Goal: Information Seeking & Learning: Learn about a topic

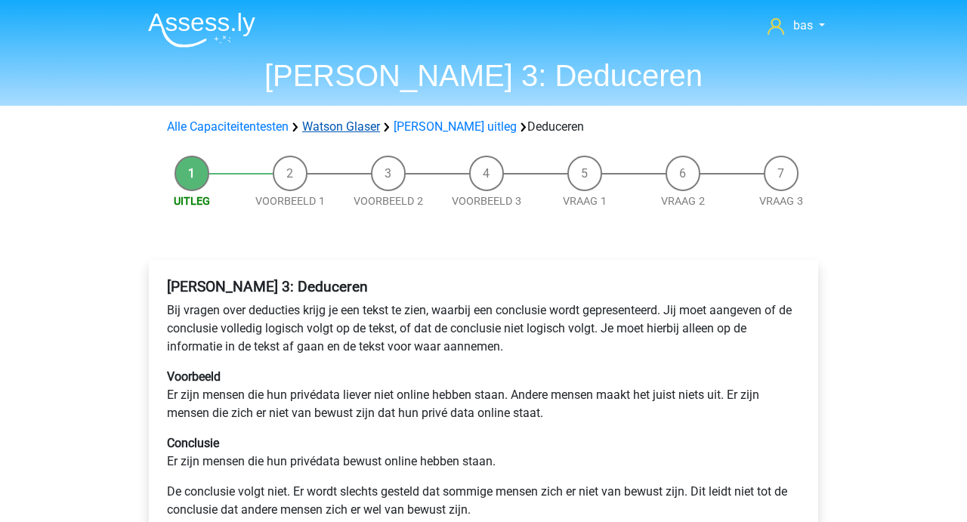
click at [345, 121] on link "Watson Glaser" at bounding box center [341, 126] width 78 height 14
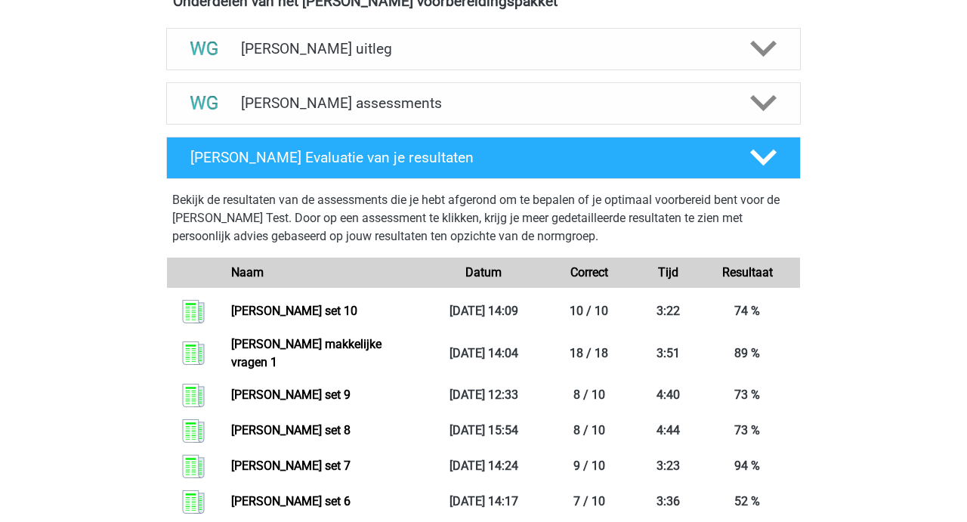
scroll to position [552, 0]
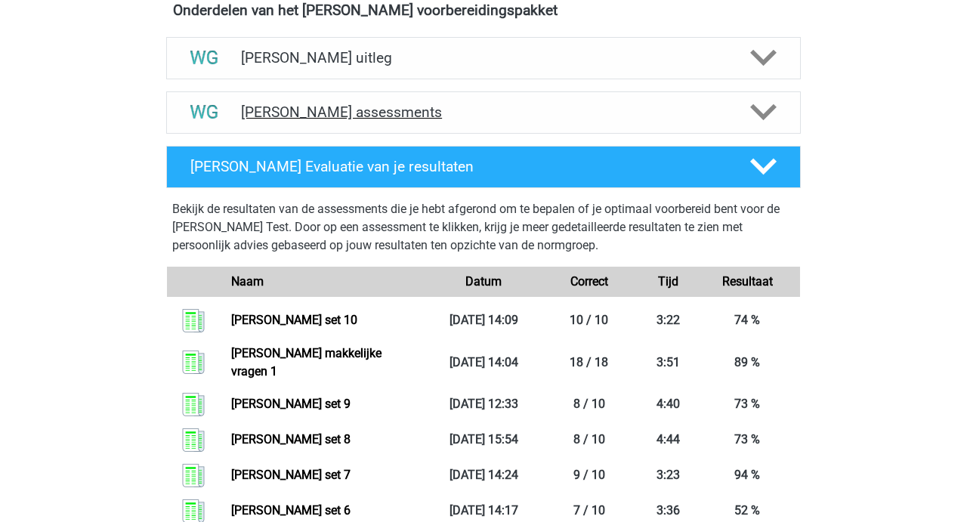
click at [344, 116] on h4 "[PERSON_NAME] assessments" at bounding box center [483, 111] width 485 height 17
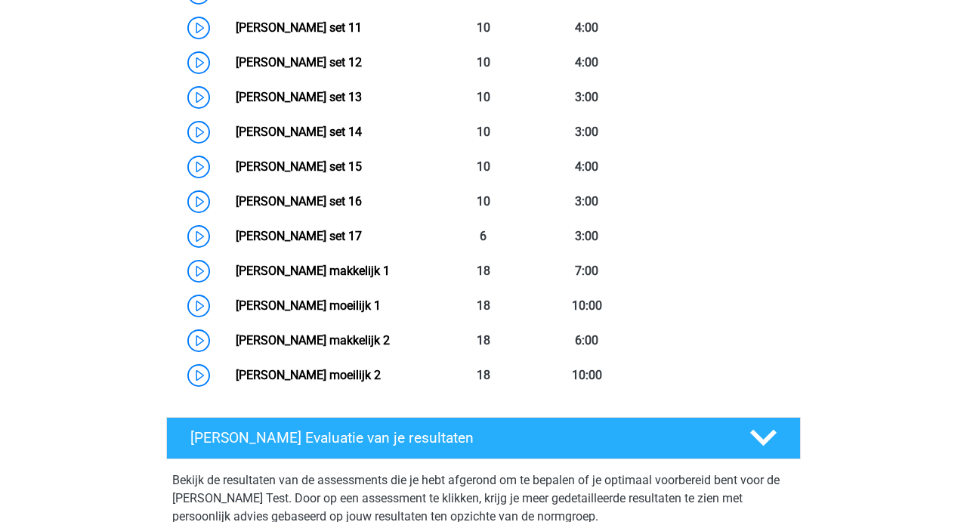
scroll to position [1123, 0]
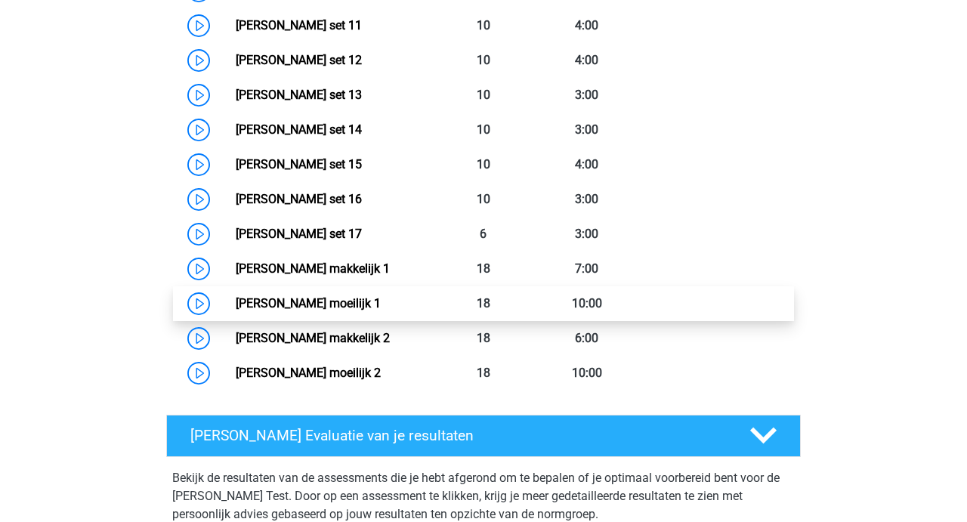
click at [306, 305] on link "Watson Glaser moeilijk 1" at bounding box center [308, 303] width 145 height 14
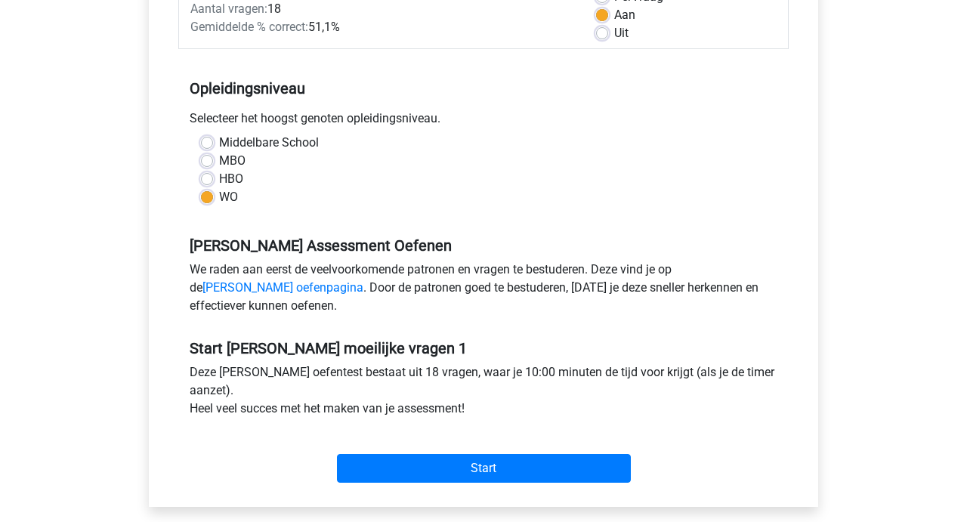
scroll to position [304, 0]
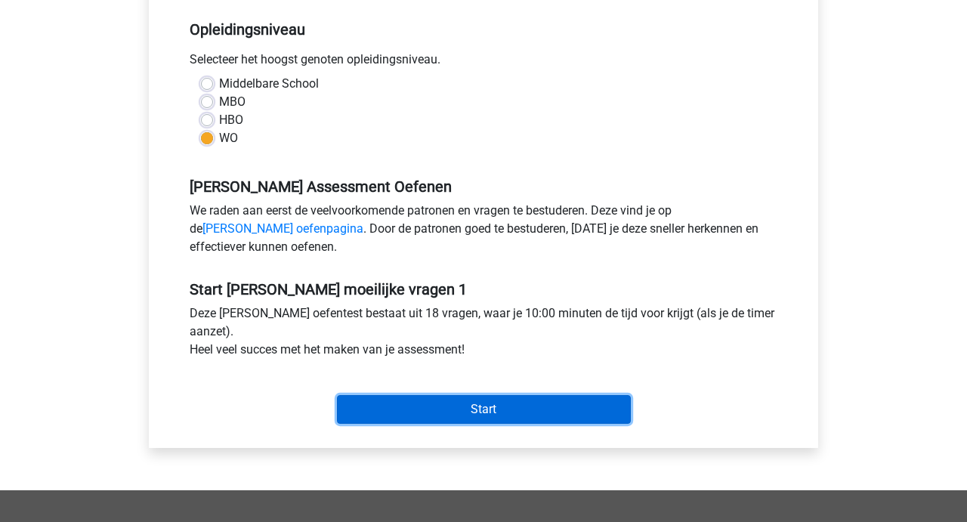
click at [469, 409] on input "Start" at bounding box center [484, 409] width 294 height 29
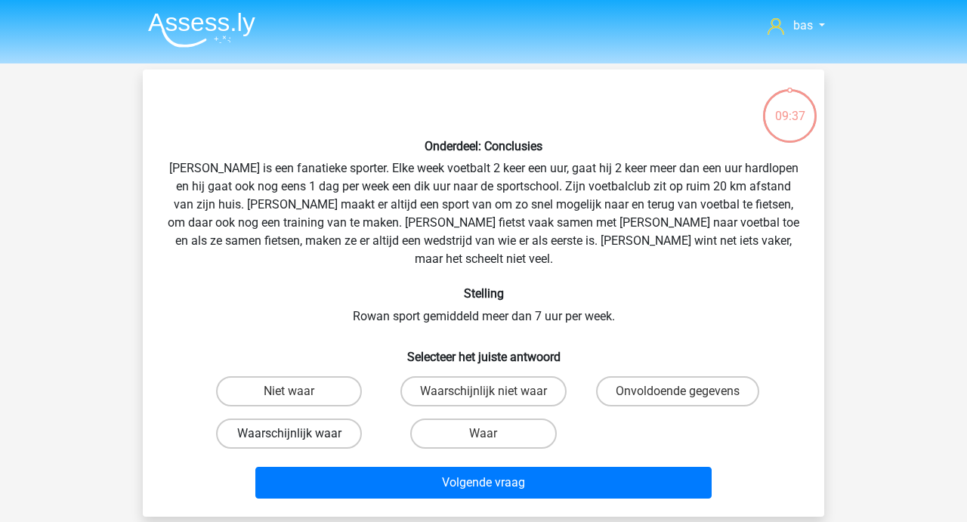
click at [300, 418] on label "Waarschijnlijk waar" at bounding box center [289, 433] width 146 height 30
click at [299, 433] on input "Waarschijnlijk waar" at bounding box center [294, 438] width 10 height 10
radio input "true"
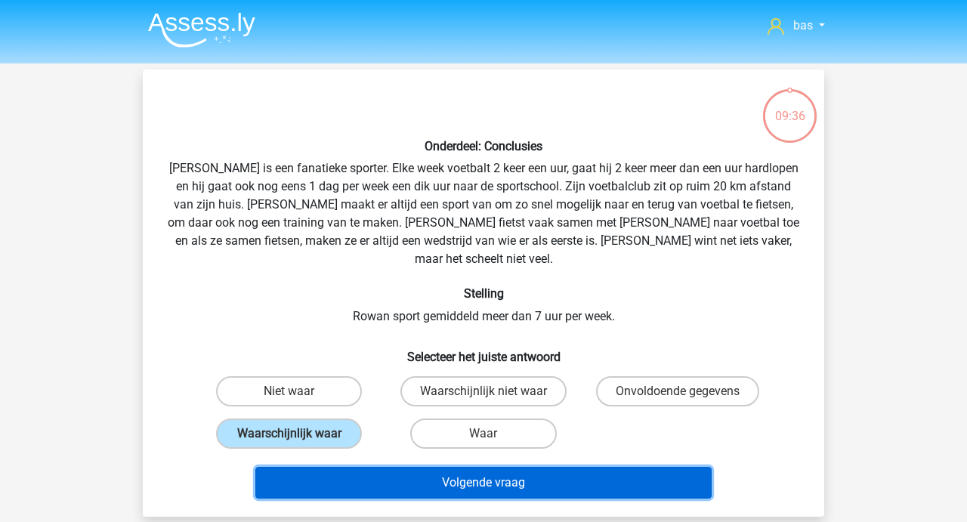
click at [446, 467] on button "Volgende vraag" at bounding box center [483, 483] width 457 height 32
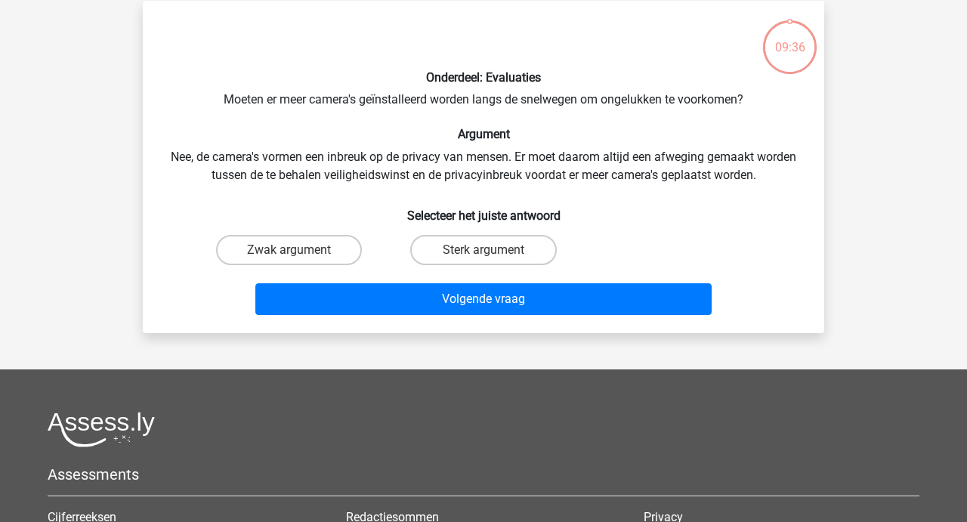
scroll to position [69, 0]
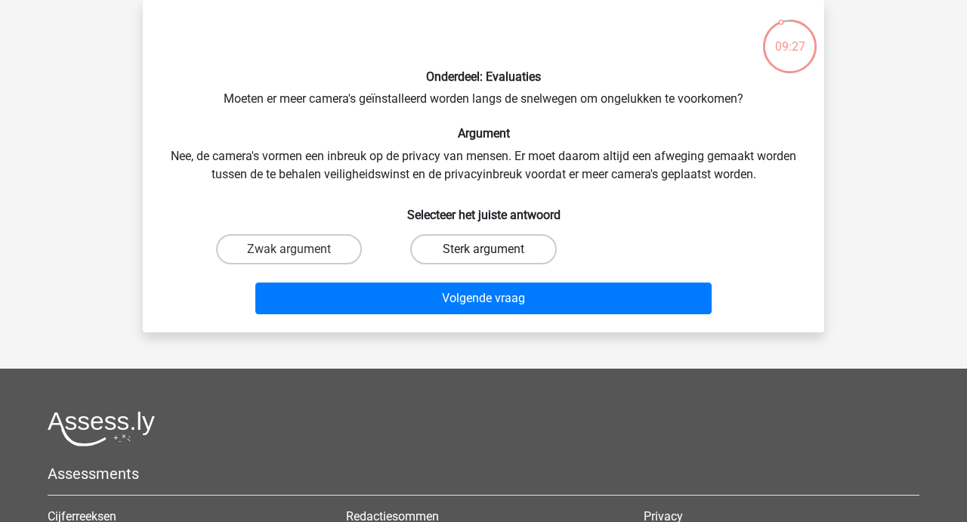
click at [450, 245] on label "Sterk argument" at bounding box center [483, 249] width 146 height 30
click at [483, 249] on input "Sterk argument" at bounding box center [488, 254] width 10 height 10
radio input "true"
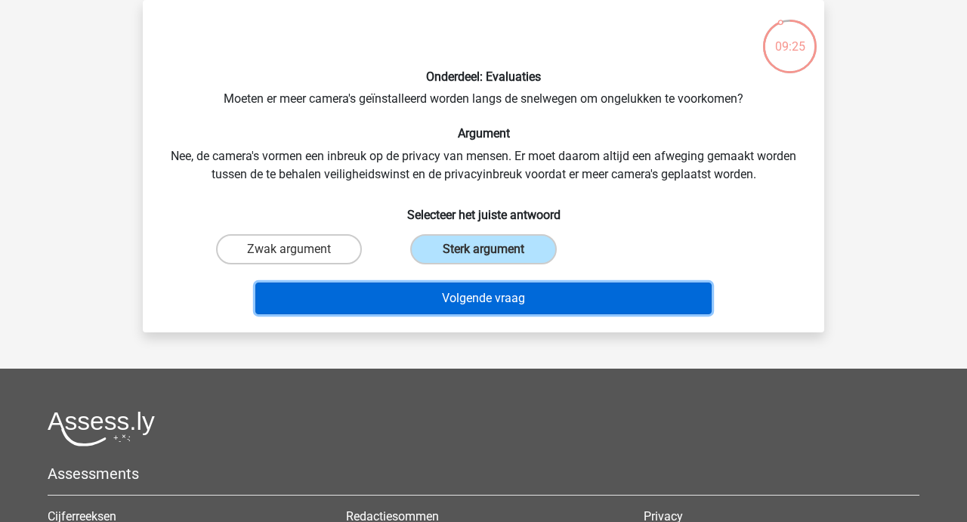
click at [443, 301] on button "Volgende vraag" at bounding box center [483, 298] width 457 height 32
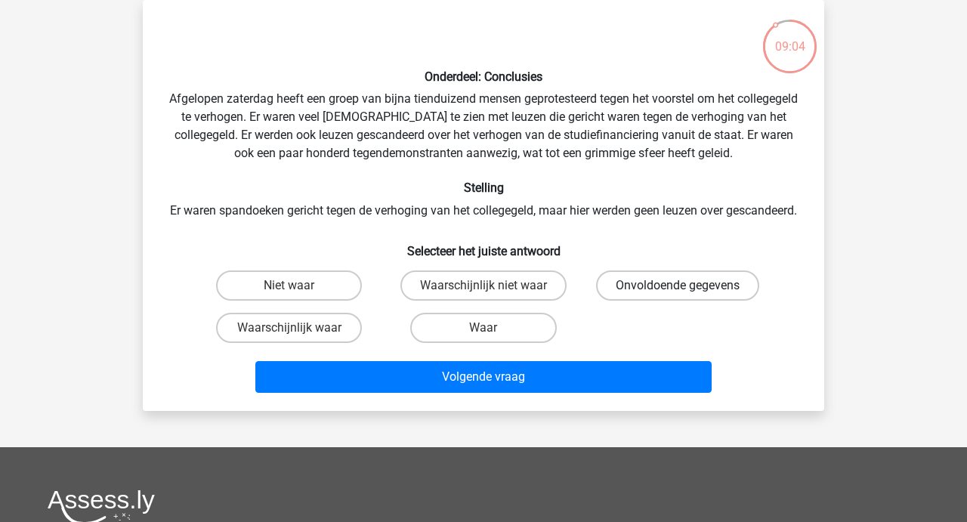
click at [636, 301] on label "Onvoldoende gegevens" at bounding box center [677, 285] width 163 height 30
click at [677, 295] on input "Onvoldoende gegevens" at bounding box center [682, 290] width 10 height 10
radio input "true"
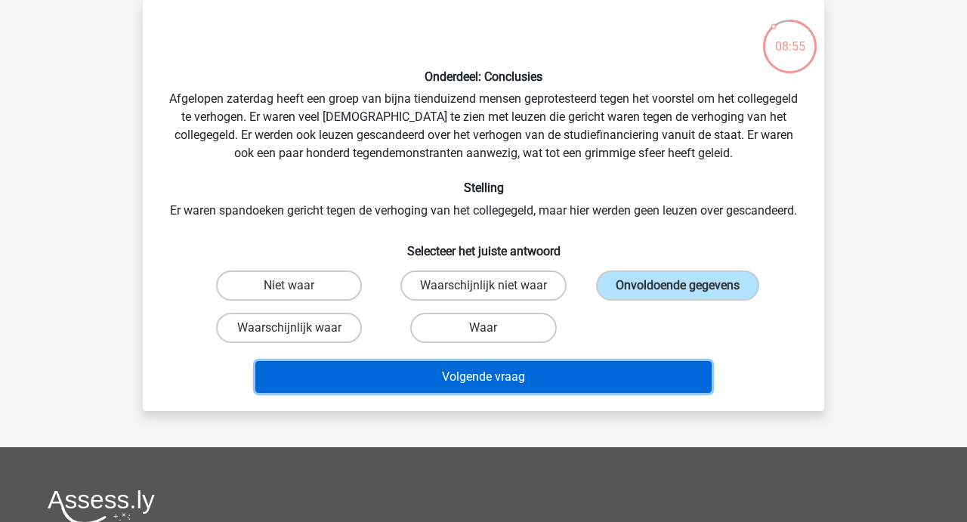
click at [451, 392] on button "Volgende vraag" at bounding box center [483, 377] width 457 height 32
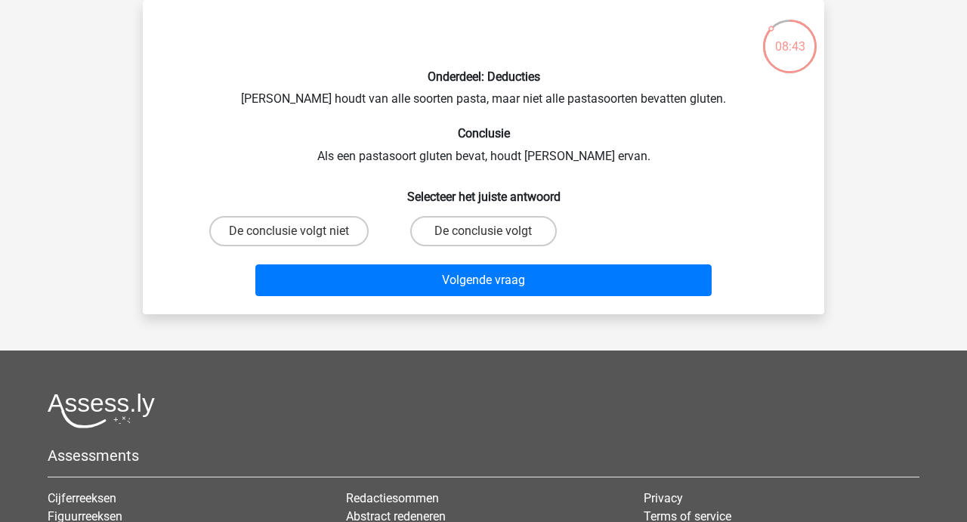
click at [485, 233] on input "De conclusie volgt" at bounding box center [488, 236] width 10 height 10
radio input "true"
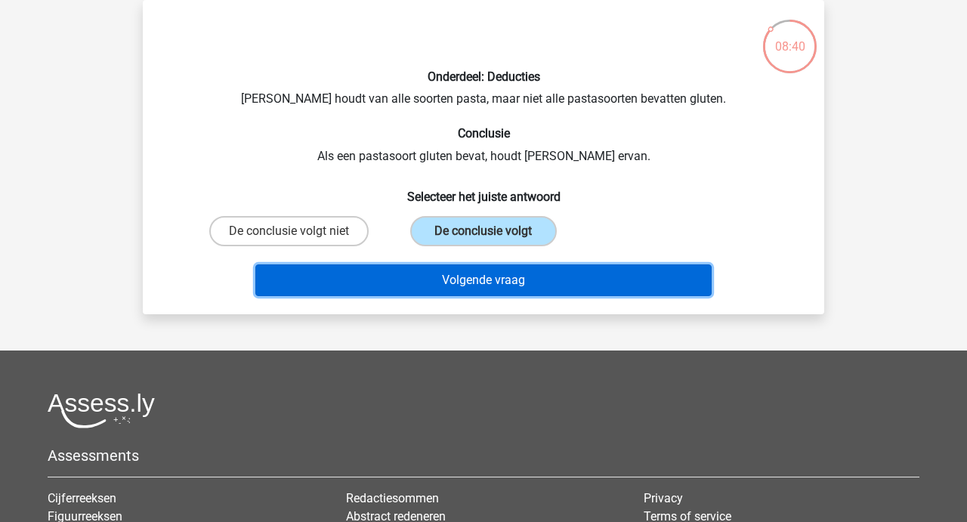
click at [470, 288] on button "Volgende vraag" at bounding box center [483, 280] width 457 height 32
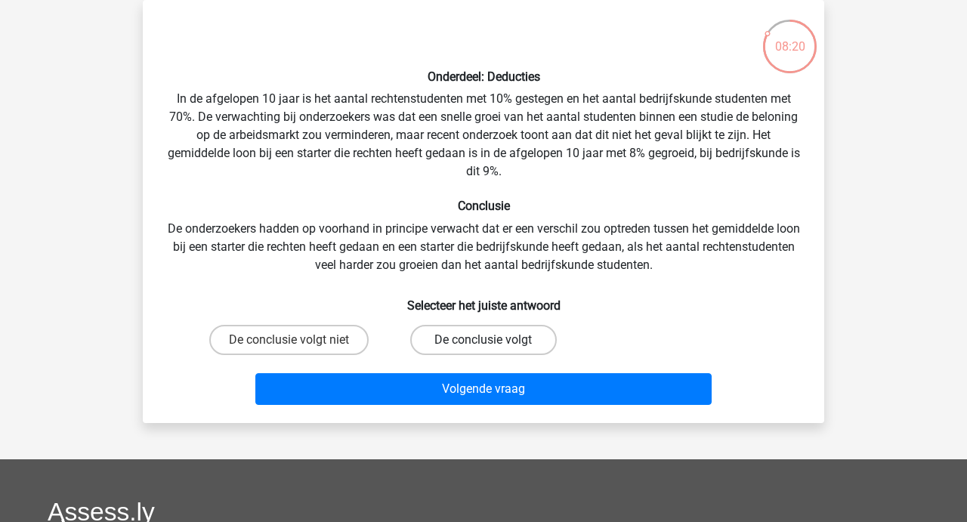
click at [456, 331] on label "De conclusie volgt" at bounding box center [483, 340] width 146 height 30
click at [483, 340] on input "De conclusie volgt" at bounding box center [488, 345] width 10 height 10
radio input "true"
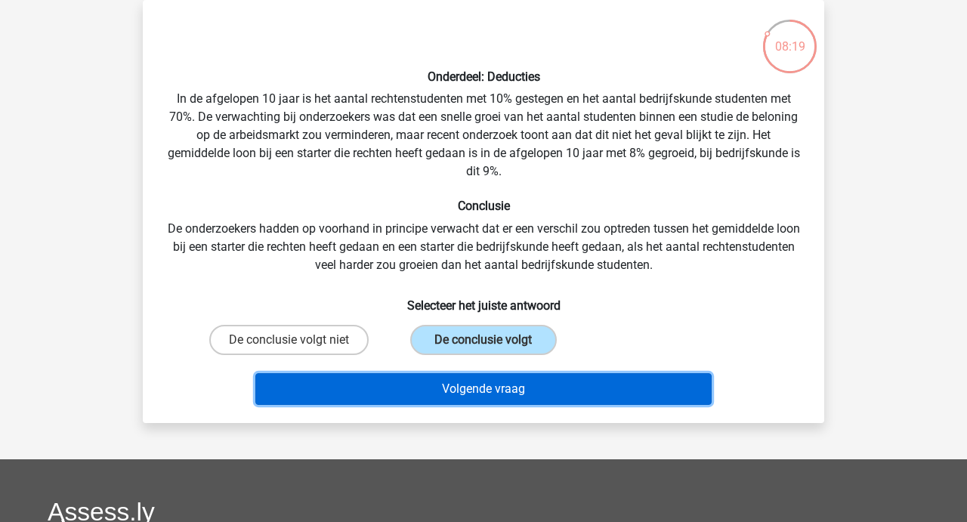
click at [459, 388] on button "Volgende vraag" at bounding box center [483, 389] width 457 height 32
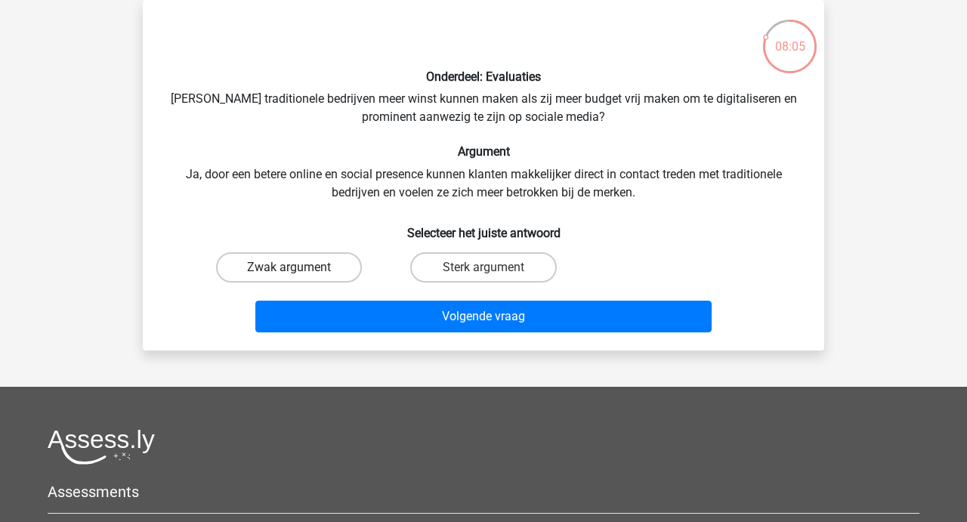
click at [285, 261] on label "Zwak argument" at bounding box center [289, 267] width 146 height 30
click at [289, 267] on input "Zwak argument" at bounding box center [294, 272] width 10 height 10
radio input "true"
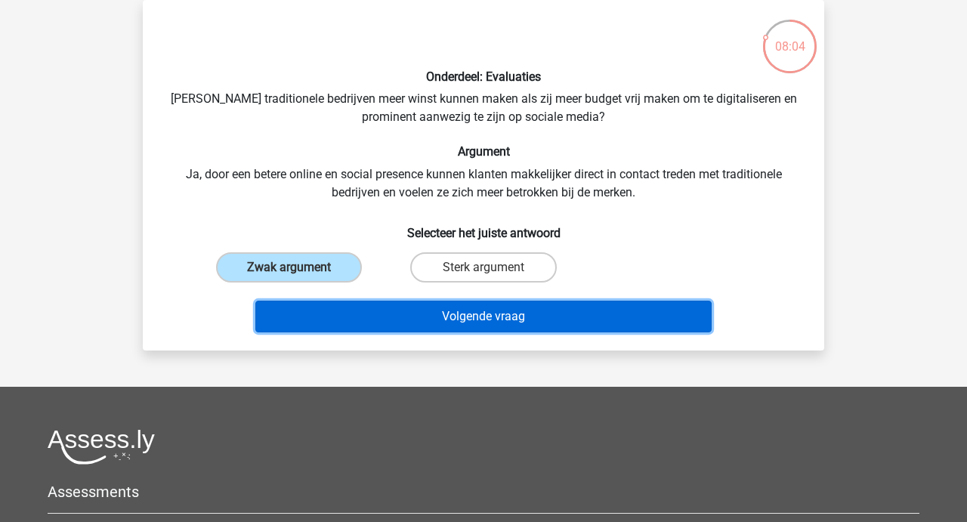
click at [478, 310] on button "Volgende vraag" at bounding box center [483, 317] width 457 height 32
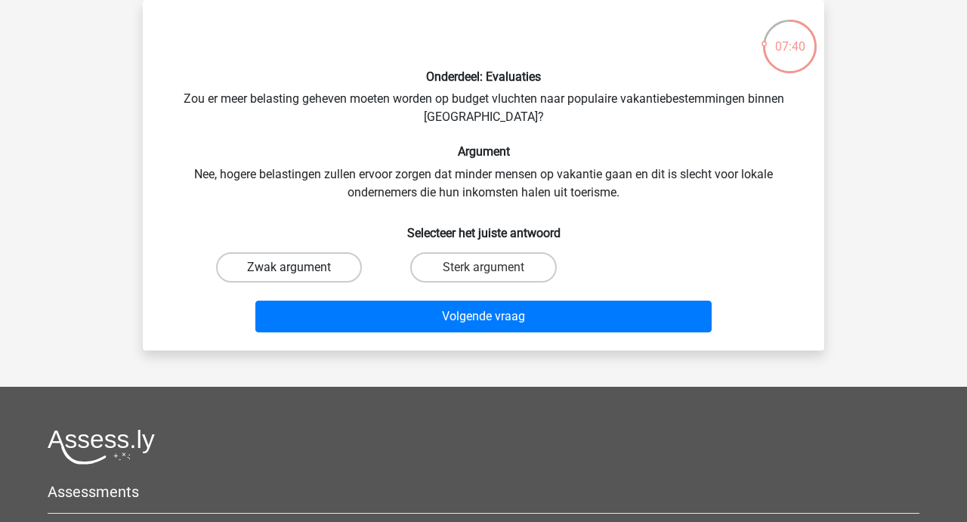
click at [289, 267] on label "Zwak argument" at bounding box center [289, 267] width 146 height 30
click at [289, 267] on input "Zwak argument" at bounding box center [294, 272] width 10 height 10
radio input "true"
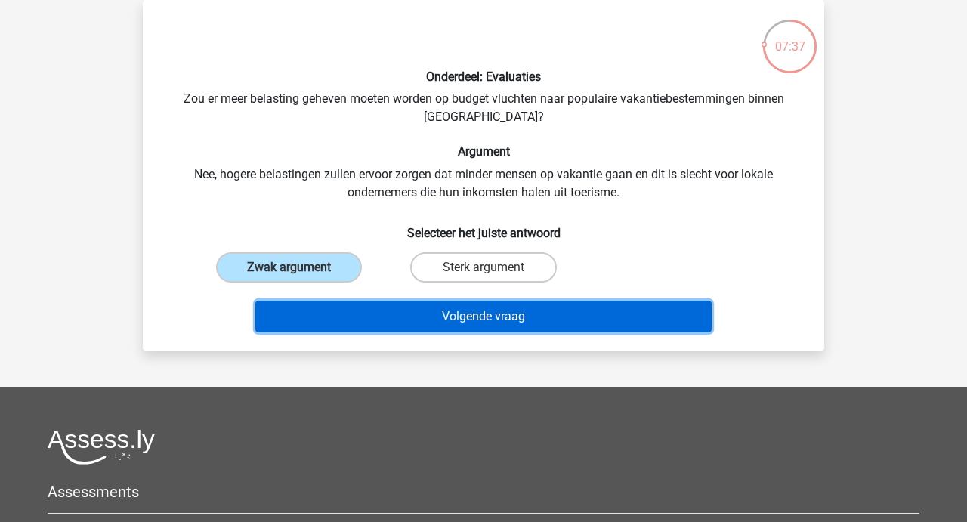
click at [474, 319] on button "Volgende vraag" at bounding box center [483, 317] width 457 height 32
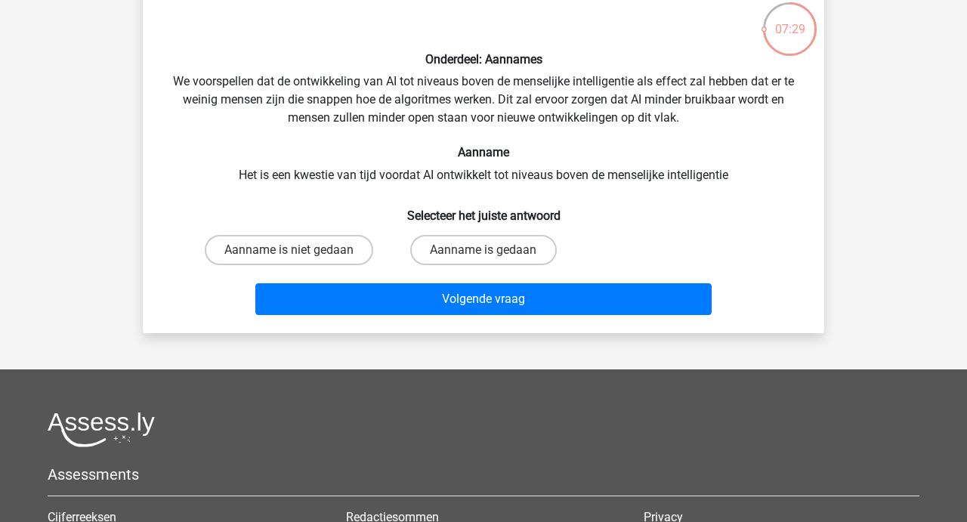
scroll to position [91, 0]
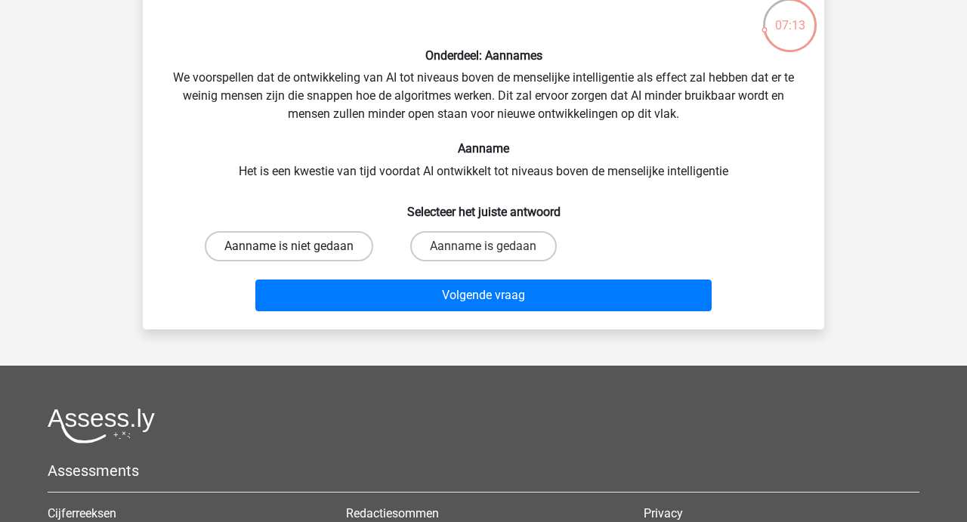
click at [284, 242] on label "Aanname is niet gedaan" at bounding box center [289, 246] width 168 height 30
click at [289, 246] on input "Aanname is niet gedaan" at bounding box center [294, 251] width 10 height 10
radio input "true"
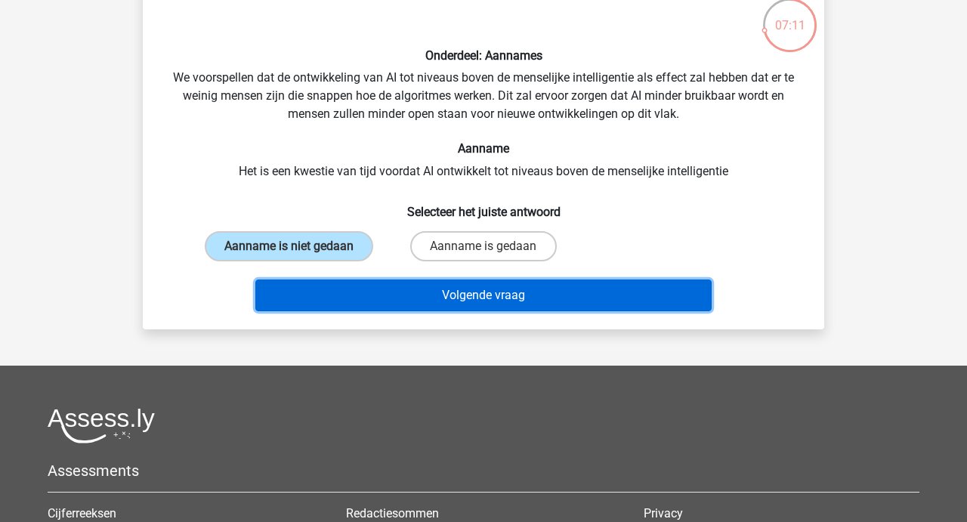
click at [446, 291] on button "Volgende vraag" at bounding box center [483, 295] width 457 height 32
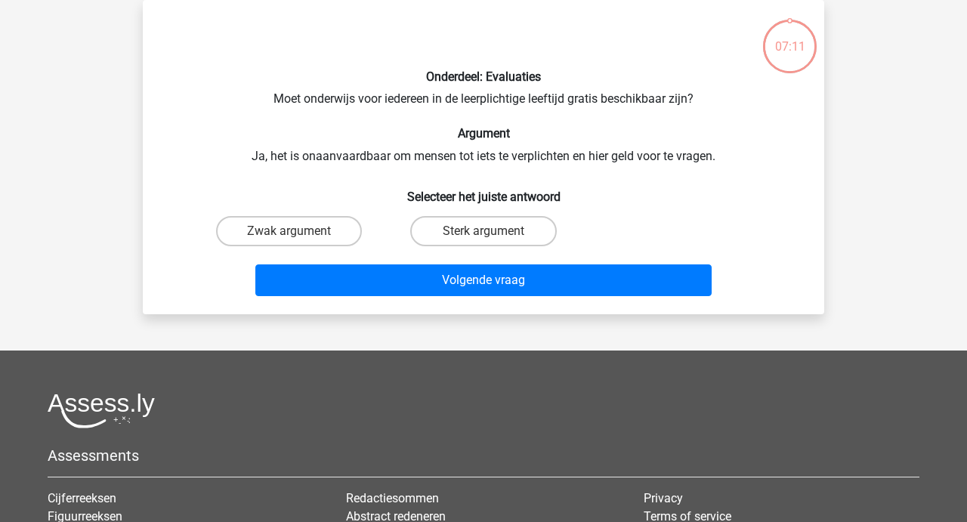
scroll to position [69, 0]
click at [266, 224] on label "Zwak argument" at bounding box center [289, 231] width 146 height 30
click at [289, 231] on input "Zwak argument" at bounding box center [294, 236] width 10 height 10
radio input "true"
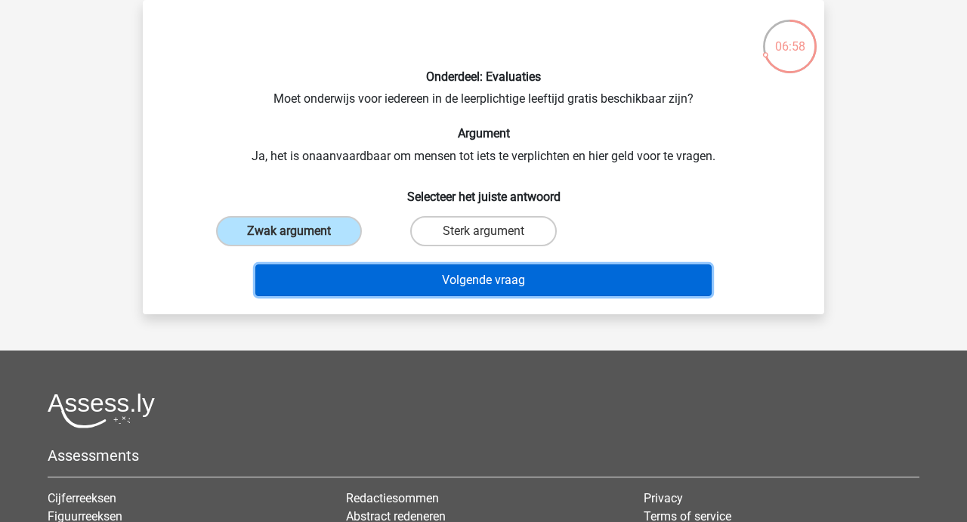
click at [449, 276] on button "Volgende vraag" at bounding box center [483, 280] width 457 height 32
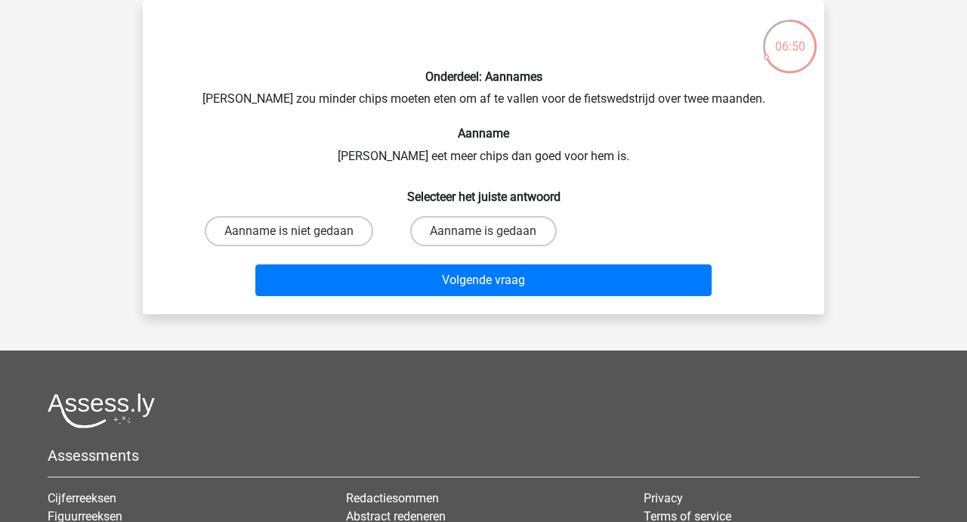
click at [289, 232] on input "Aanname is niet gedaan" at bounding box center [294, 236] width 10 height 10
radio input "true"
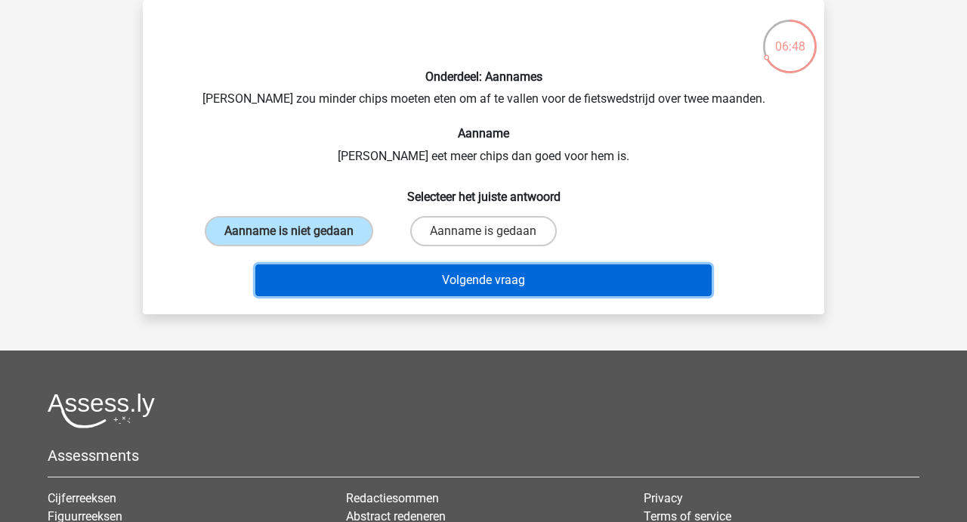
click at [483, 284] on button "Volgende vraag" at bounding box center [483, 280] width 457 height 32
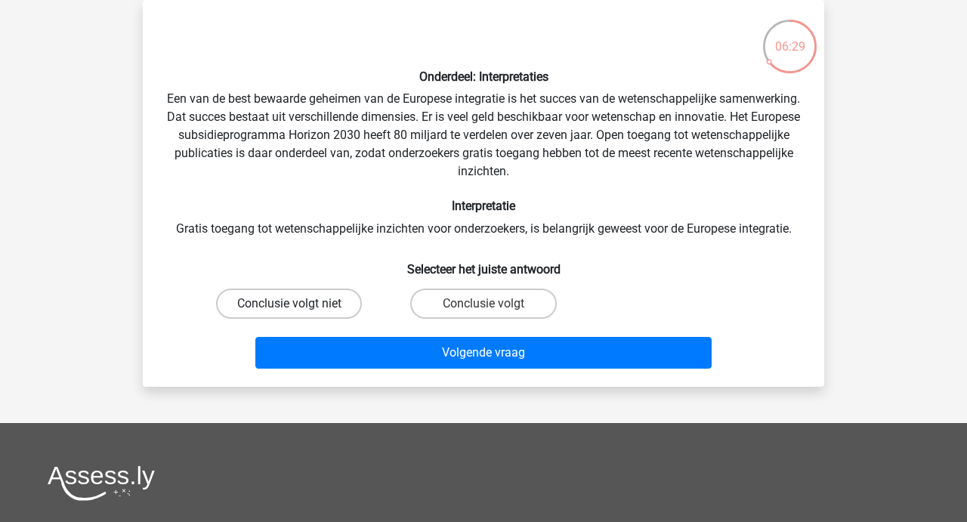
click at [288, 301] on label "Conclusie volgt niet" at bounding box center [289, 303] width 146 height 30
click at [289, 304] on input "Conclusie volgt niet" at bounding box center [294, 309] width 10 height 10
radio input "true"
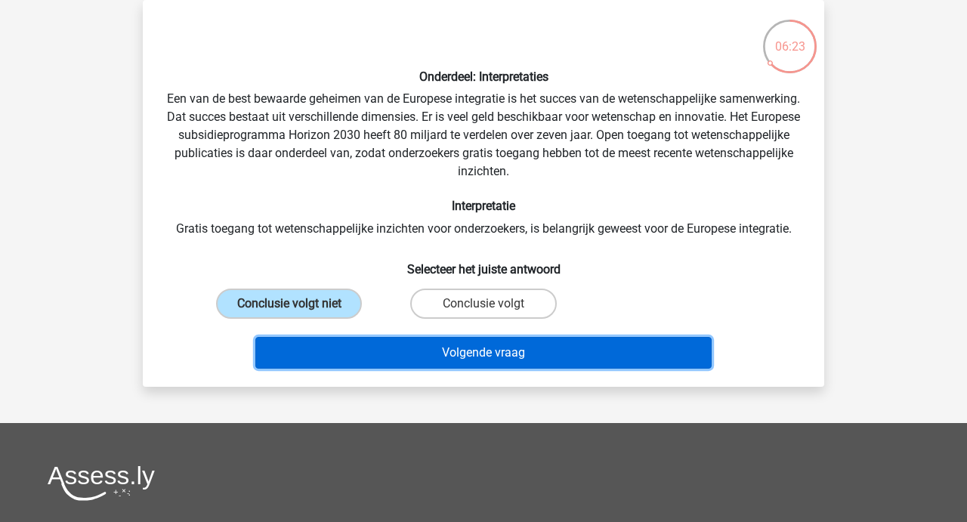
click at [489, 356] on button "Volgende vraag" at bounding box center [483, 353] width 457 height 32
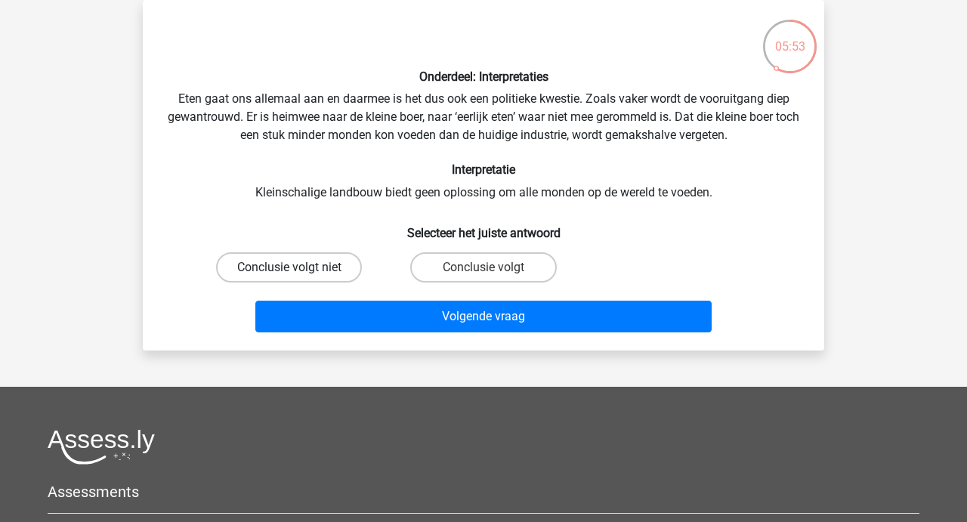
click at [300, 269] on label "Conclusie volgt niet" at bounding box center [289, 267] width 146 height 30
click at [299, 269] on input "Conclusie volgt niet" at bounding box center [294, 272] width 10 height 10
radio input "true"
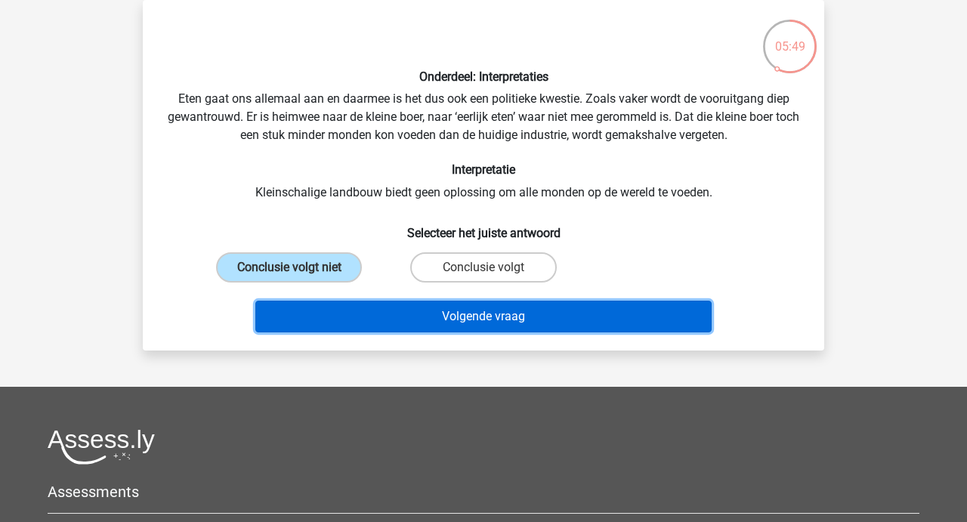
click at [496, 313] on button "Volgende vraag" at bounding box center [483, 317] width 457 height 32
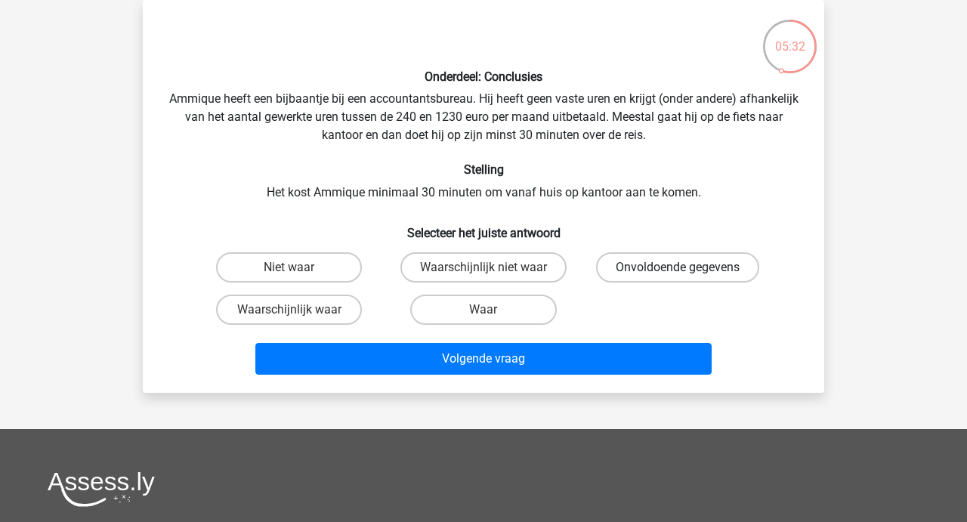
click at [654, 261] on label "Onvoldoende gegevens" at bounding box center [677, 267] width 163 height 30
click at [677, 267] on input "Onvoldoende gegevens" at bounding box center [682, 272] width 10 height 10
radio input "true"
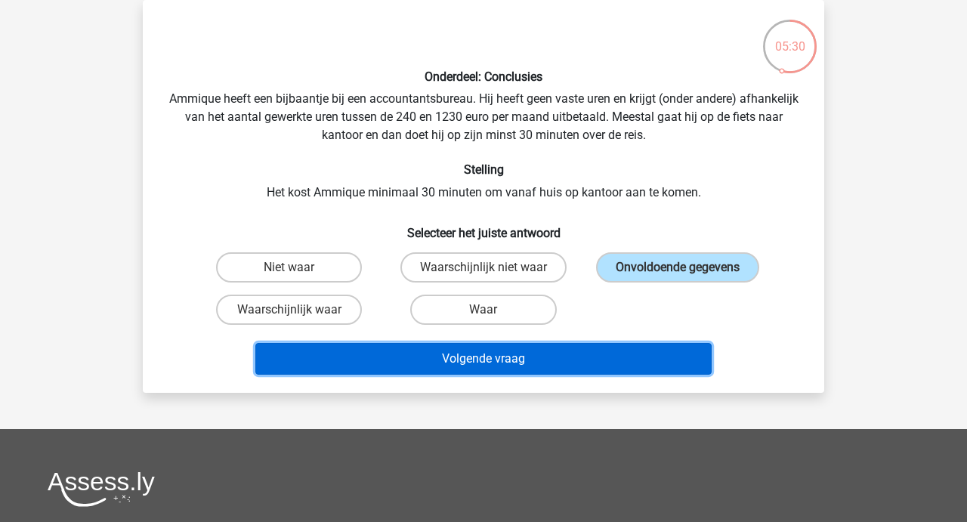
click at [477, 362] on button "Volgende vraag" at bounding box center [483, 359] width 457 height 32
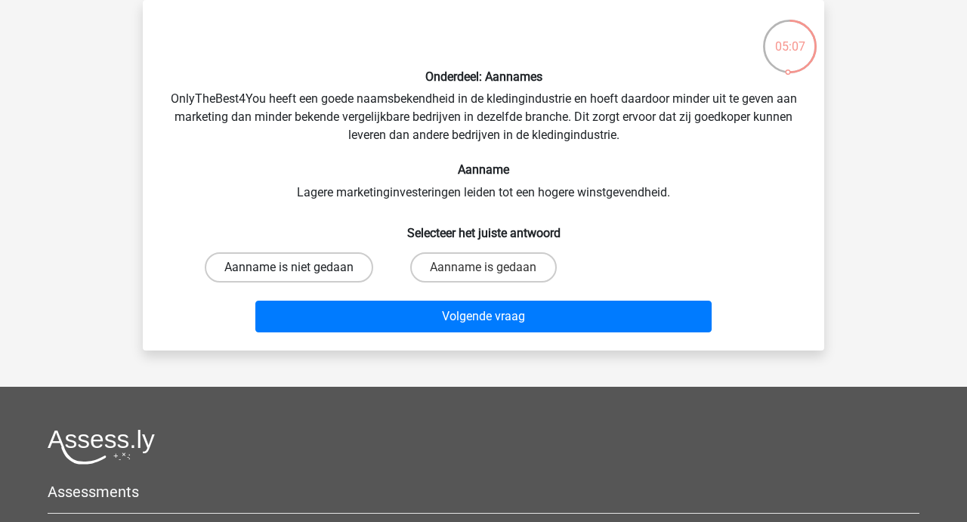
click at [267, 262] on label "Aanname is niet gedaan" at bounding box center [289, 267] width 168 height 30
click at [289, 267] on input "Aanname is niet gedaan" at bounding box center [294, 272] width 10 height 10
radio input "true"
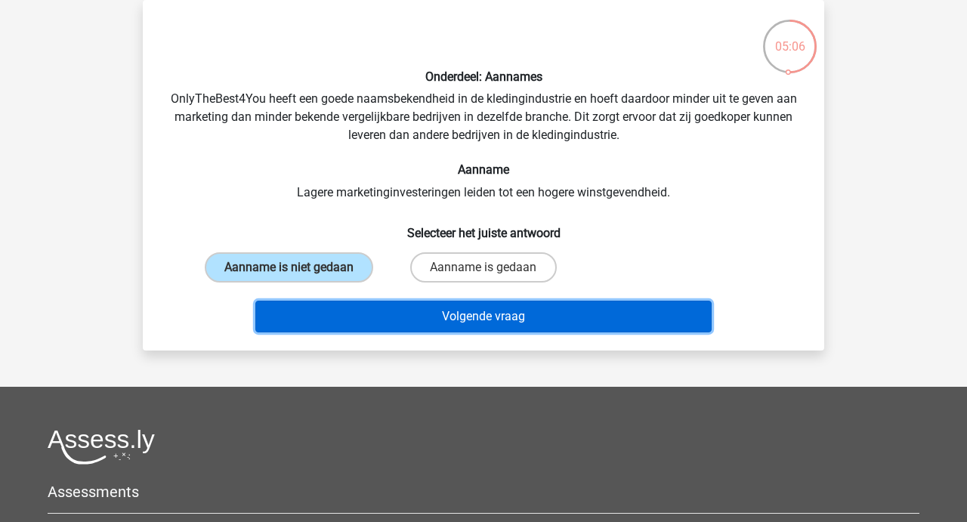
click at [493, 307] on button "Volgende vraag" at bounding box center [483, 317] width 457 height 32
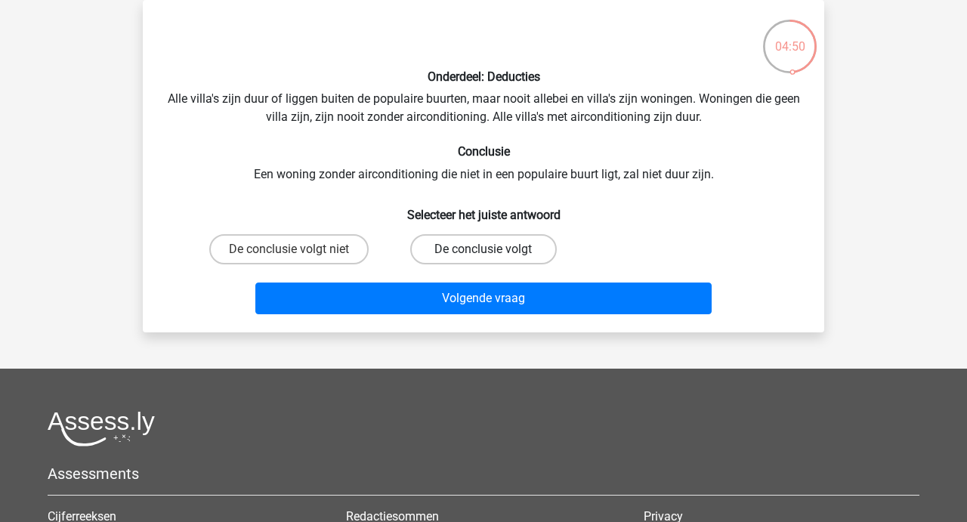
click at [467, 243] on label "De conclusie volgt" at bounding box center [483, 249] width 146 height 30
click at [483, 249] on input "De conclusie volgt" at bounding box center [488, 254] width 10 height 10
radio input "true"
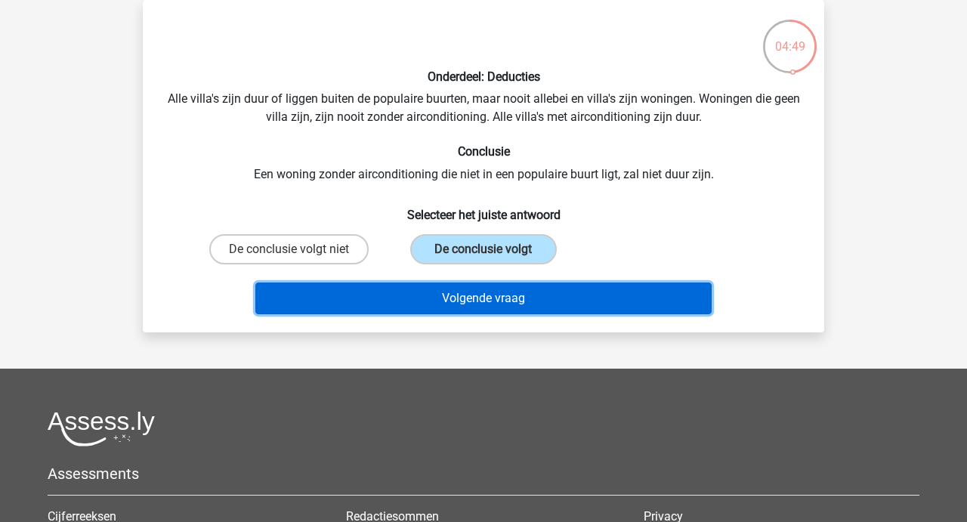
click at [465, 305] on button "Volgende vraag" at bounding box center [483, 298] width 457 height 32
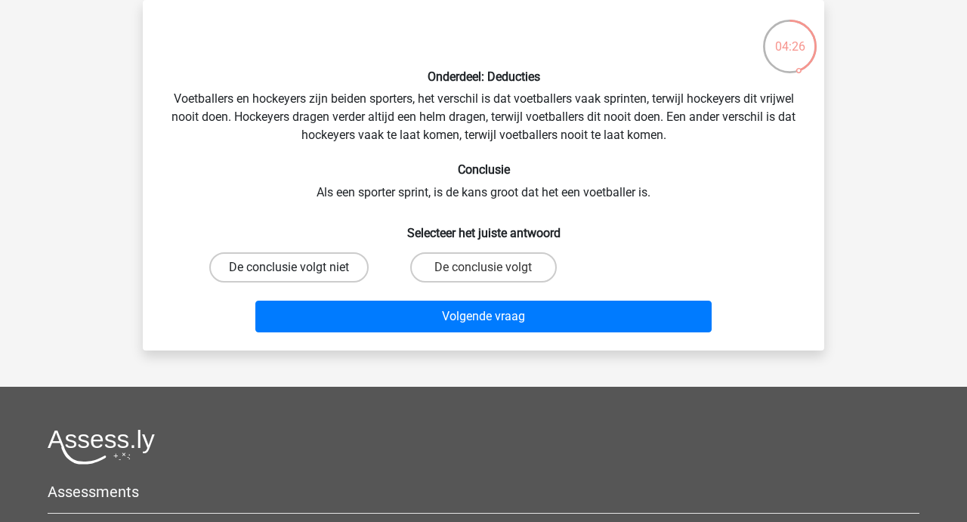
click at [283, 266] on label "De conclusie volgt niet" at bounding box center [288, 267] width 159 height 30
click at [289, 267] on input "De conclusie volgt niet" at bounding box center [294, 272] width 10 height 10
radio input "true"
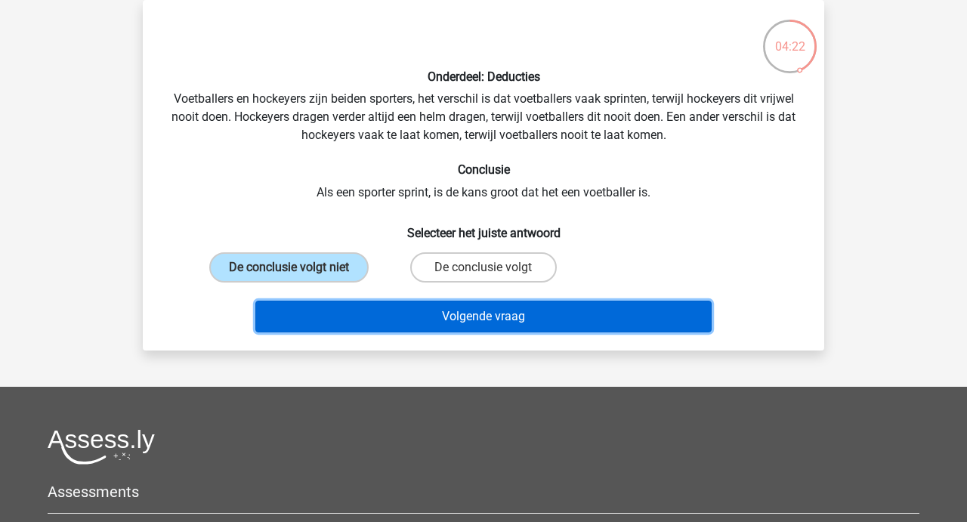
click at [461, 308] on button "Volgende vraag" at bounding box center [483, 317] width 457 height 32
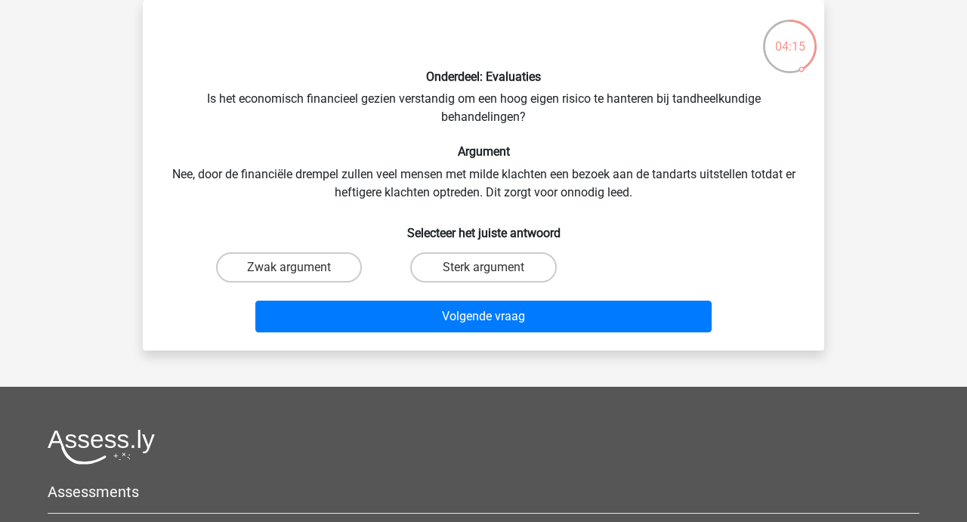
click at [486, 269] on input "Sterk argument" at bounding box center [488, 272] width 10 height 10
radio input "true"
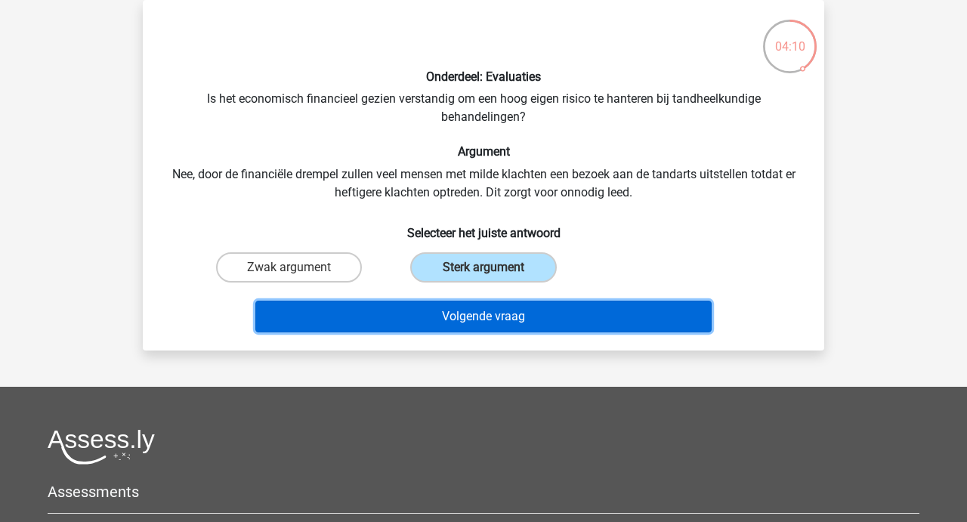
click at [458, 322] on button "Volgende vraag" at bounding box center [483, 317] width 457 height 32
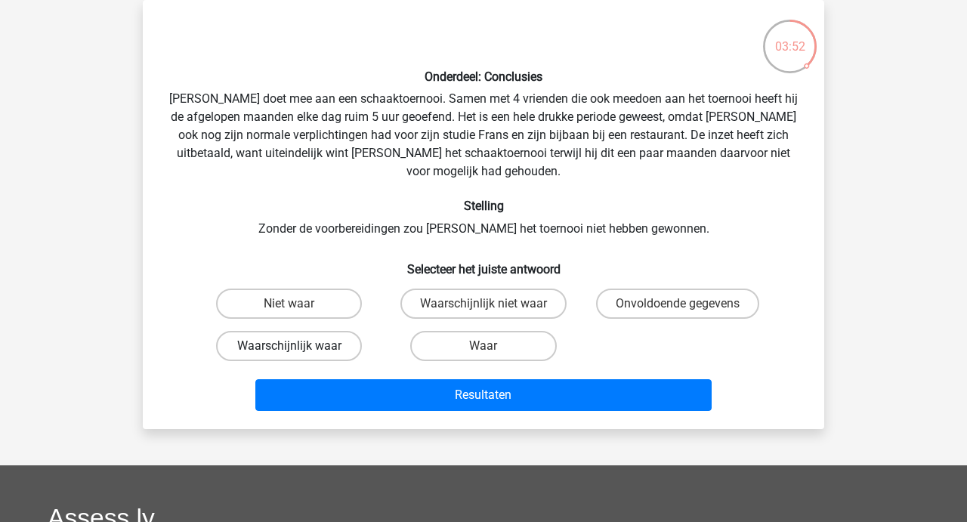
click at [311, 331] on label "Waarschijnlijk waar" at bounding box center [289, 346] width 146 height 30
click at [299, 346] on input "Waarschijnlijk waar" at bounding box center [294, 351] width 10 height 10
radio input "true"
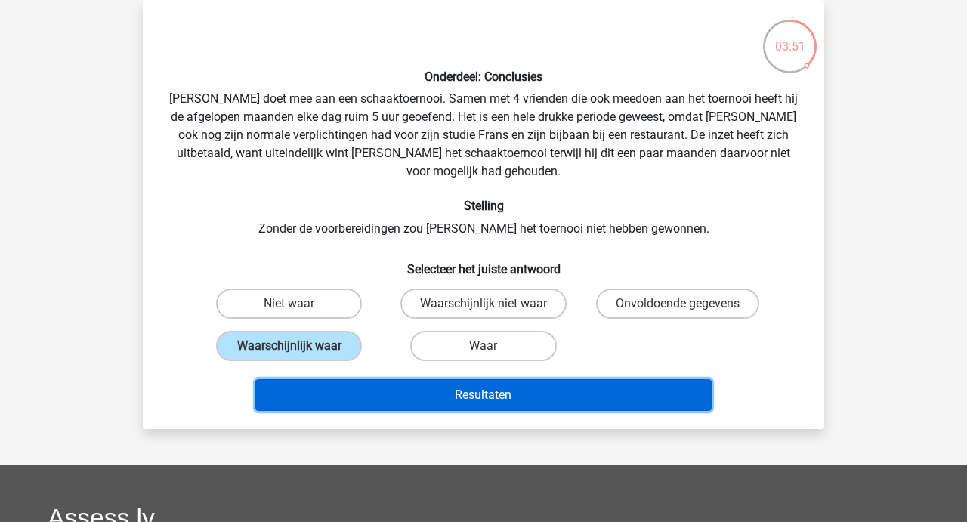
click at [462, 379] on button "Resultaten" at bounding box center [483, 395] width 457 height 32
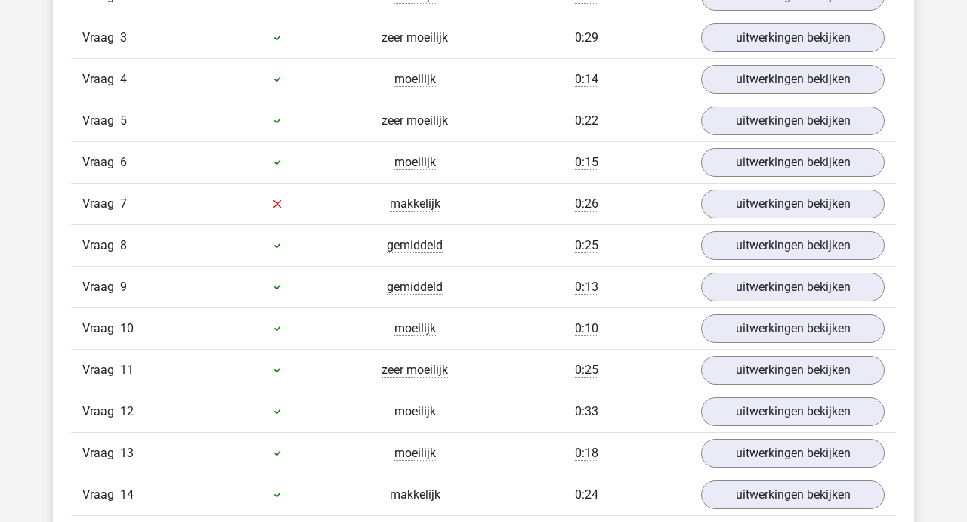
scroll to position [1091, 0]
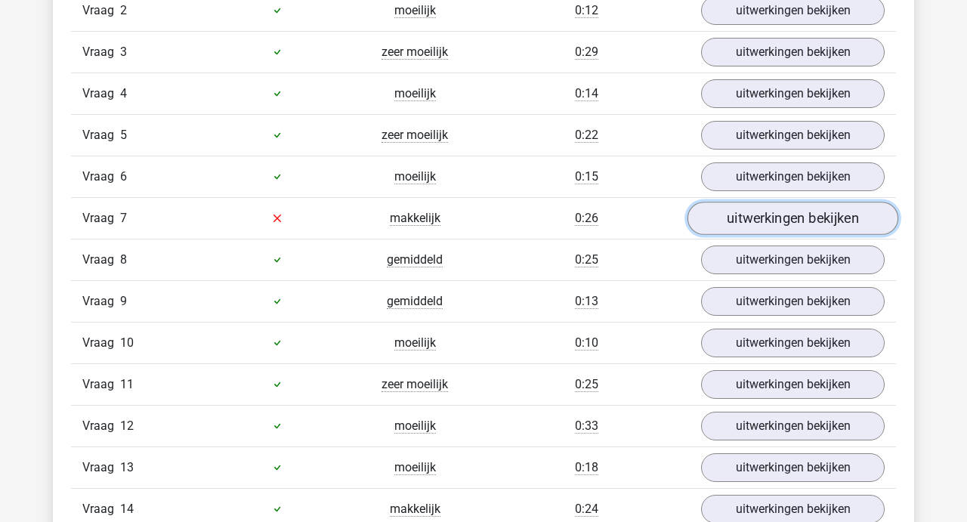
click at [785, 214] on link "uitwerkingen bekijken" at bounding box center [792, 218] width 211 height 33
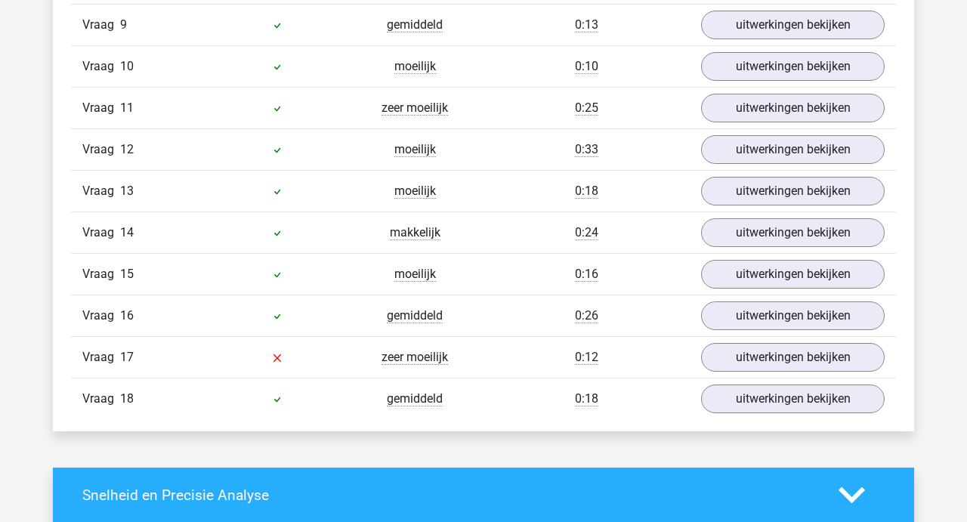
scroll to position [1769, 0]
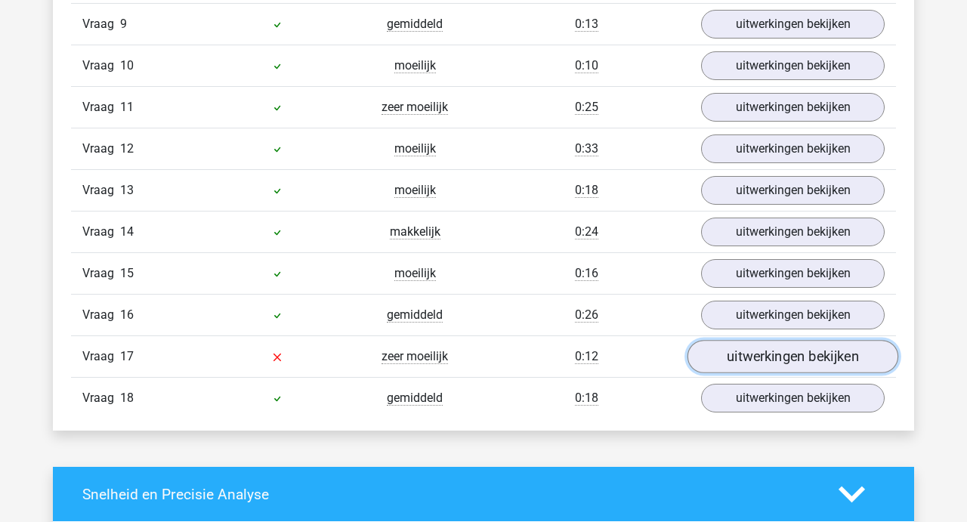
click at [781, 340] on link "uitwerkingen bekijken" at bounding box center [792, 356] width 211 height 33
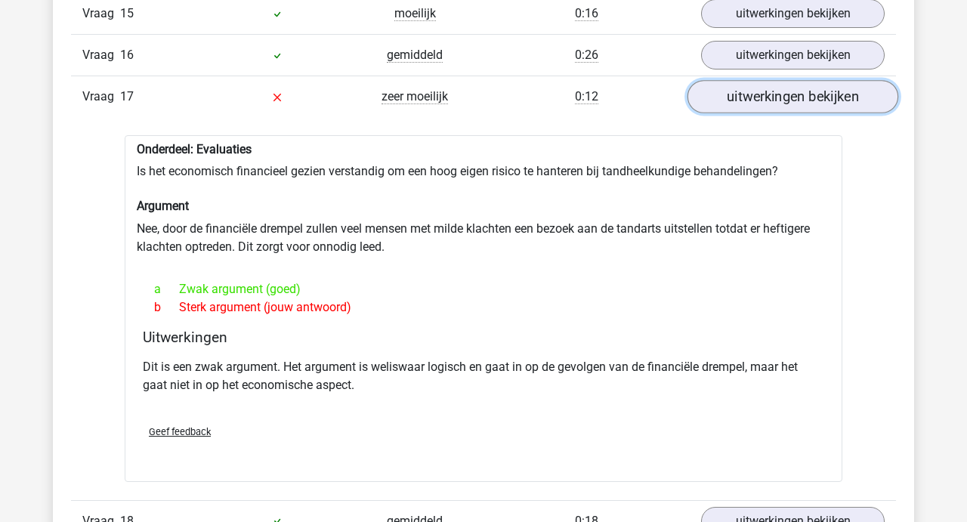
scroll to position [2034, 0]
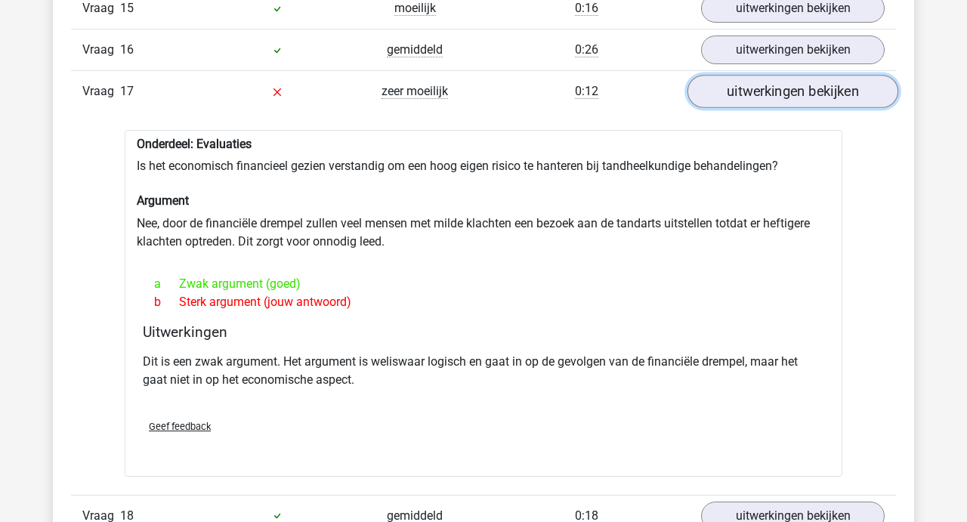
click at [803, 79] on link "uitwerkingen bekijken" at bounding box center [792, 91] width 211 height 33
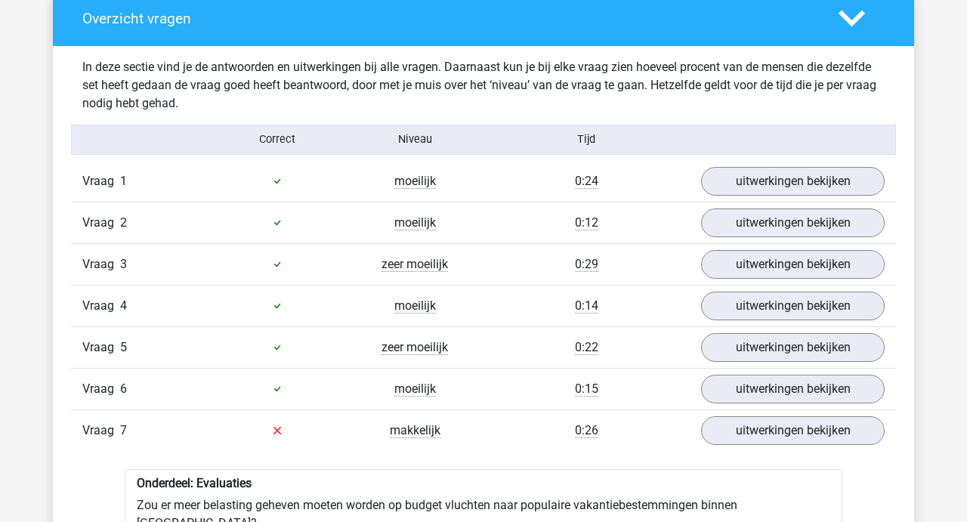
scroll to position [910, 0]
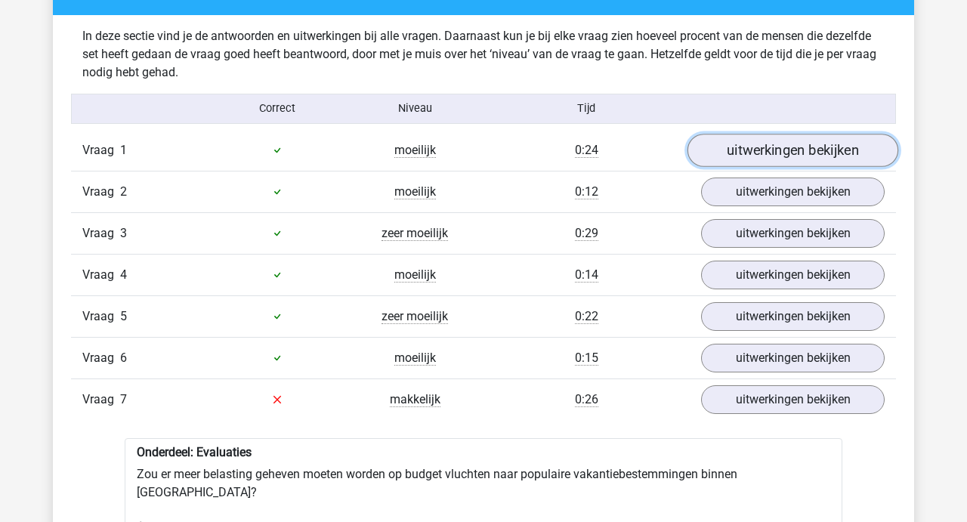
click at [781, 145] on link "uitwerkingen bekijken" at bounding box center [792, 150] width 211 height 33
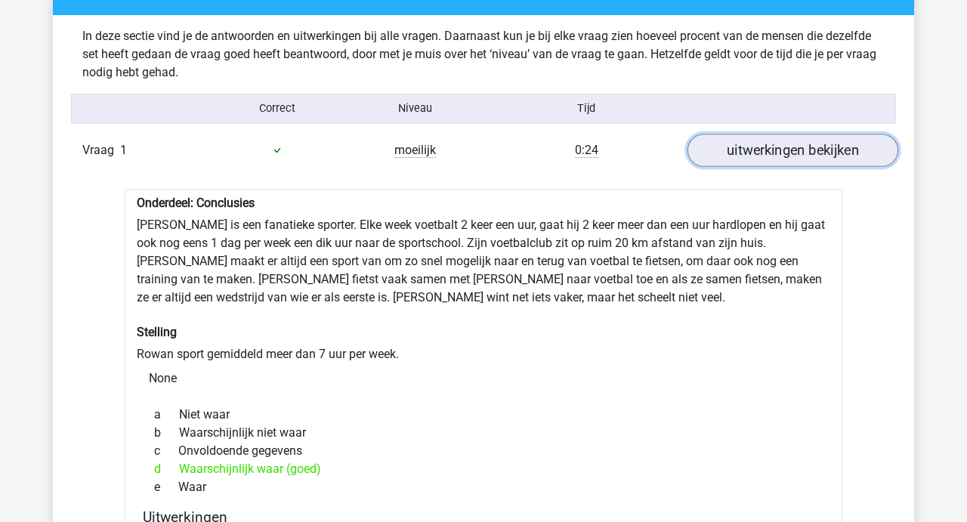
click at [776, 162] on link "uitwerkingen bekijken" at bounding box center [792, 150] width 211 height 33
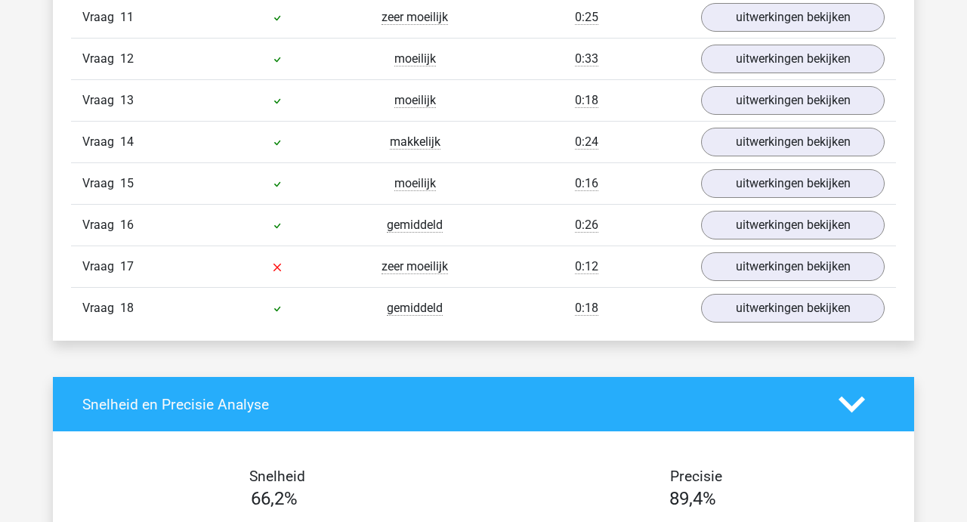
scroll to position [1824, 0]
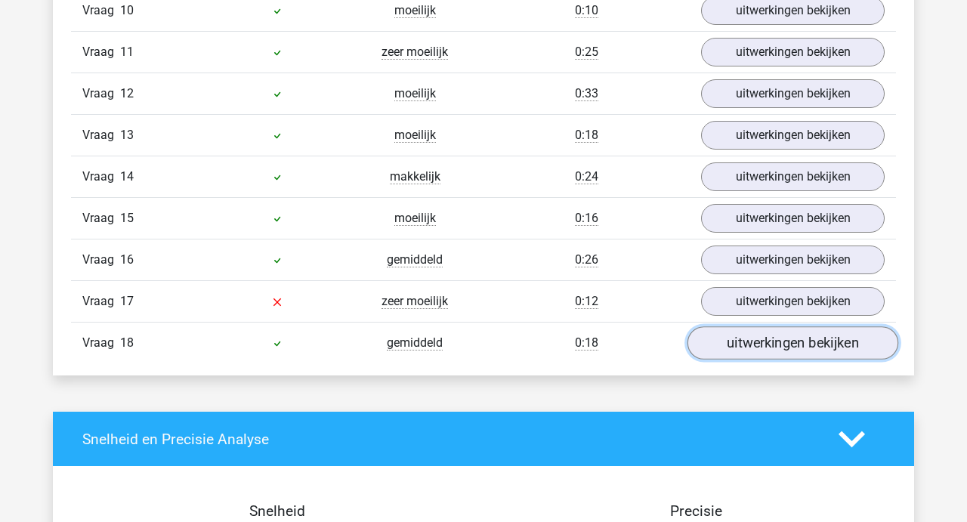
click at [764, 326] on link "uitwerkingen bekijken" at bounding box center [792, 342] width 211 height 33
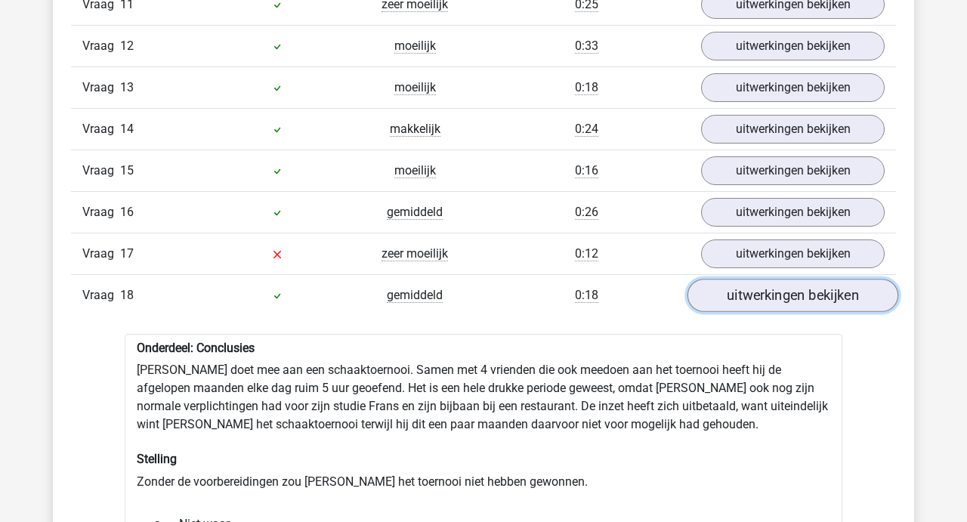
scroll to position [1837, 0]
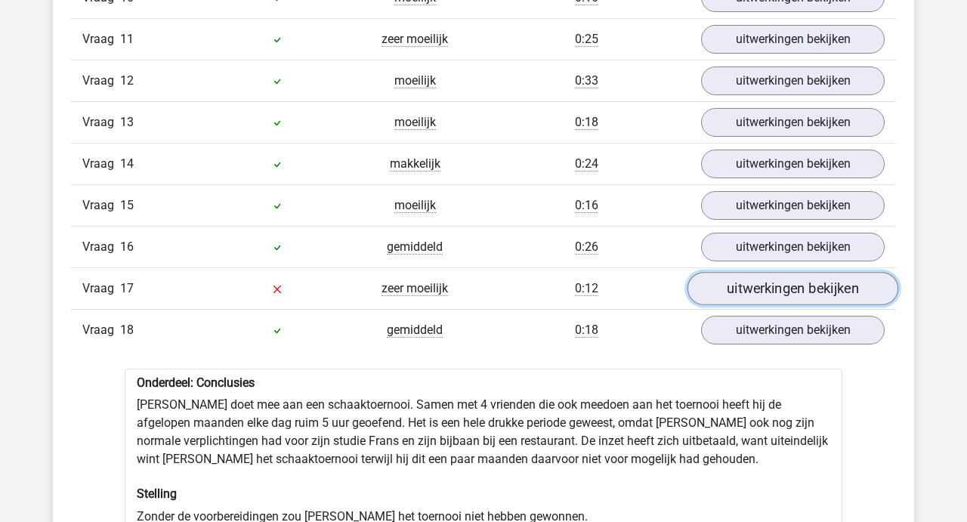
click at [774, 272] on link "uitwerkingen bekijken" at bounding box center [792, 288] width 211 height 33
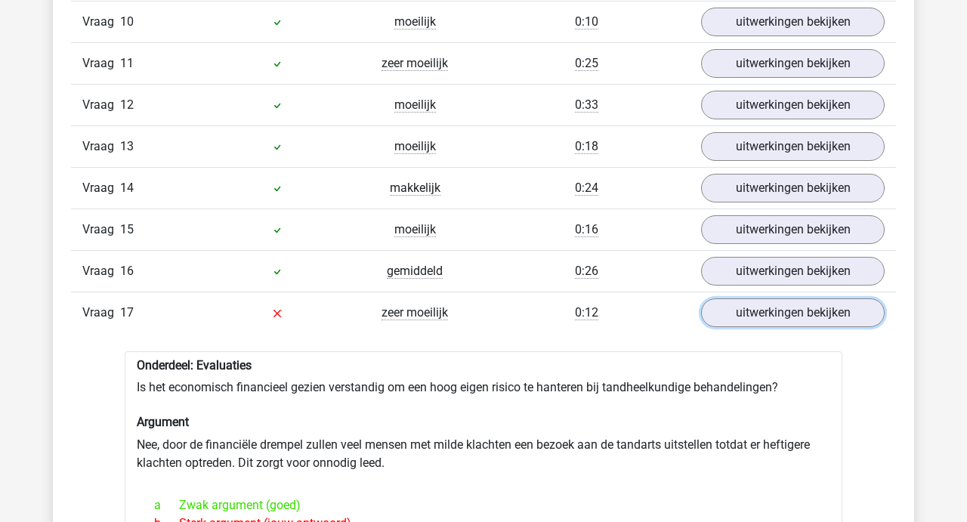
scroll to position [1798, 0]
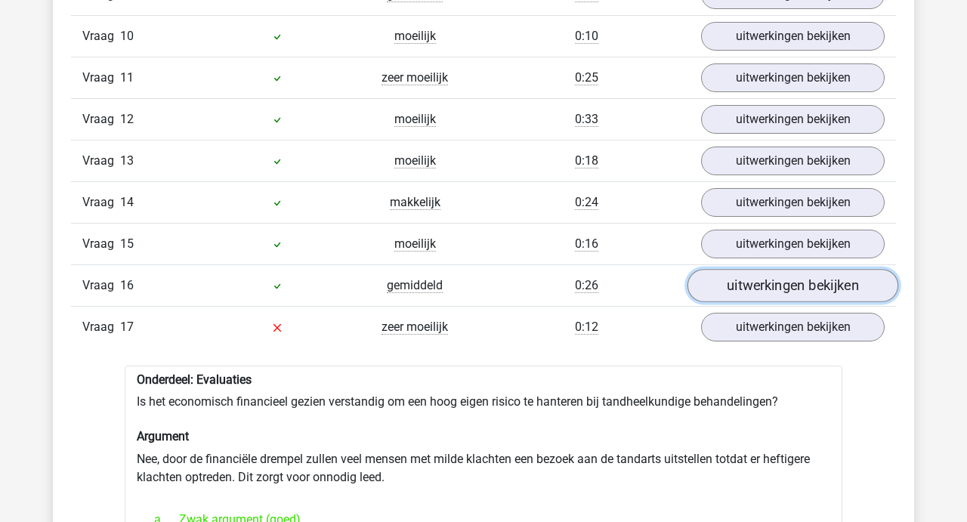
click at [756, 269] on link "uitwerkingen bekijken" at bounding box center [792, 285] width 211 height 33
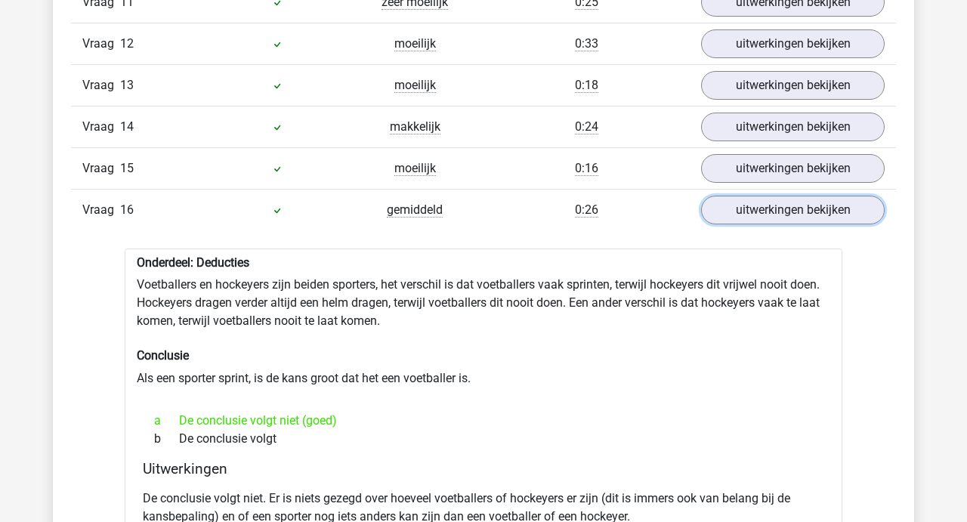
scroll to position [1860, 0]
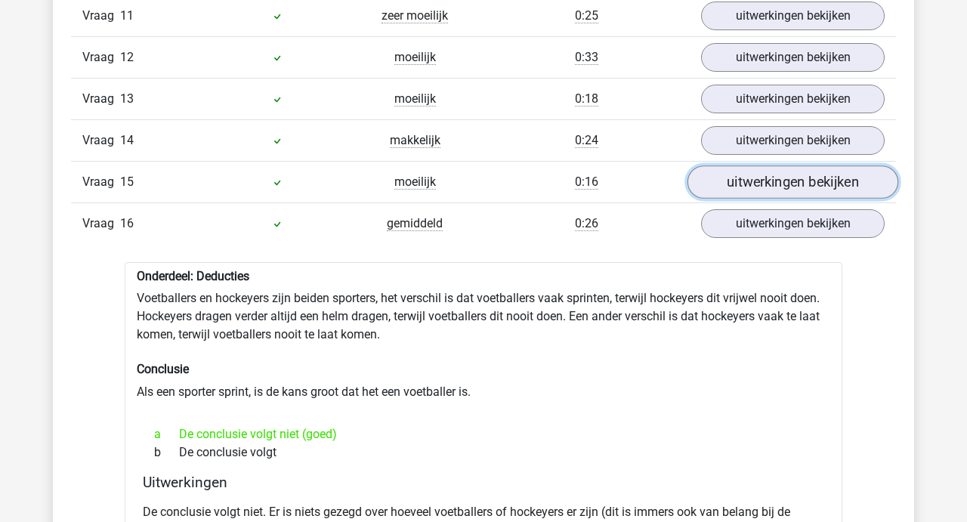
click at [754, 165] on link "uitwerkingen bekijken" at bounding box center [792, 181] width 211 height 33
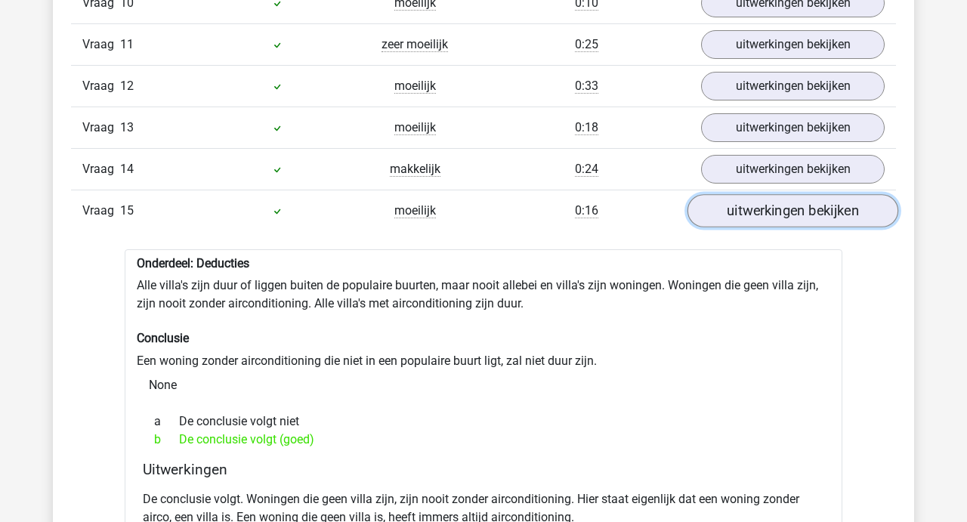
scroll to position [1807, 0]
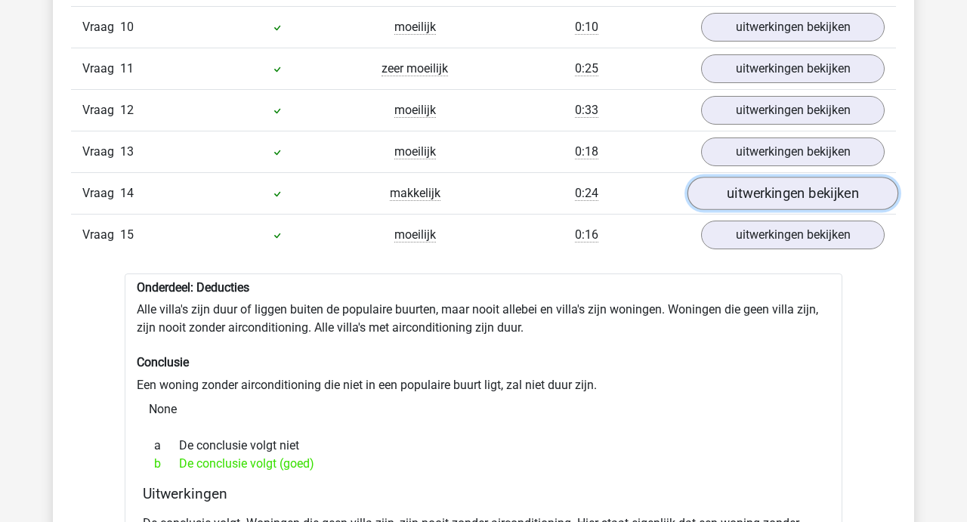
click at [757, 177] on link "uitwerkingen bekijken" at bounding box center [792, 193] width 211 height 33
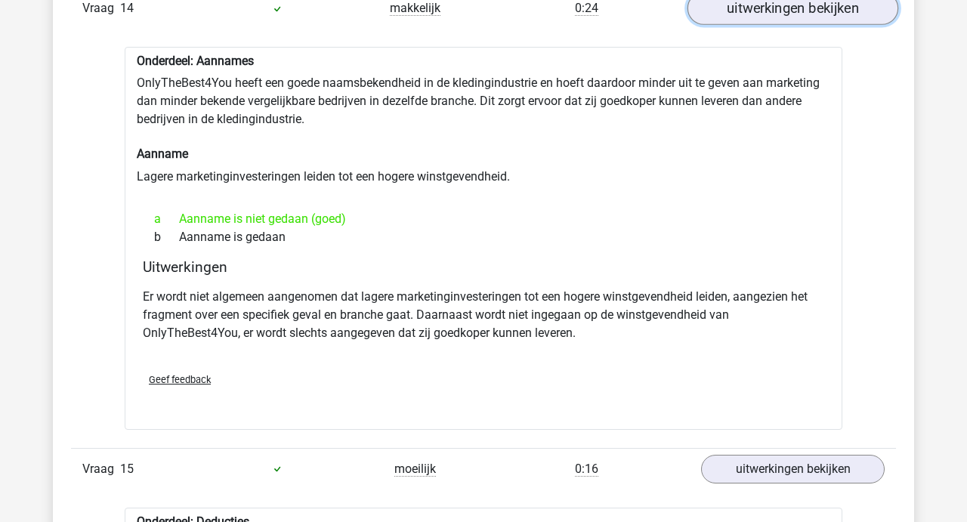
scroll to position [1993, 0]
click at [757, 185] on div at bounding box center [483, 191] width 693 height 12
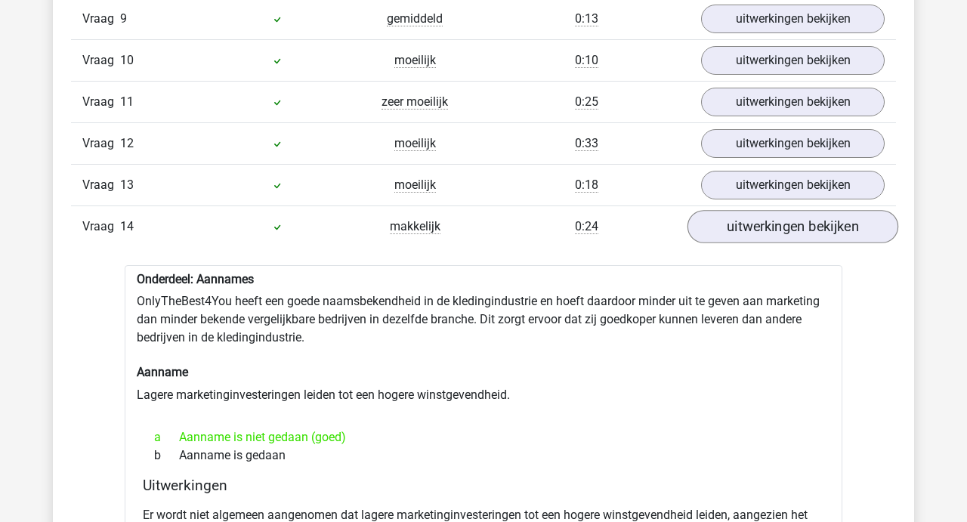
scroll to position [1772, 0]
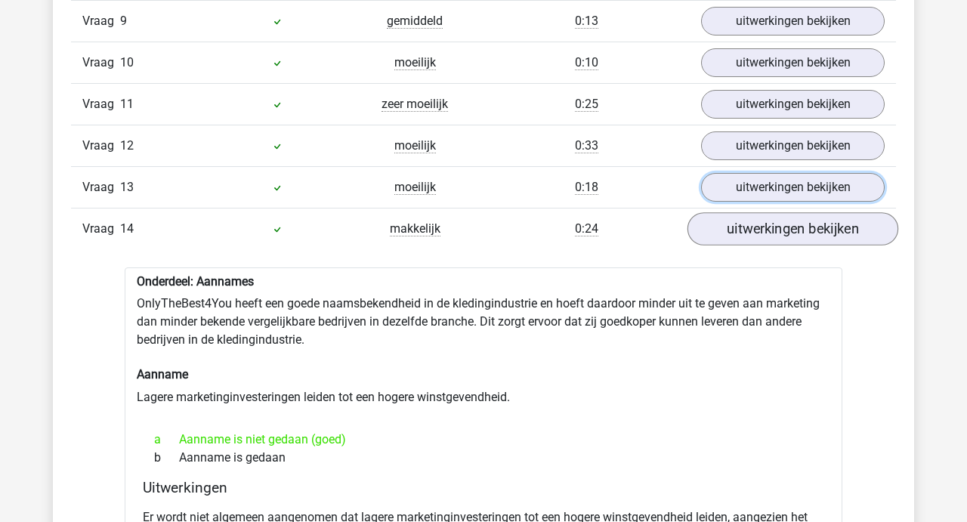
click at [757, 177] on link "uitwerkingen bekijken" at bounding box center [793, 187] width 184 height 29
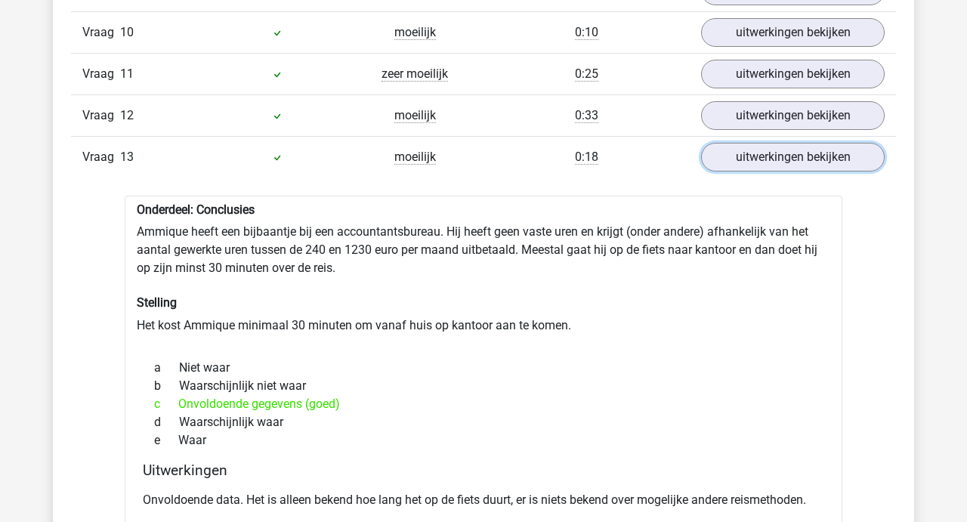
scroll to position [1797, 0]
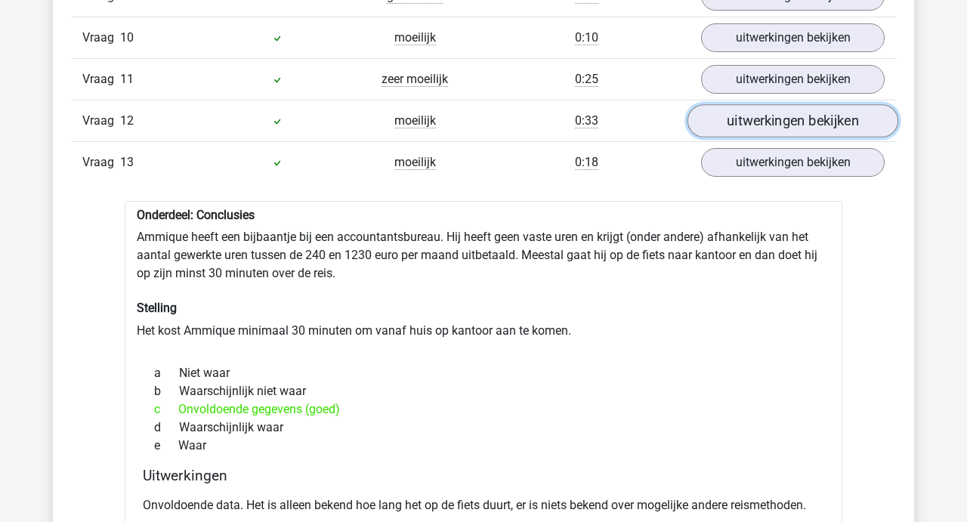
click at [753, 104] on link "uitwerkingen bekijken" at bounding box center [792, 120] width 211 height 33
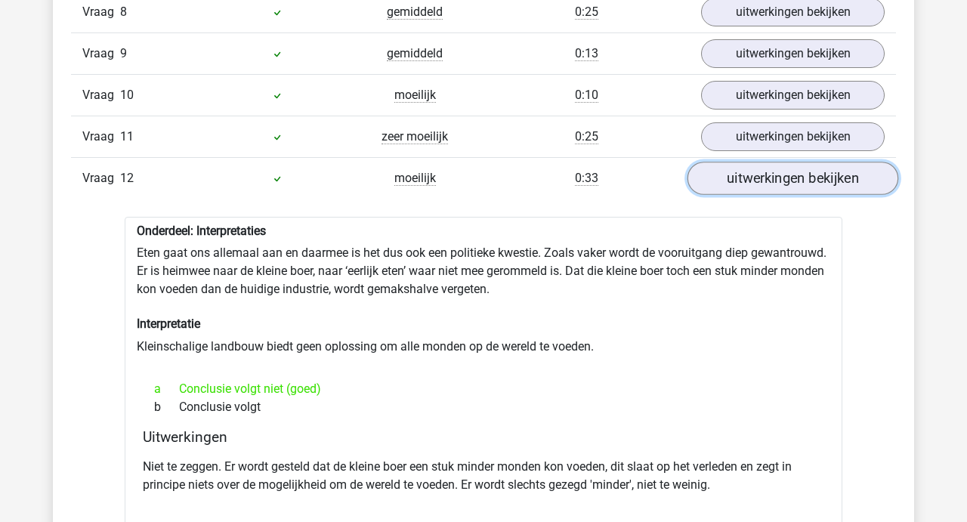
scroll to position [1728, 0]
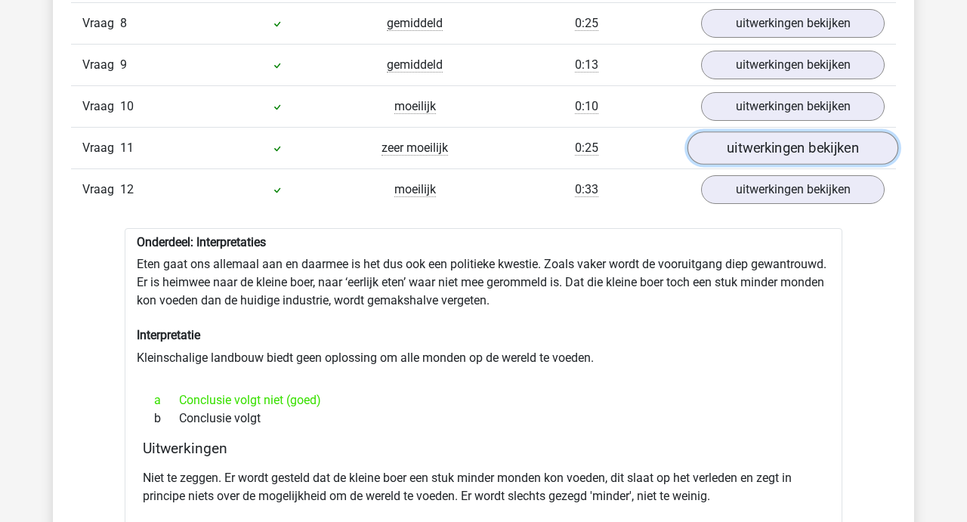
click at [750, 140] on link "uitwerkingen bekijken" at bounding box center [792, 147] width 211 height 33
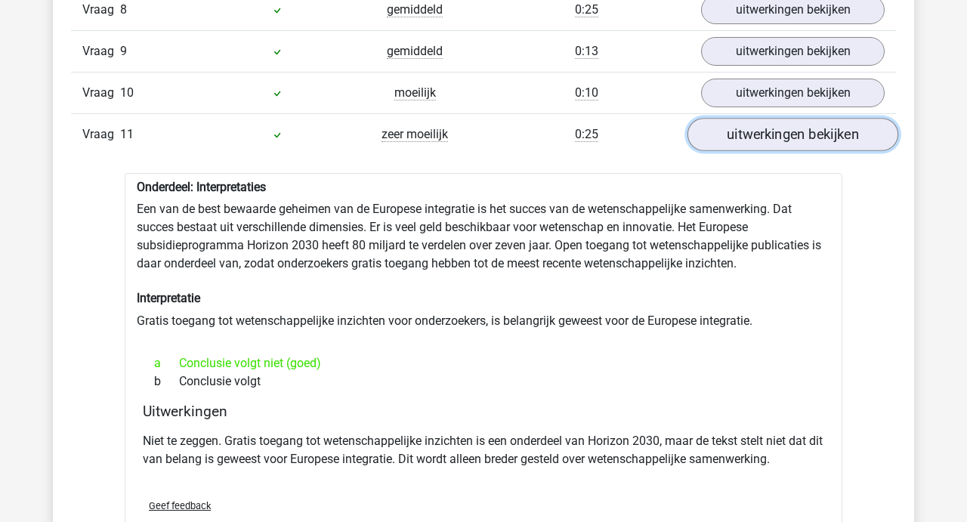
scroll to position [1694, 0]
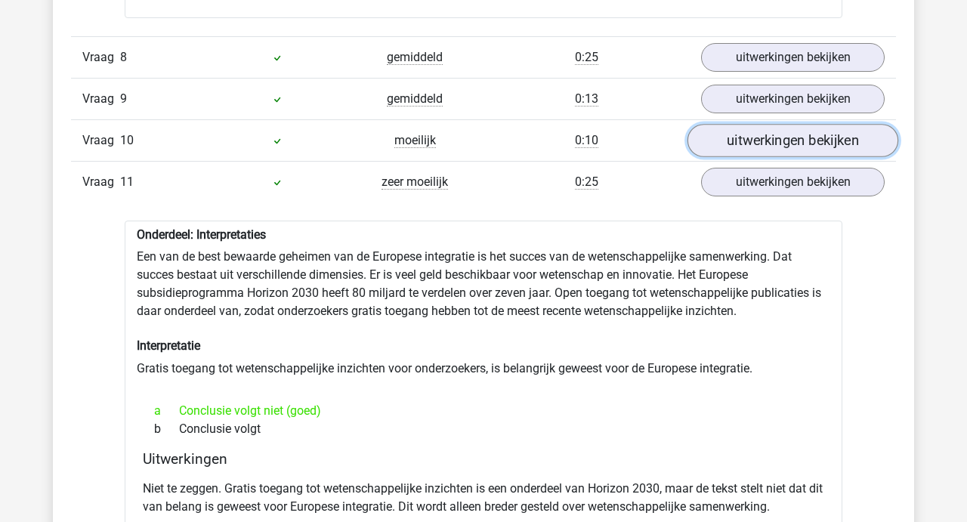
click at [747, 124] on link "uitwerkingen bekijken" at bounding box center [792, 140] width 211 height 33
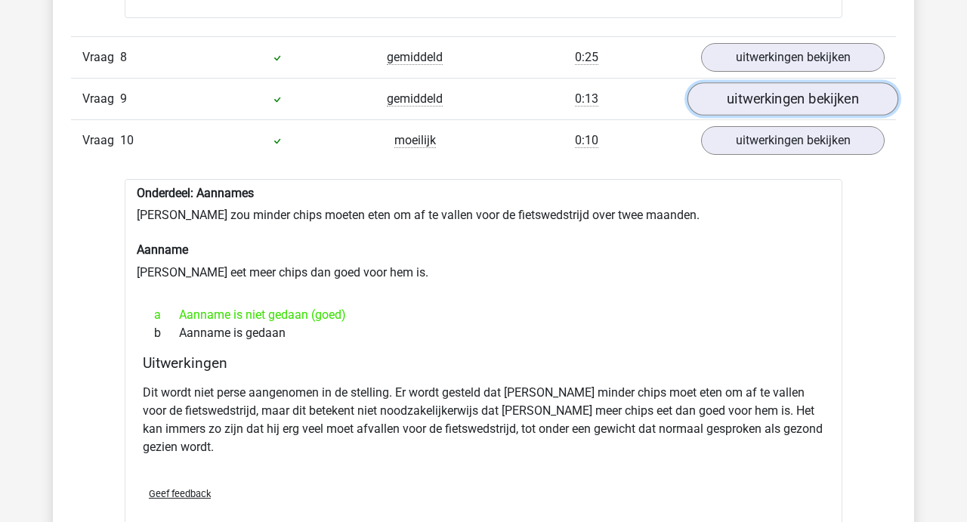
click at [749, 82] on link "uitwerkingen bekijken" at bounding box center [792, 98] width 211 height 33
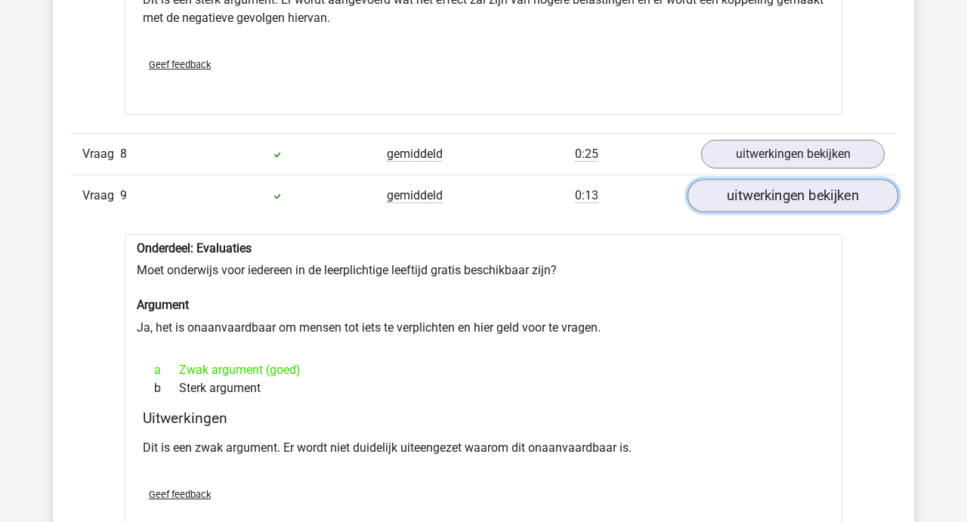
scroll to position [1583, 0]
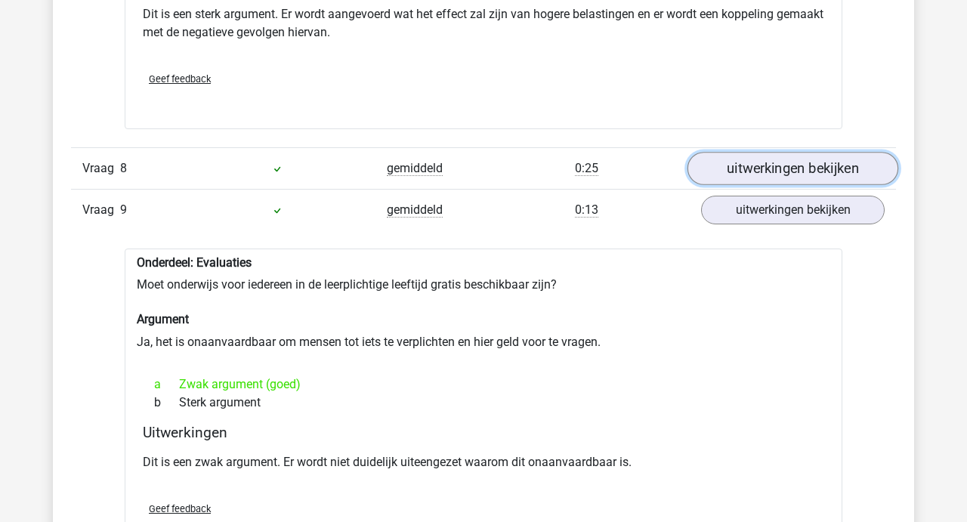
click at [745, 152] on link "uitwerkingen bekijken" at bounding box center [792, 168] width 211 height 33
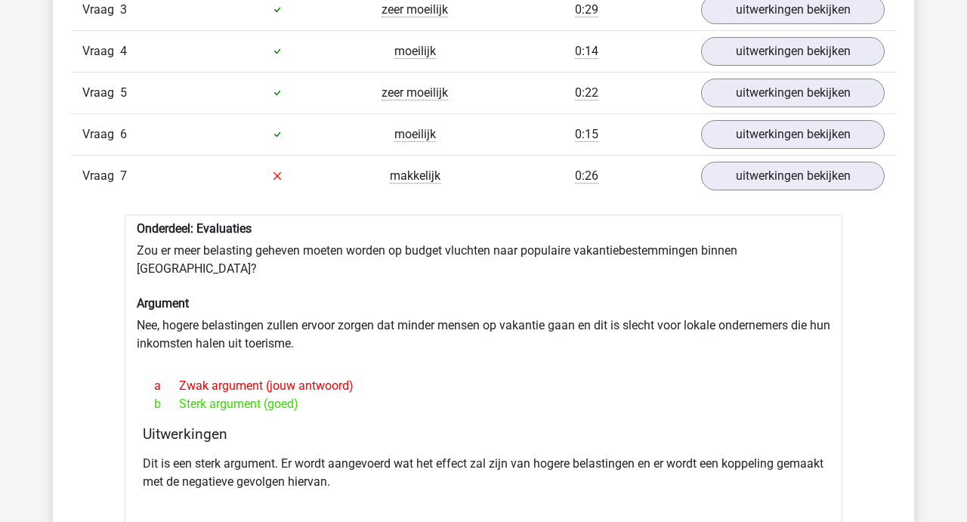
scroll to position [1134, 0]
click at [741, 133] on link "uitwerkingen bekijken" at bounding box center [792, 133] width 211 height 33
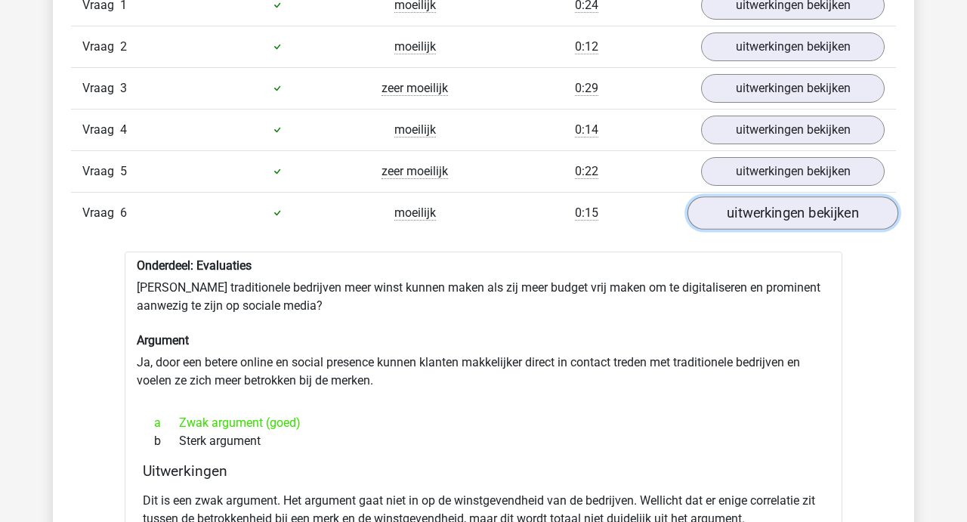
scroll to position [1044, 0]
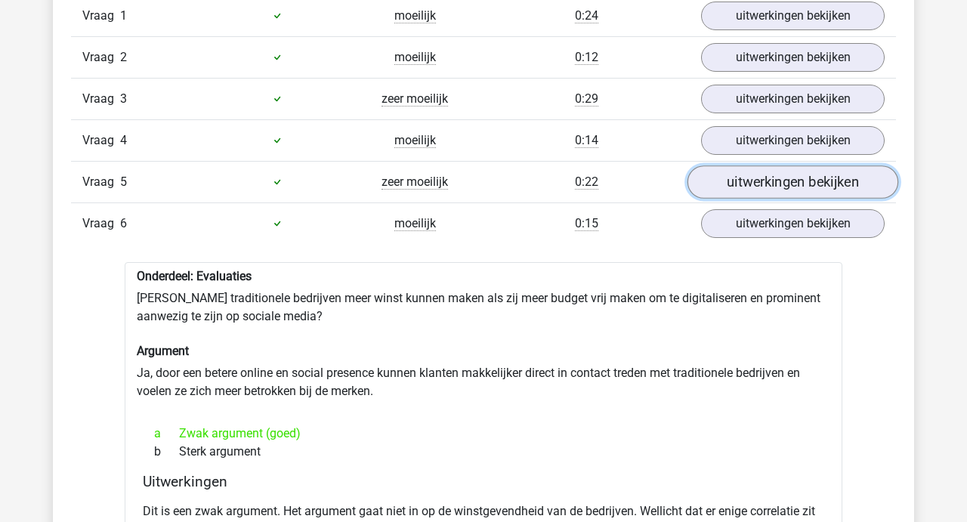
click at [745, 177] on link "uitwerkingen bekijken" at bounding box center [792, 181] width 211 height 33
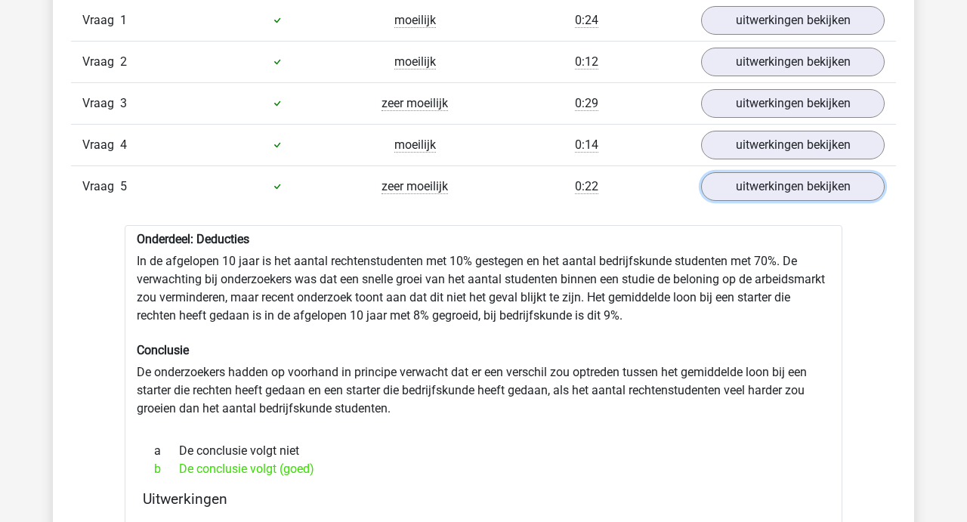
scroll to position [1039, 0]
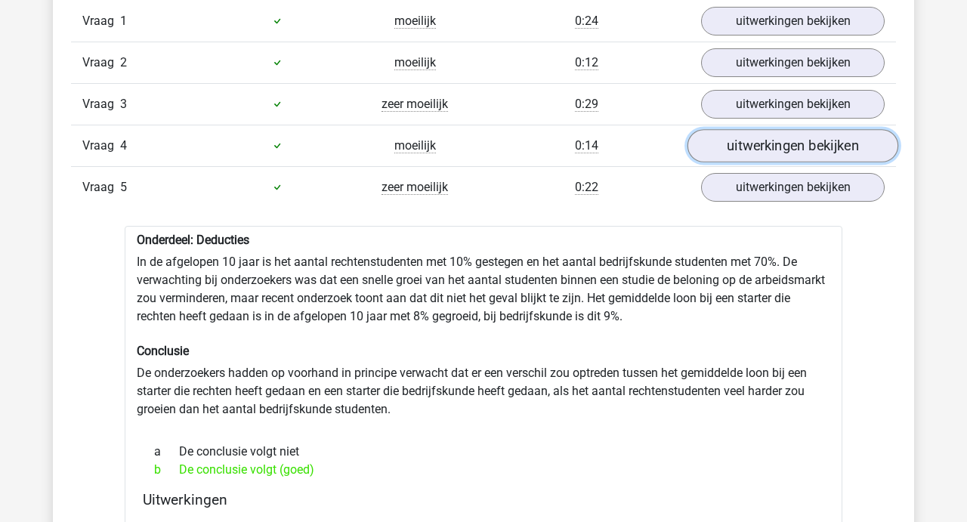
click at [751, 140] on link "uitwerkingen bekijken" at bounding box center [792, 145] width 211 height 33
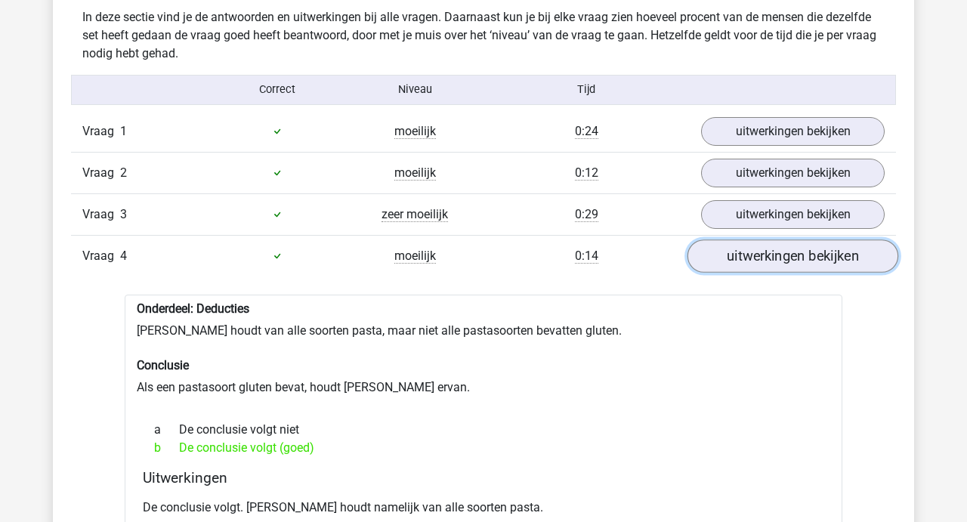
scroll to position [926, 0]
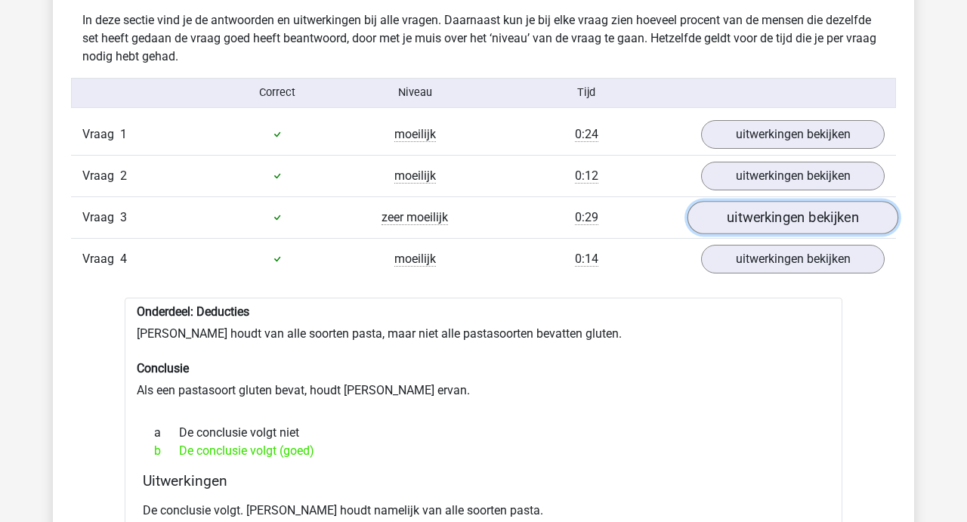
click at [754, 211] on link "uitwerkingen bekijken" at bounding box center [792, 217] width 211 height 33
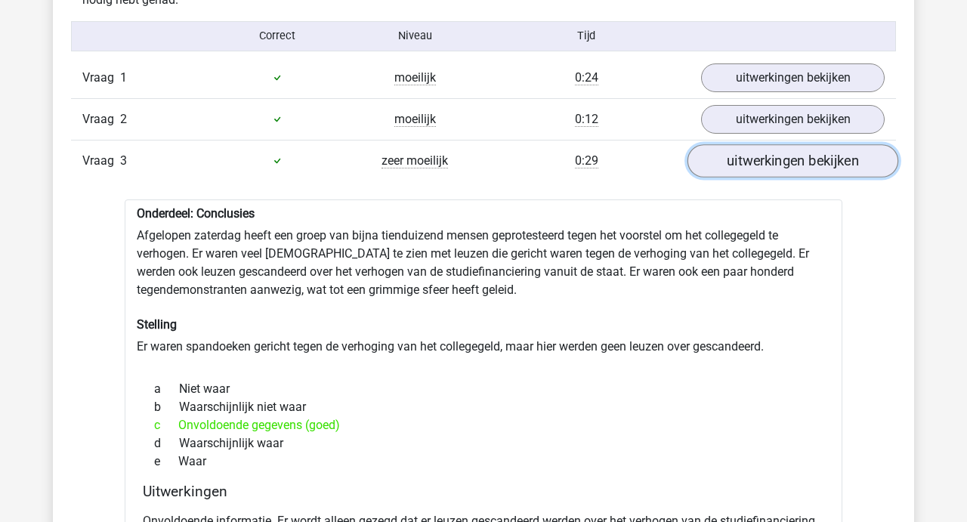
scroll to position [949, 0]
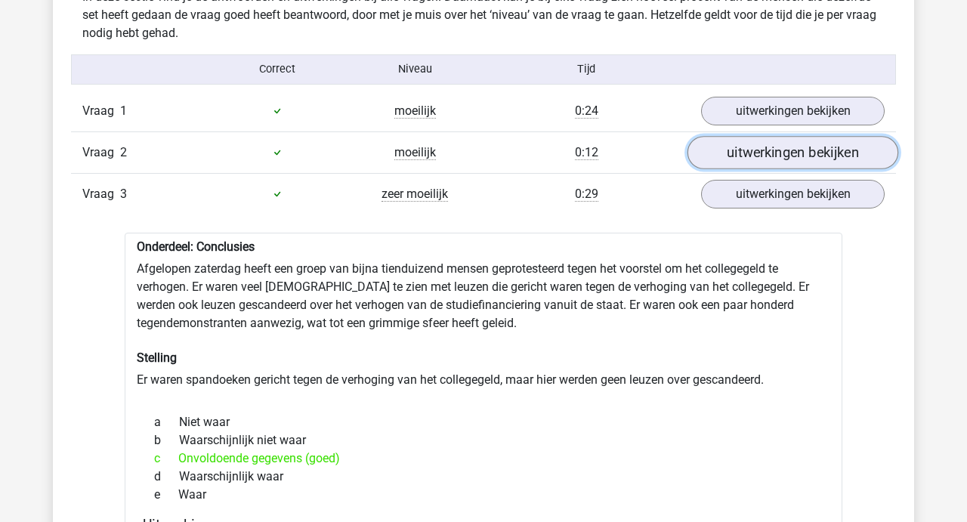
click at [772, 160] on link "uitwerkingen bekijken" at bounding box center [792, 152] width 211 height 33
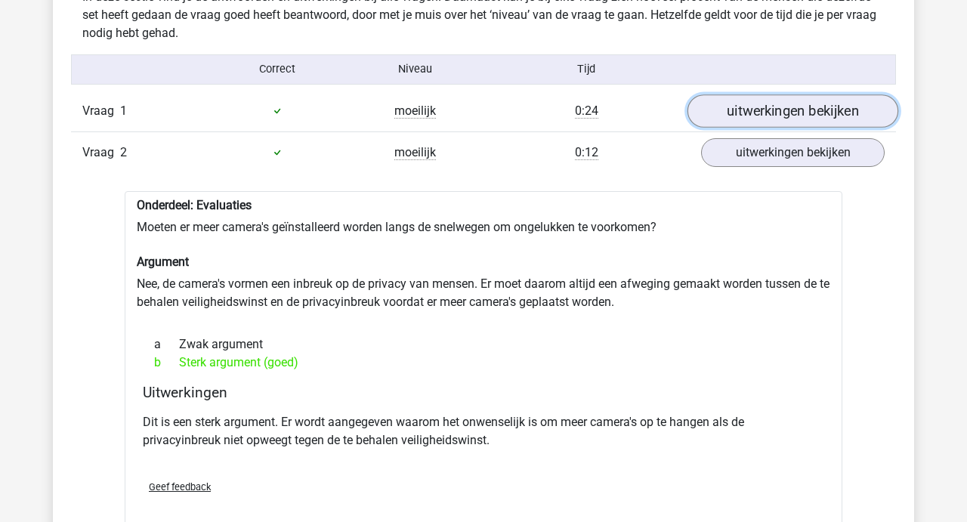
click at [765, 103] on link "uitwerkingen bekijken" at bounding box center [792, 110] width 211 height 33
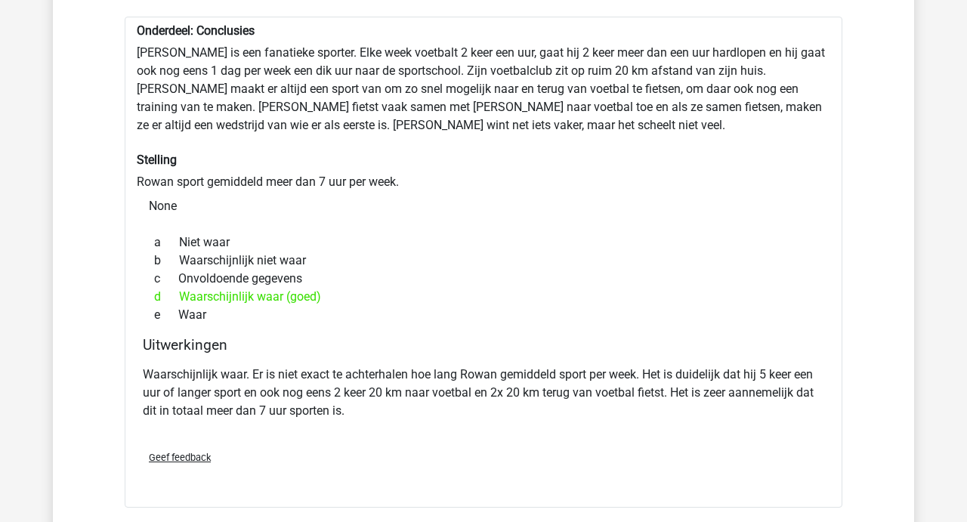
scroll to position [1087, 0]
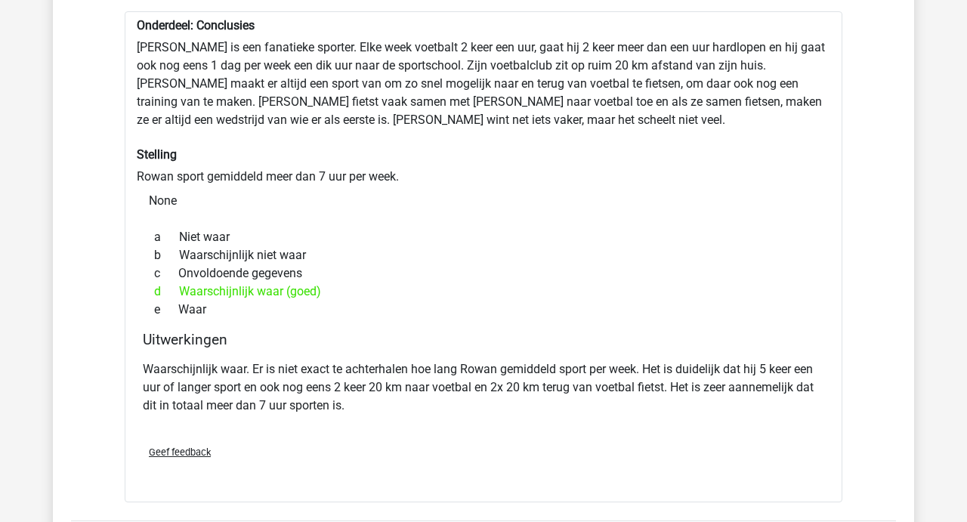
click at [765, 103] on div "Onderdeel: Conclusies Rowan is een fanatieke sporter. Elke week voetbalt 2 keer…" at bounding box center [483, 257] width 717 height 492
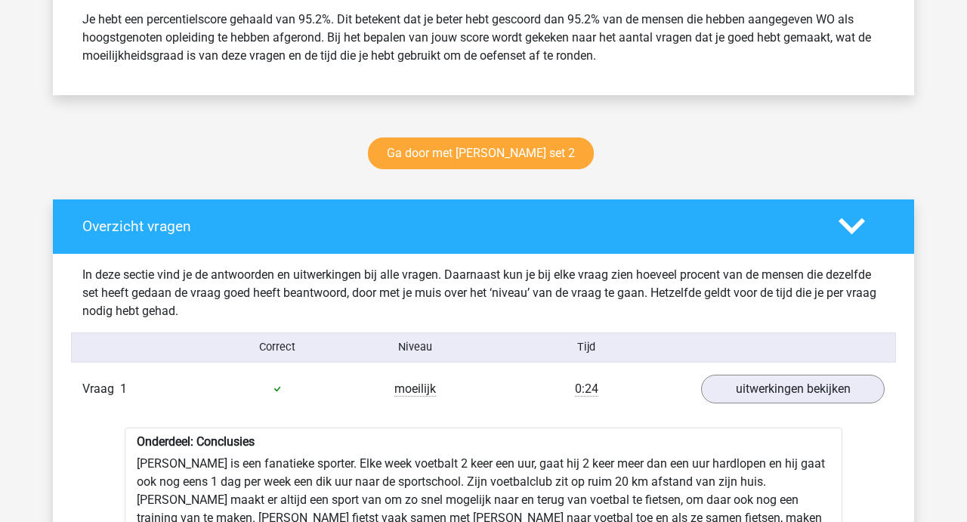
scroll to position [578, 0]
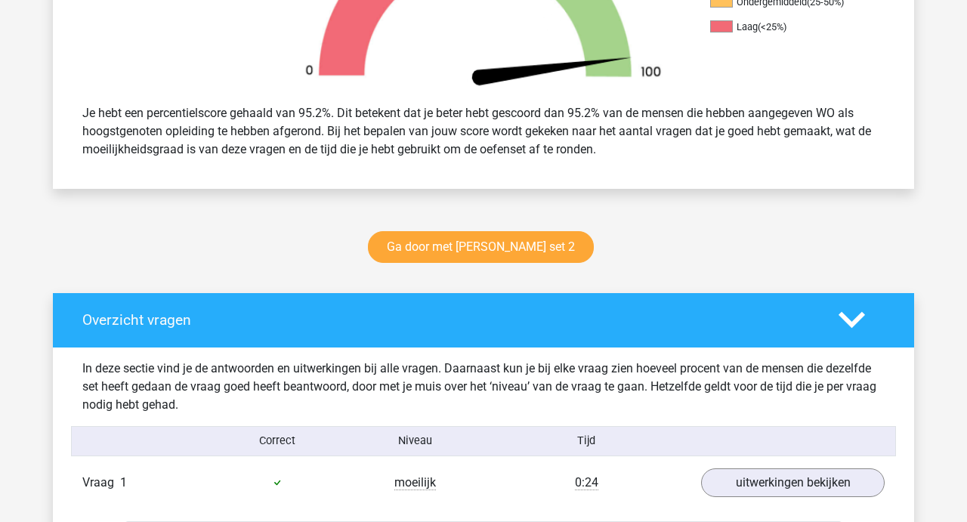
click at [844, 323] on icon at bounding box center [851, 320] width 26 height 26
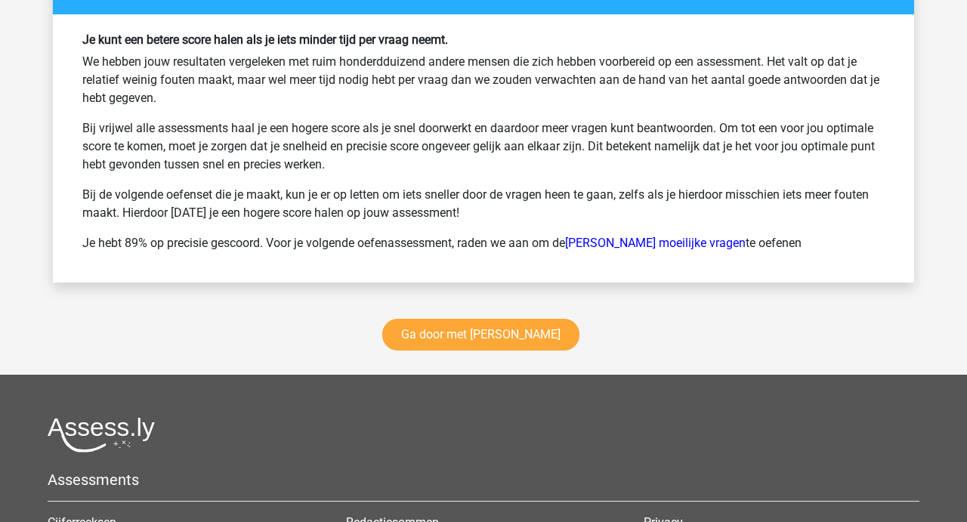
scroll to position [1511, 0]
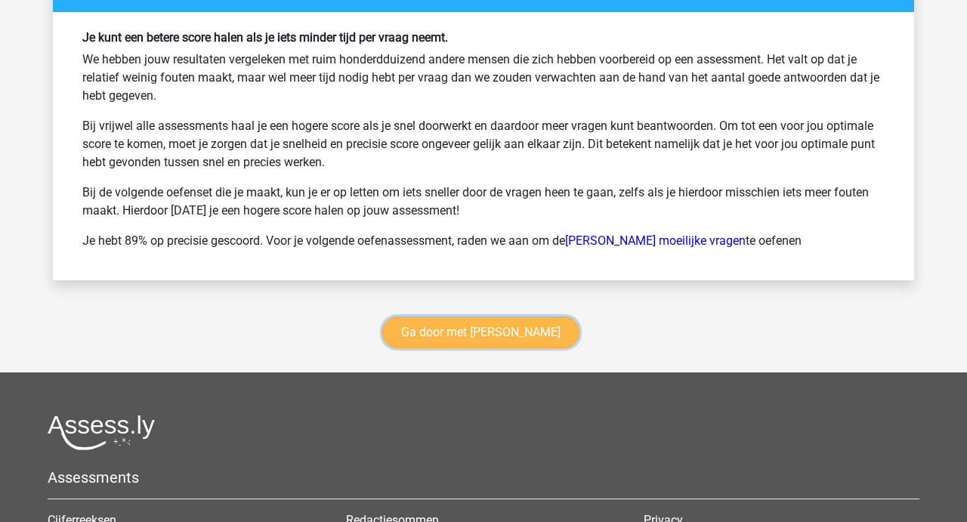
click at [492, 329] on link "Ga door met [PERSON_NAME]" at bounding box center [480, 332] width 197 height 32
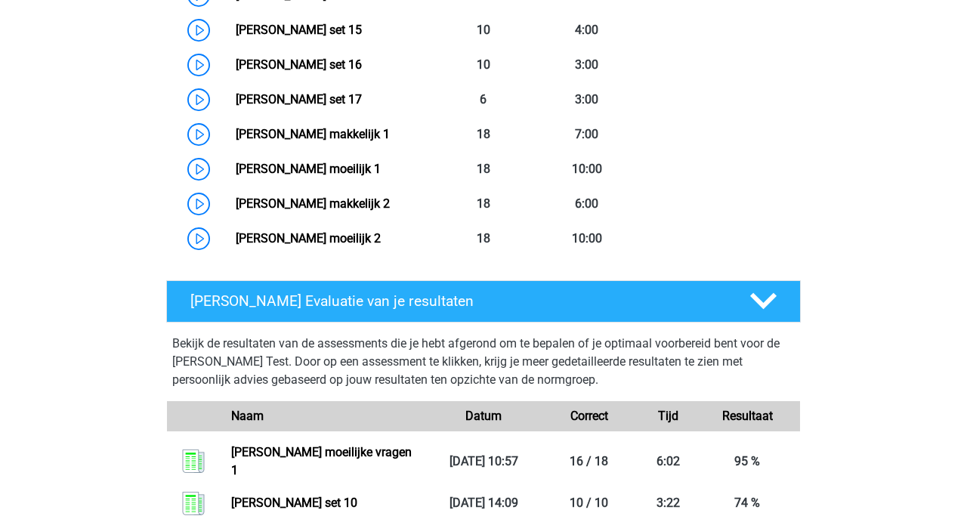
scroll to position [1224, 0]
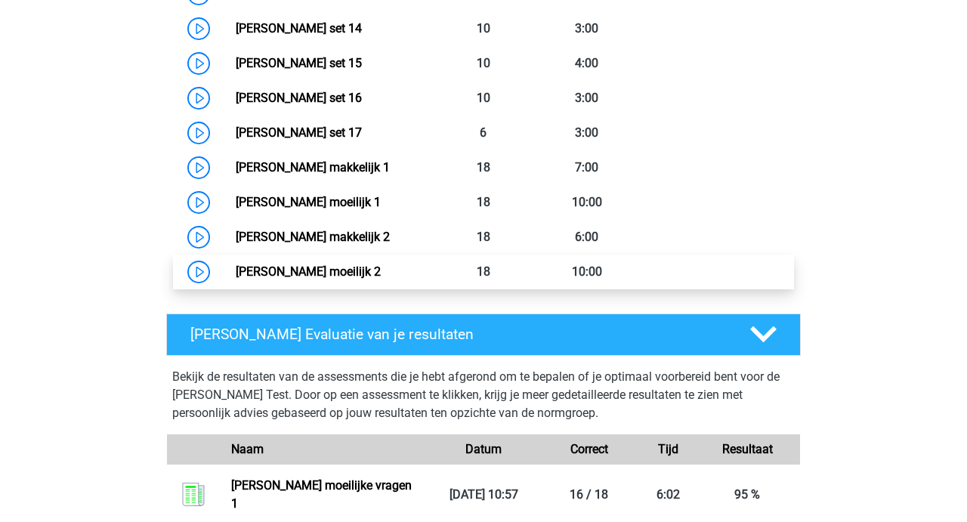
click at [329, 272] on link "Watson Glaser moeilijk 2" at bounding box center [308, 271] width 145 height 14
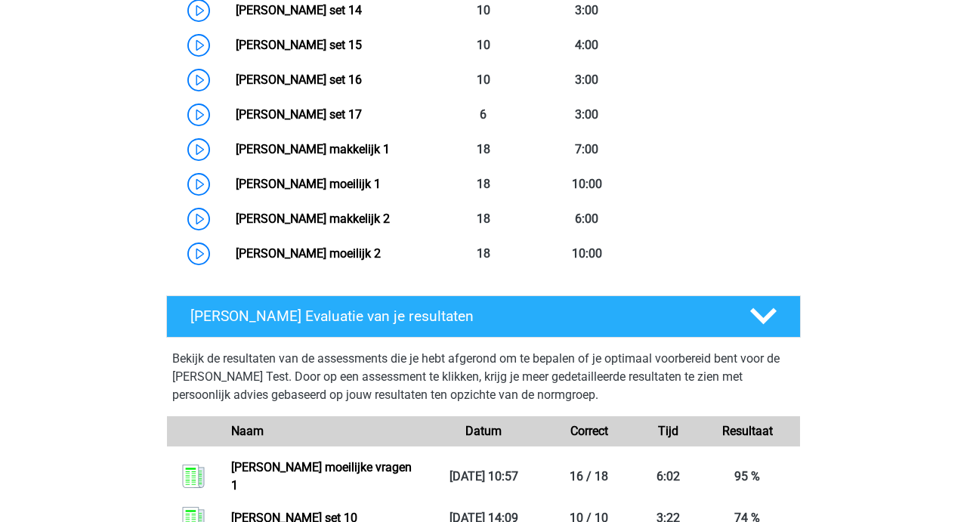
scroll to position [1248, 0]
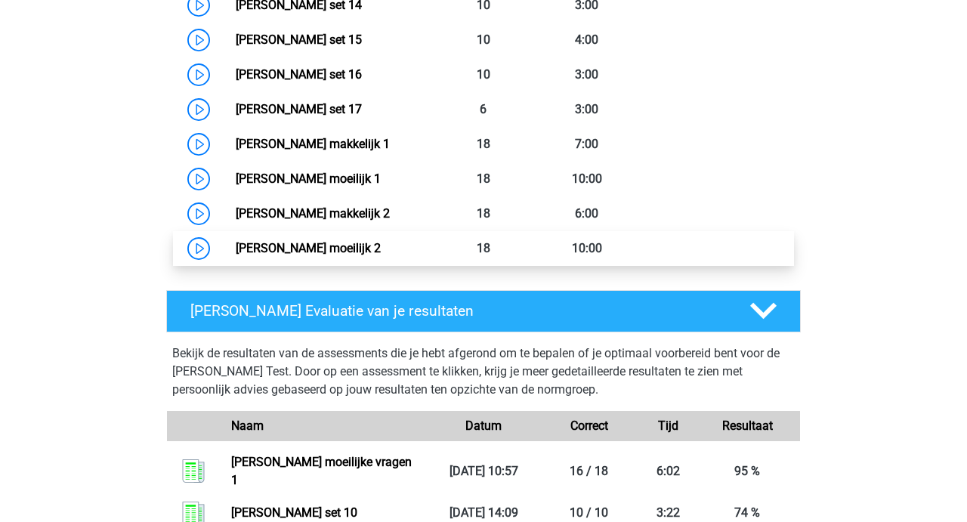
click at [381, 242] on link "Watson Glaser moeilijk 2" at bounding box center [308, 248] width 145 height 14
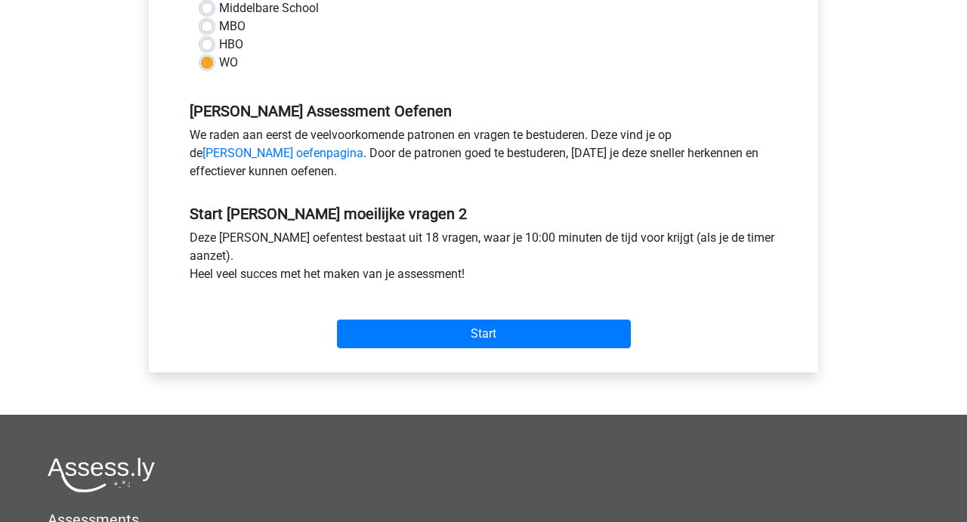
scroll to position [381, 0]
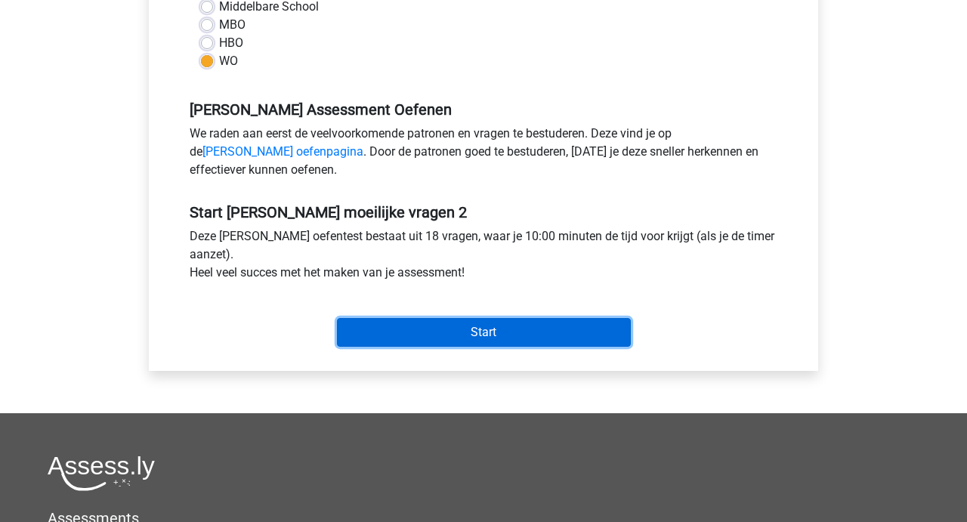
click at [470, 333] on input "Start" at bounding box center [484, 332] width 294 height 29
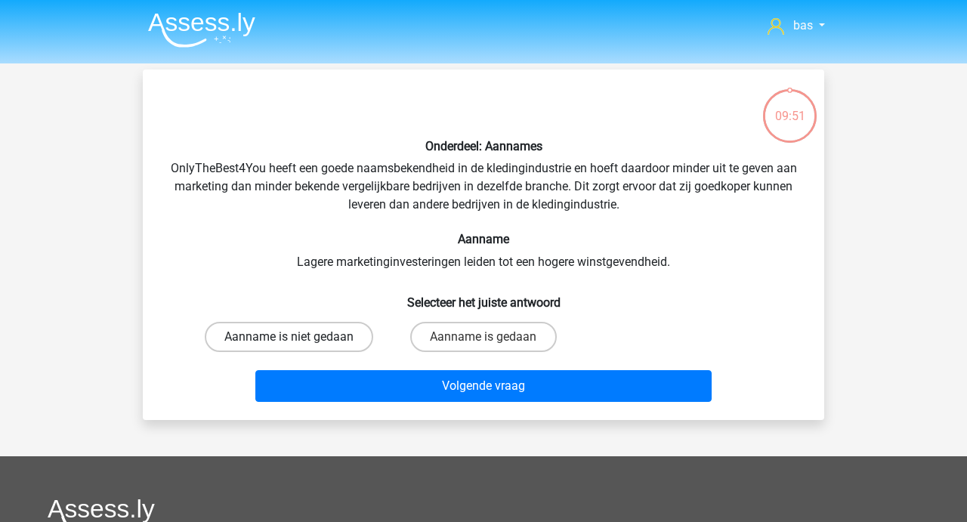
click at [322, 336] on label "Aanname is niet gedaan" at bounding box center [289, 337] width 168 height 30
click at [299, 337] on input "Aanname is niet gedaan" at bounding box center [294, 342] width 10 height 10
radio input "true"
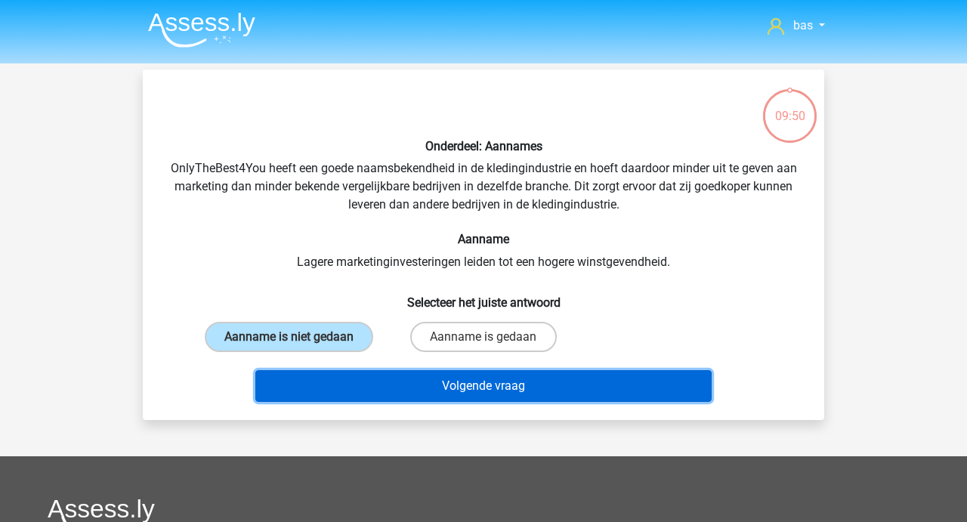
click at [471, 384] on button "Volgende vraag" at bounding box center [483, 386] width 457 height 32
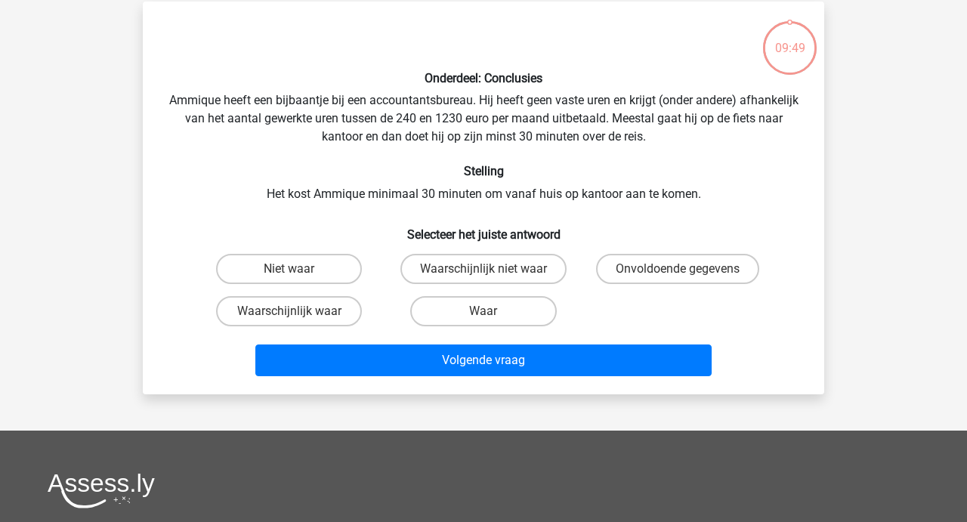
scroll to position [69, 0]
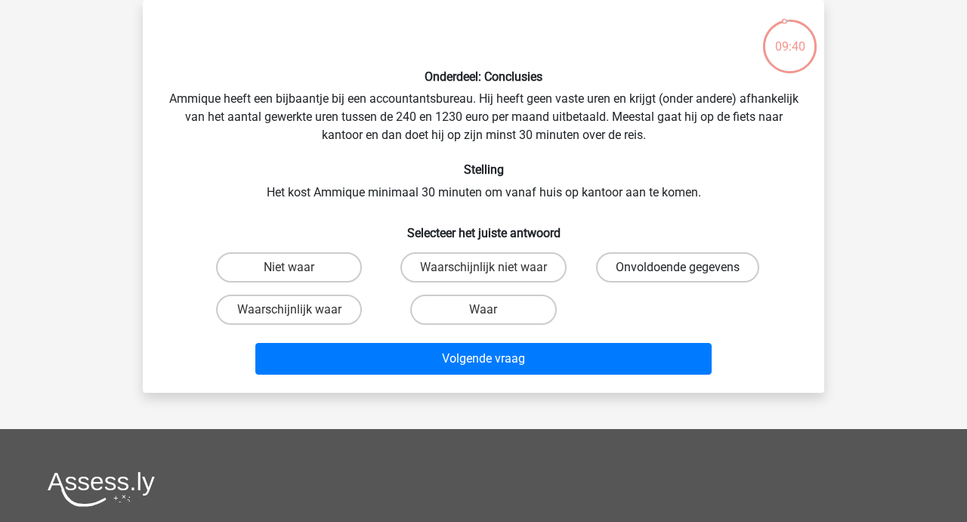
click at [671, 258] on label "Onvoldoende gegevens" at bounding box center [677, 267] width 163 height 30
click at [677, 267] on input "Onvoldoende gegevens" at bounding box center [682, 272] width 10 height 10
radio input "true"
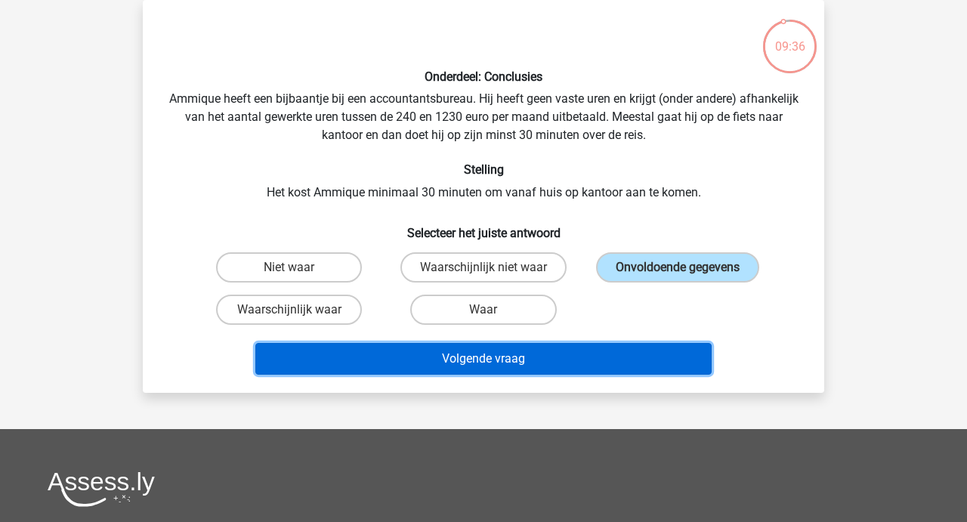
click at [471, 359] on button "Volgende vraag" at bounding box center [483, 359] width 457 height 32
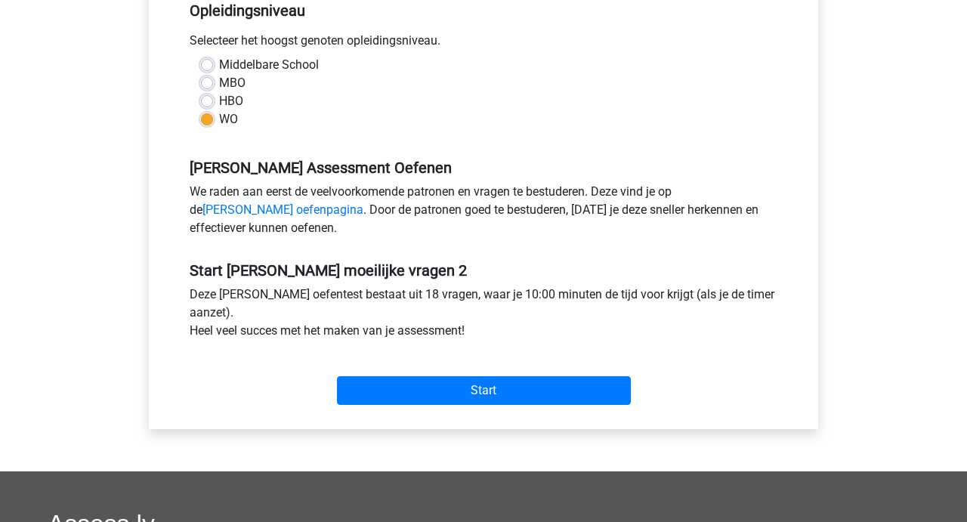
scroll to position [324, 0]
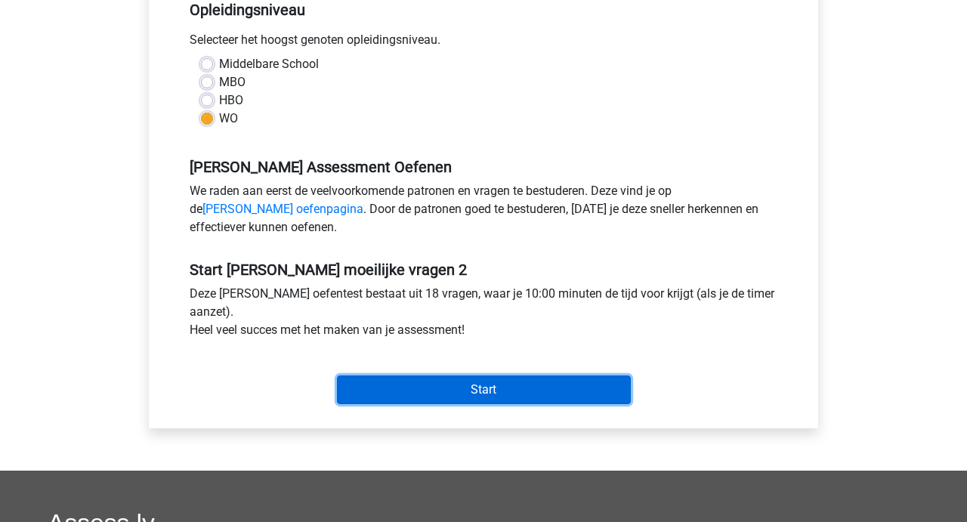
click at [460, 387] on input "Start" at bounding box center [484, 389] width 294 height 29
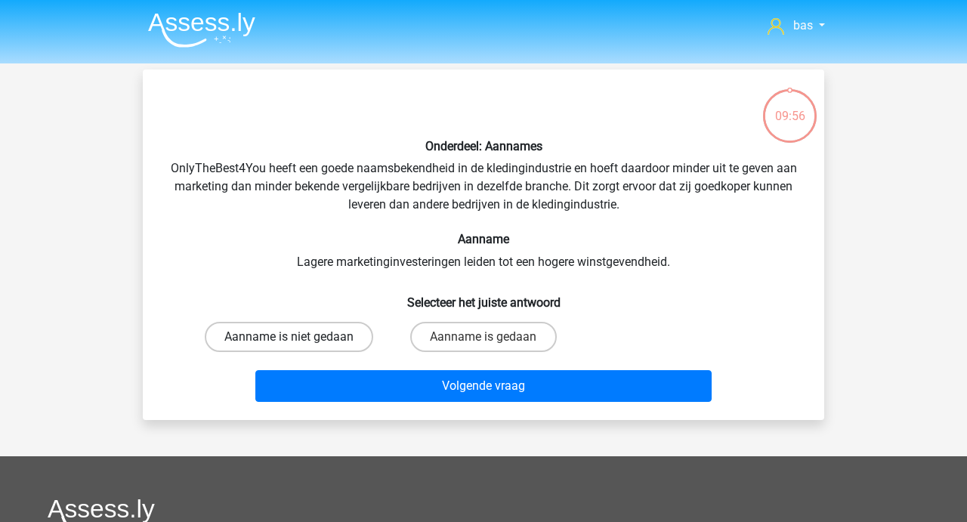
click at [269, 341] on label "Aanname is niet gedaan" at bounding box center [289, 337] width 168 height 30
click at [289, 341] on input "Aanname is niet gedaan" at bounding box center [294, 342] width 10 height 10
radio input "true"
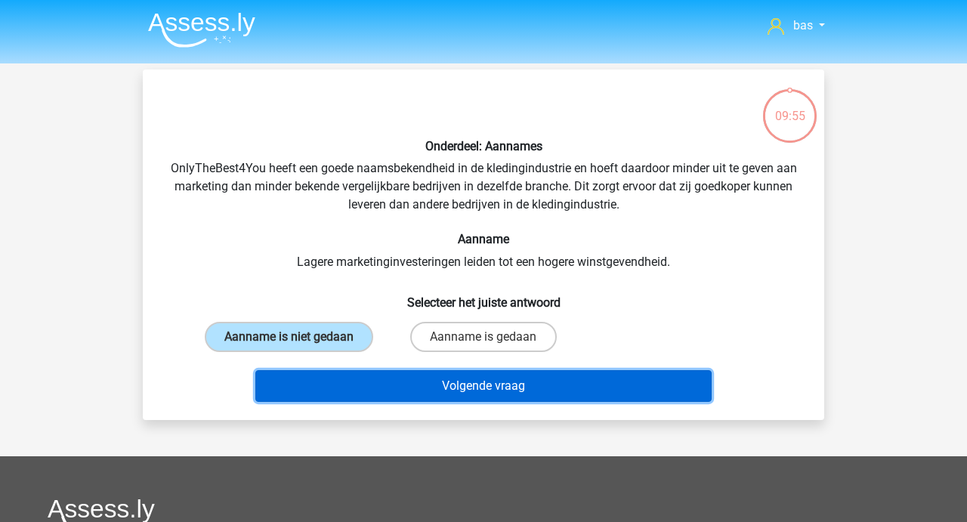
click at [486, 378] on button "Volgende vraag" at bounding box center [483, 386] width 457 height 32
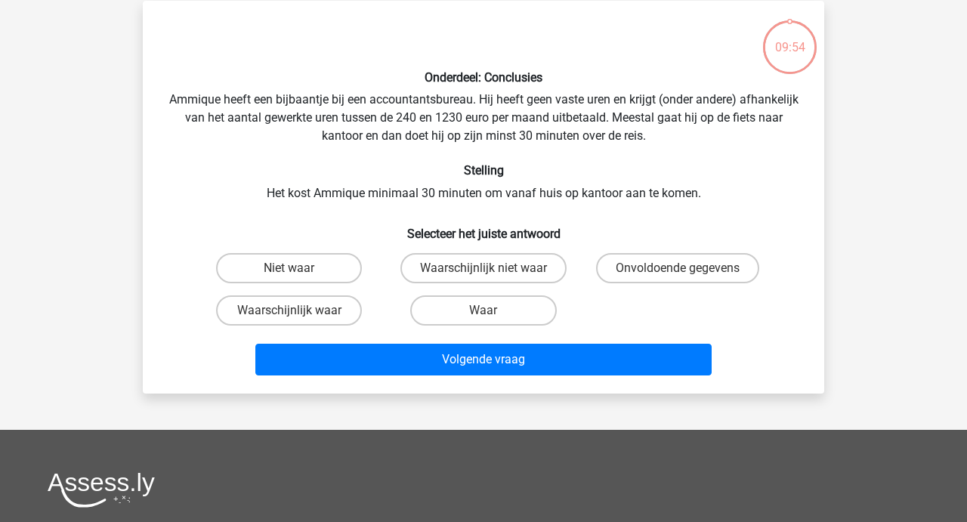
scroll to position [69, 0]
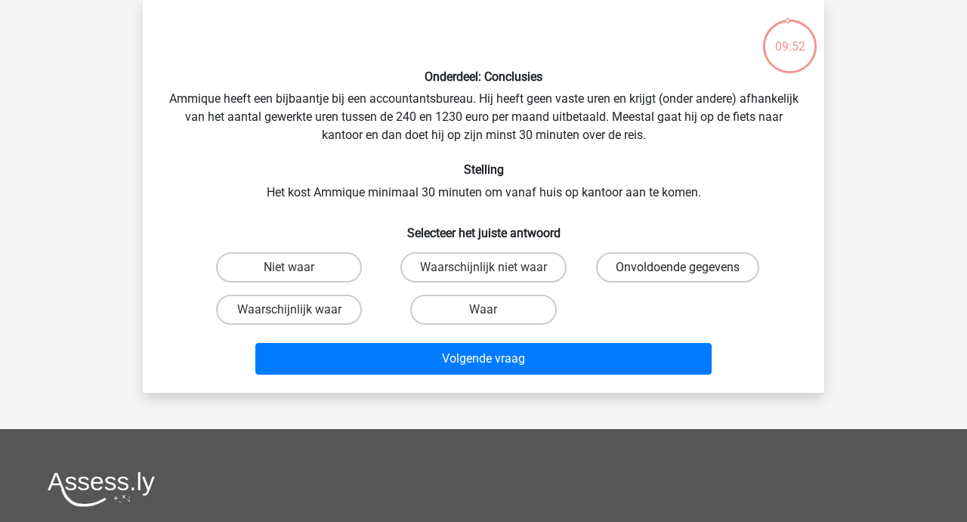
click at [647, 264] on label "Onvoldoende gegevens" at bounding box center [677, 267] width 163 height 30
click at [677, 267] on input "Onvoldoende gegevens" at bounding box center [682, 272] width 10 height 10
radio input "true"
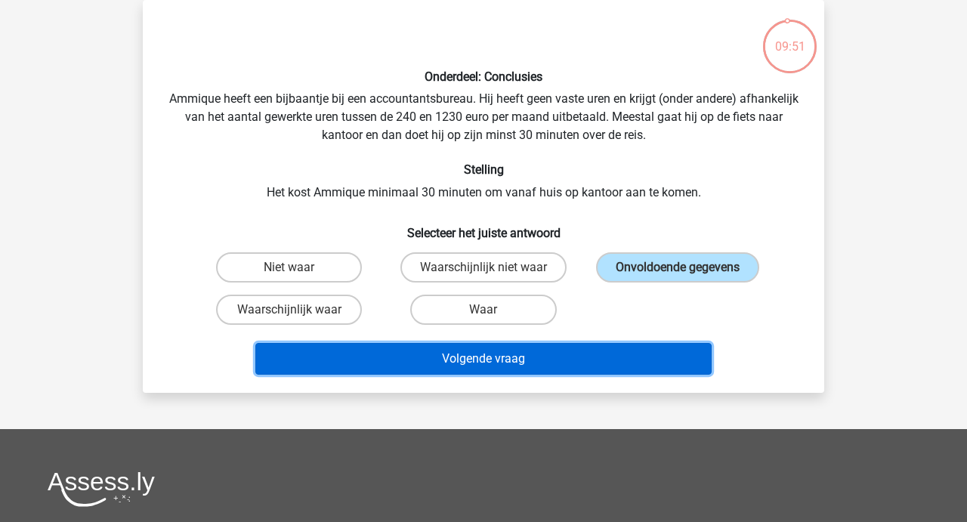
click at [467, 360] on button "Volgende vraag" at bounding box center [483, 359] width 457 height 32
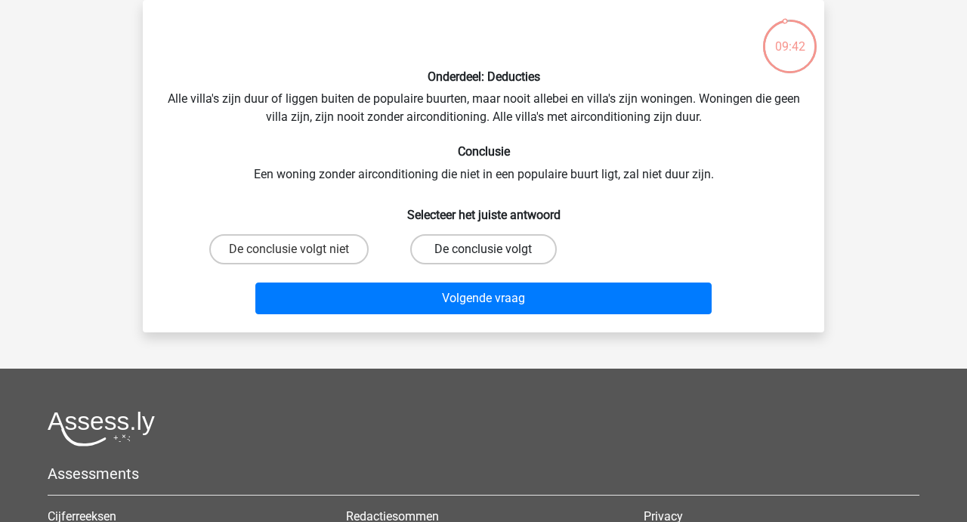
click at [458, 243] on label "De conclusie volgt" at bounding box center [483, 249] width 146 height 30
click at [483, 249] on input "De conclusie volgt" at bounding box center [488, 254] width 10 height 10
radio input "true"
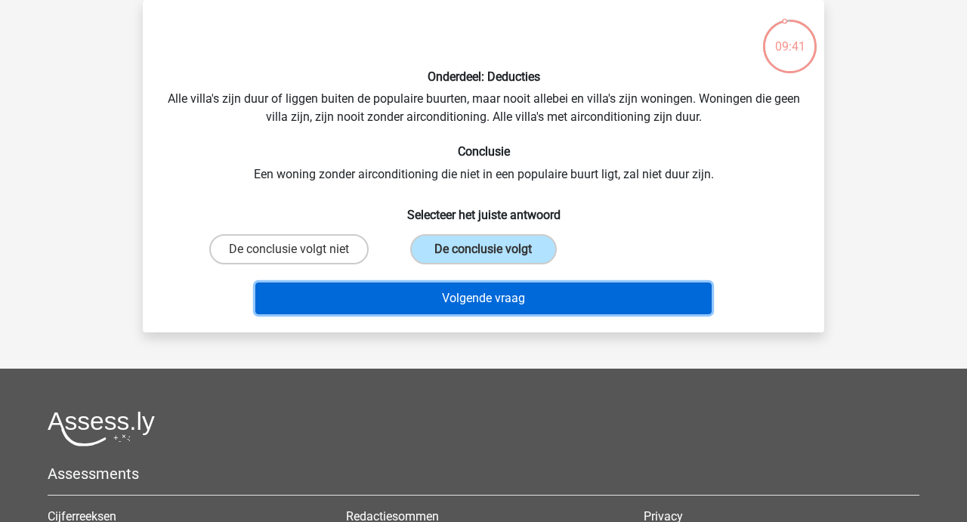
click at [467, 299] on button "Volgende vraag" at bounding box center [483, 298] width 457 height 32
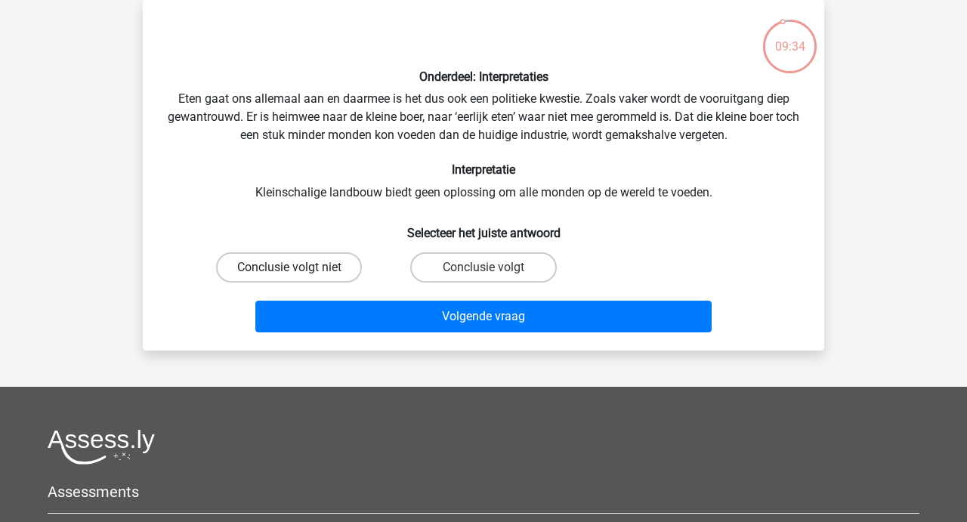
click at [308, 274] on label "Conclusie volgt niet" at bounding box center [289, 267] width 146 height 30
click at [299, 274] on input "Conclusie volgt niet" at bounding box center [294, 272] width 10 height 10
radio input "true"
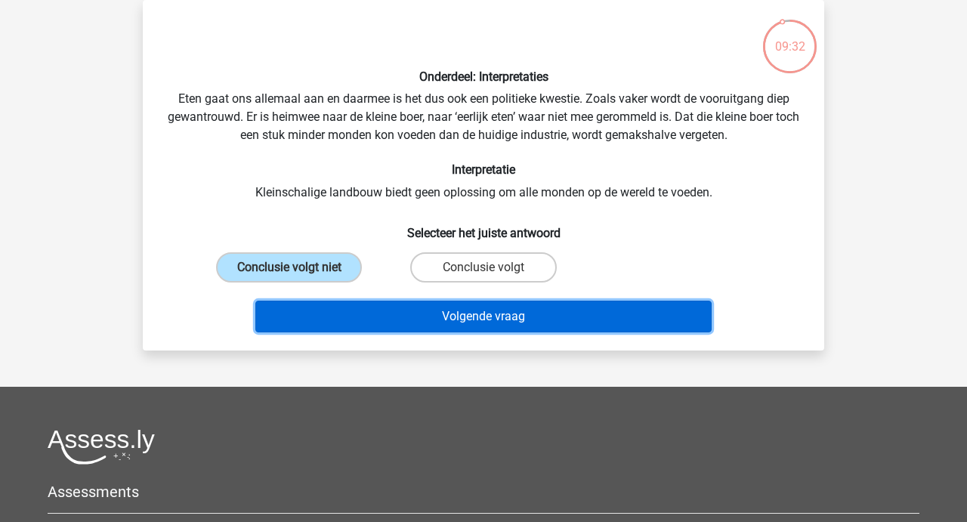
click at [476, 309] on button "Volgende vraag" at bounding box center [483, 317] width 457 height 32
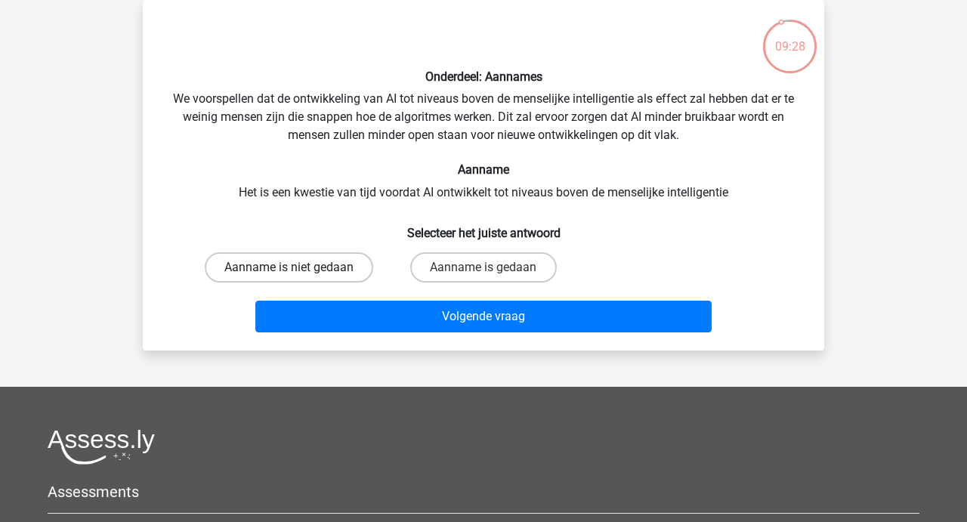
click at [302, 260] on label "Aanname is niet gedaan" at bounding box center [289, 267] width 168 height 30
click at [299, 267] on input "Aanname is niet gedaan" at bounding box center [294, 272] width 10 height 10
radio input "true"
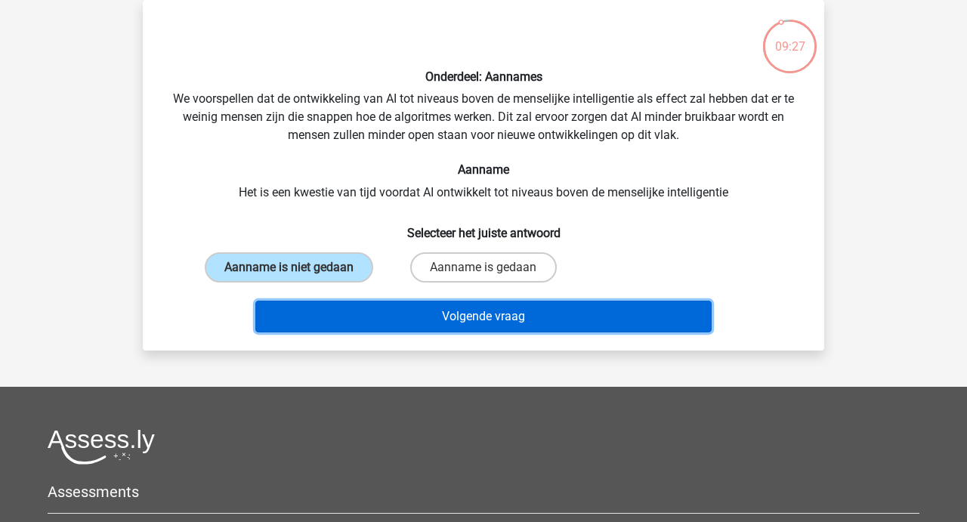
click at [461, 301] on button "Volgende vraag" at bounding box center [483, 317] width 457 height 32
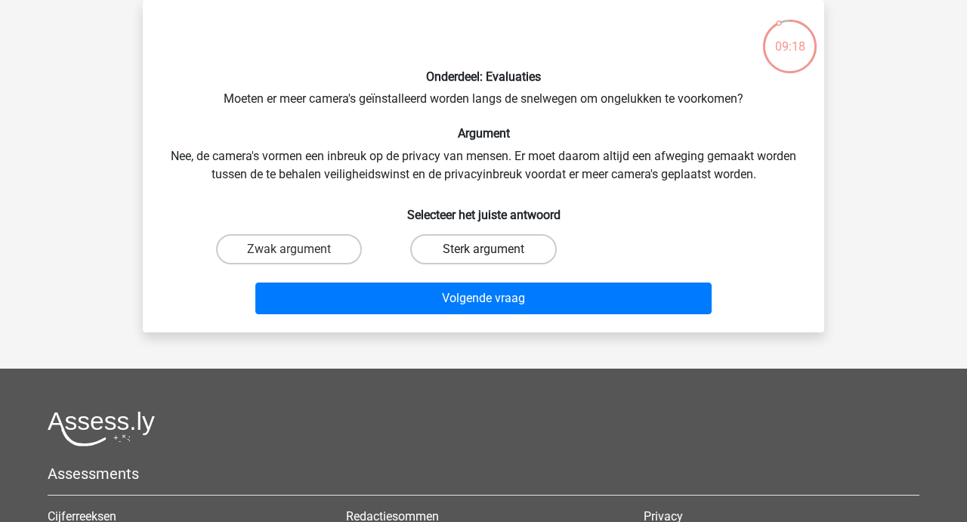
click at [466, 240] on label "Sterk argument" at bounding box center [483, 249] width 146 height 30
click at [483, 249] on input "Sterk argument" at bounding box center [488, 254] width 10 height 10
radio input "true"
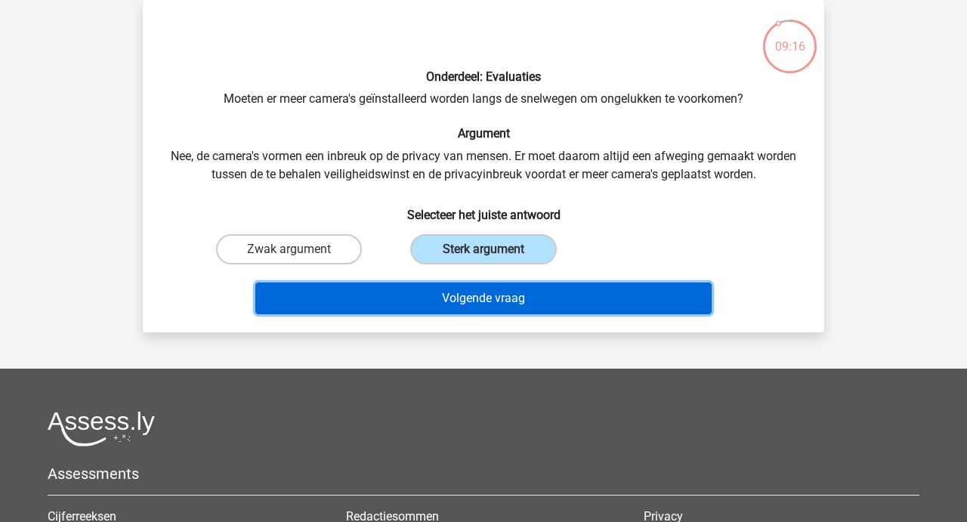
click at [458, 298] on button "Volgende vraag" at bounding box center [483, 298] width 457 height 32
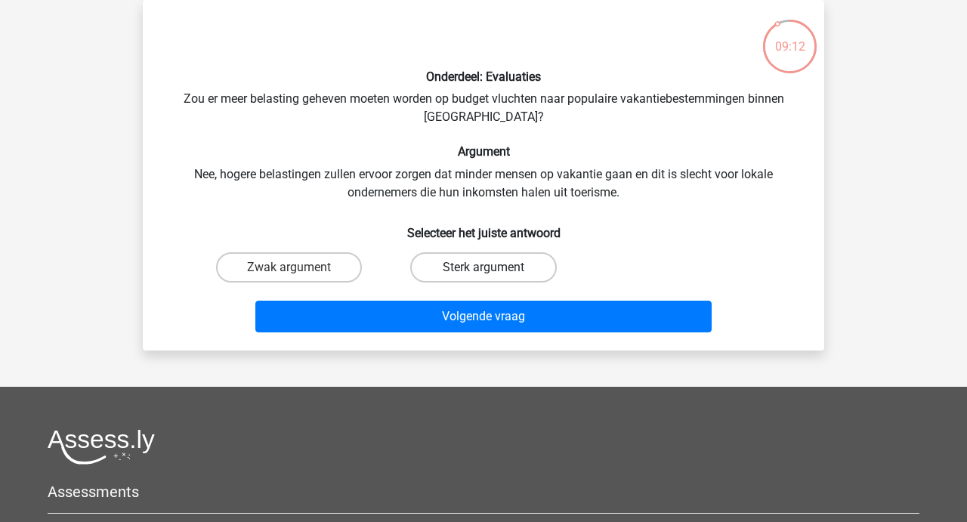
click at [469, 267] on label "Sterk argument" at bounding box center [483, 267] width 146 height 30
click at [483, 267] on input "Sterk argument" at bounding box center [488, 272] width 10 height 10
radio input "true"
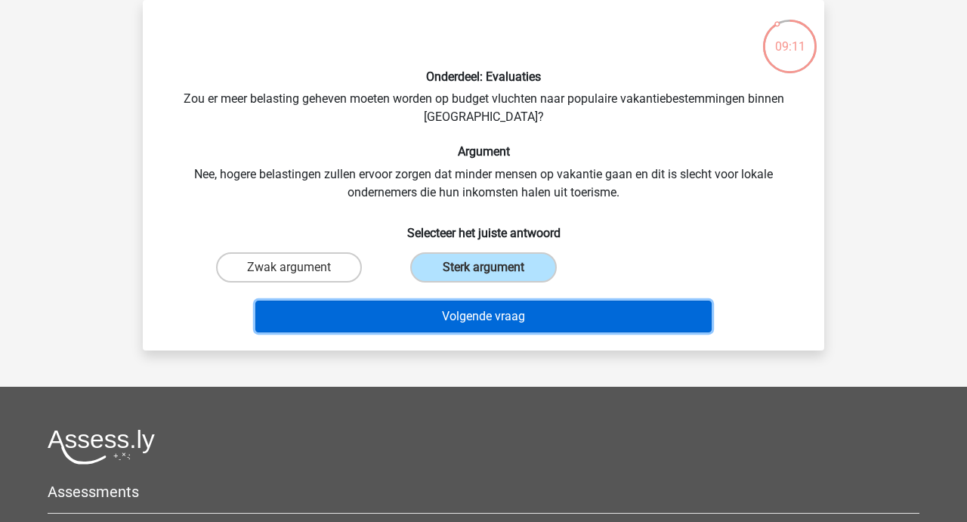
click at [465, 316] on button "Volgende vraag" at bounding box center [483, 317] width 457 height 32
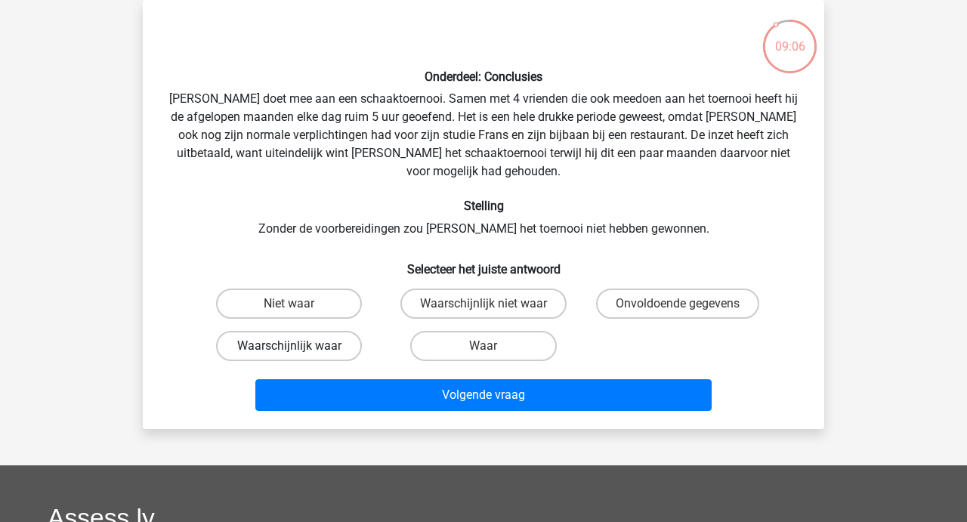
click at [282, 333] on label "Waarschijnlijk waar" at bounding box center [289, 346] width 146 height 30
click at [289, 346] on input "Waarschijnlijk waar" at bounding box center [294, 351] width 10 height 10
radio input "true"
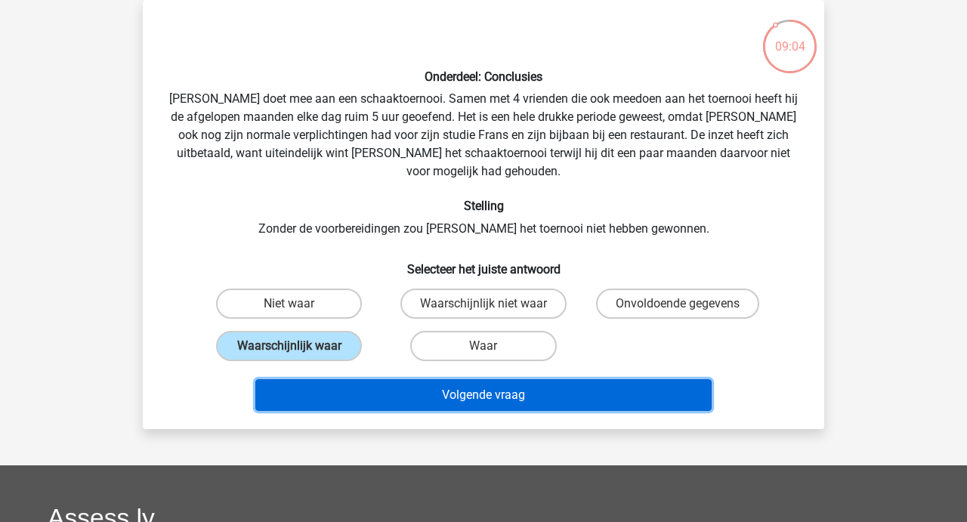
click at [454, 379] on button "Volgende vraag" at bounding box center [483, 395] width 457 height 32
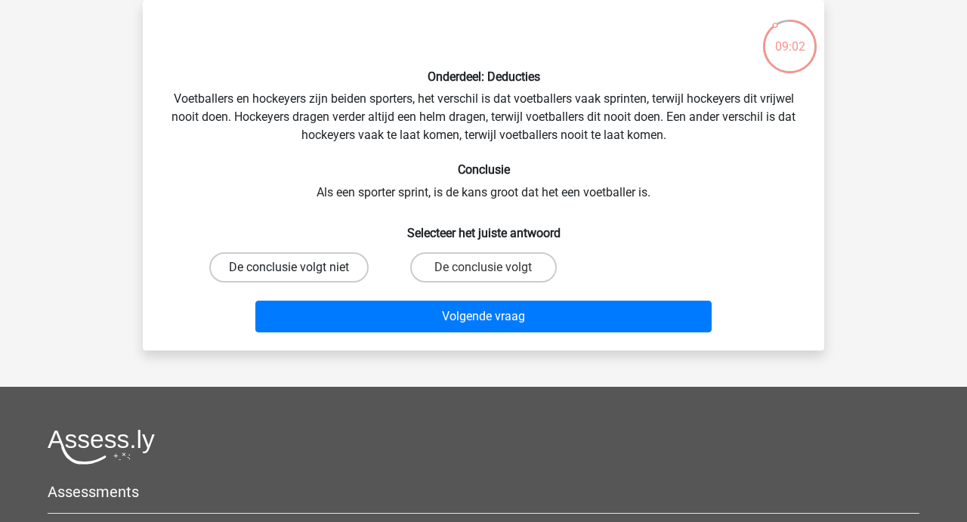
click at [310, 274] on label "De conclusie volgt niet" at bounding box center [288, 267] width 159 height 30
click at [299, 274] on input "De conclusie volgt niet" at bounding box center [294, 272] width 10 height 10
radio input "true"
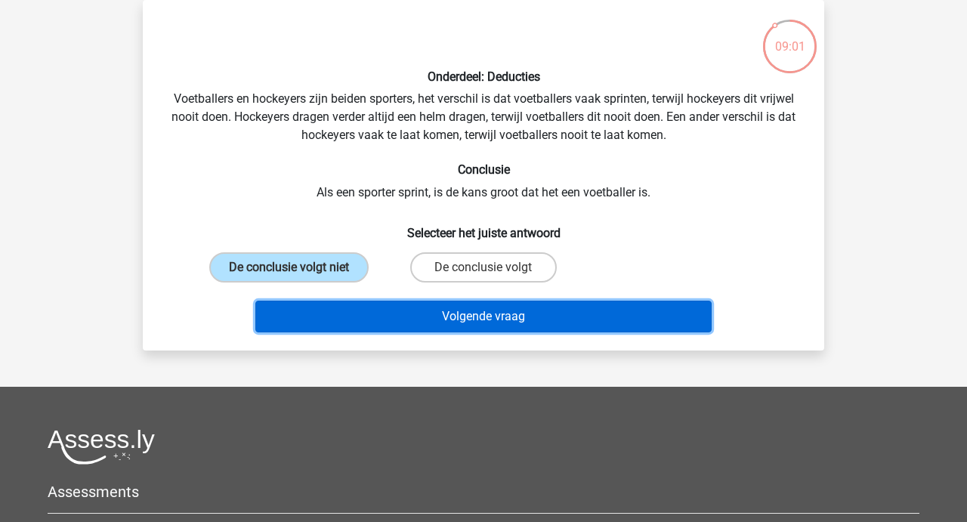
click at [484, 318] on button "Volgende vraag" at bounding box center [483, 317] width 457 height 32
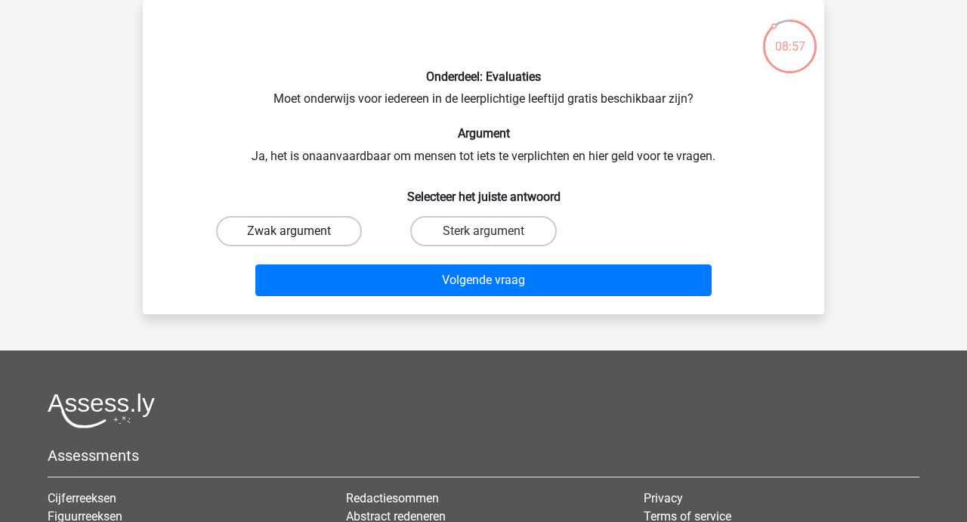
click at [259, 223] on label "Zwak argument" at bounding box center [289, 231] width 146 height 30
click at [289, 231] on input "Zwak argument" at bounding box center [294, 236] width 10 height 10
radio input "true"
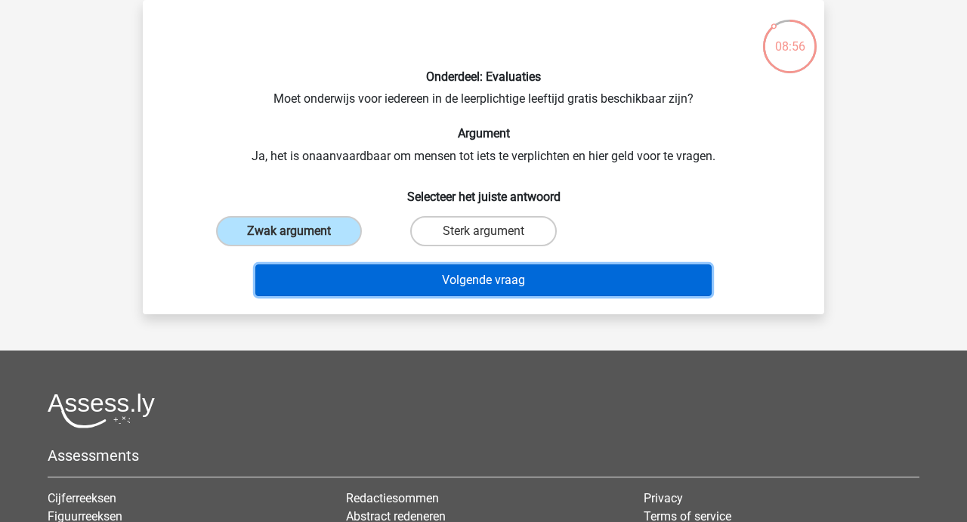
click at [453, 270] on button "Volgende vraag" at bounding box center [483, 280] width 457 height 32
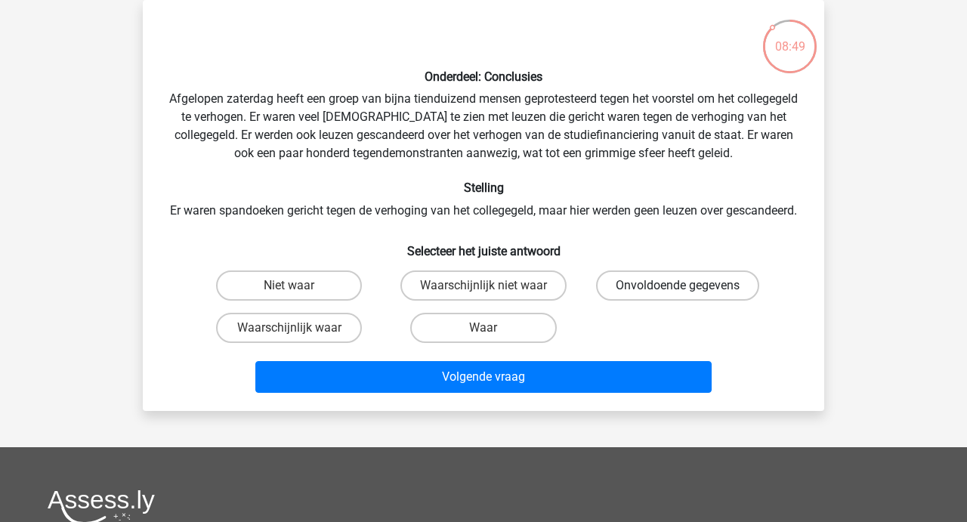
click at [686, 301] on label "Onvoldoende gegevens" at bounding box center [677, 285] width 163 height 30
click at [686, 295] on input "Onvoldoende gegevens" at bounding box center [682, 290] width 10 height 10
radio input "true"
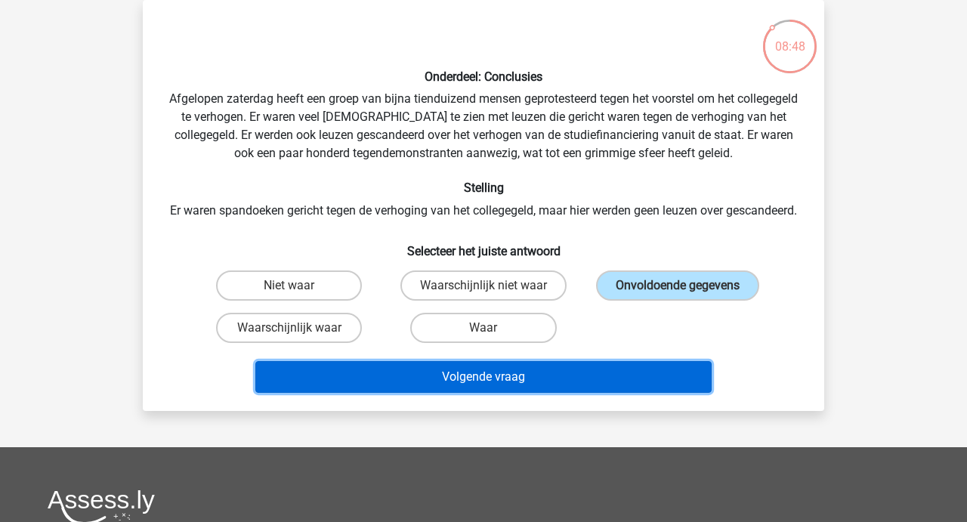
click at [495, 393] on button "Volgende vraag" at bounding box center [483, 377] width 457 height 32
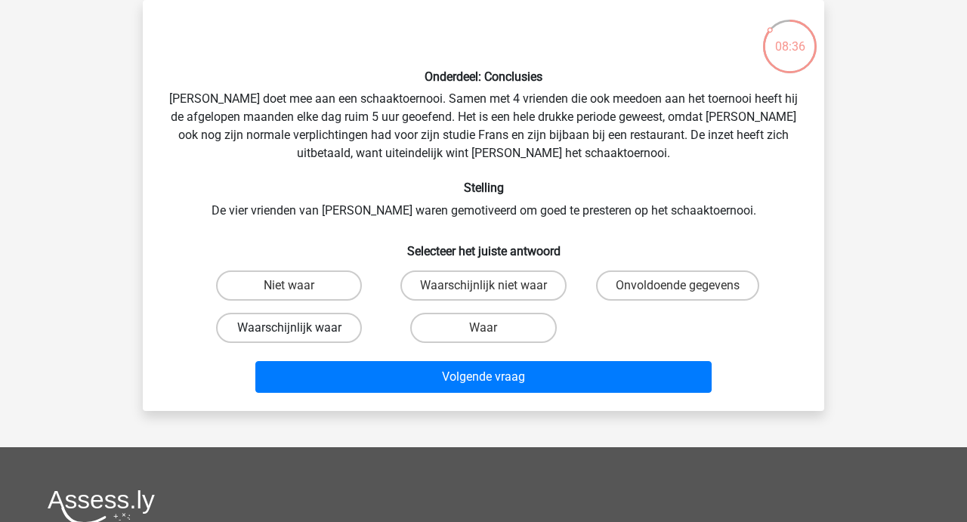
click at [276, 331] on label "Waarschijnlijk waar" at bounding box center [289, 328] width 146 height 30
click at [289, 331] on input "Waarschijnlijk waar" at bounding box center [294, 333] width 10 height 10
radio input "true"
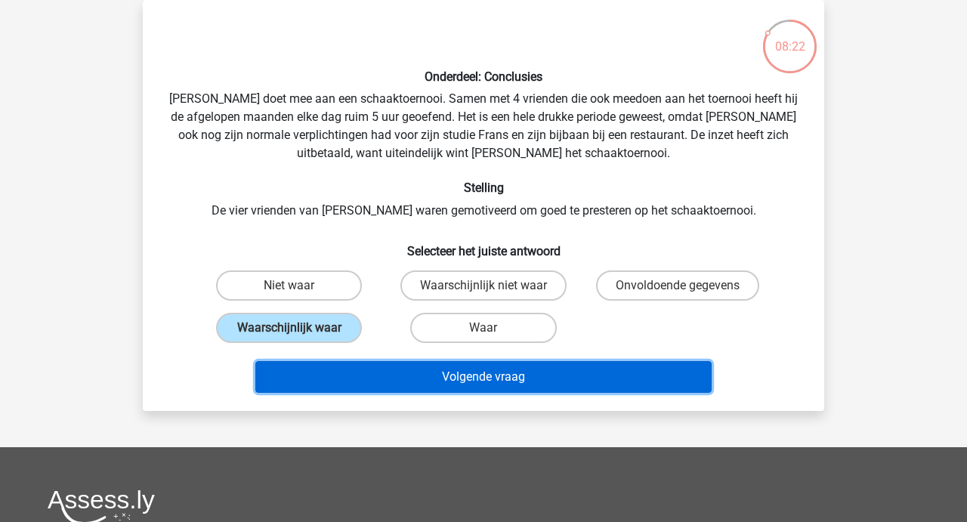
click at [460, 378] on button "Volgende vraag" at bounding box center [483, 377] width 457 height 32
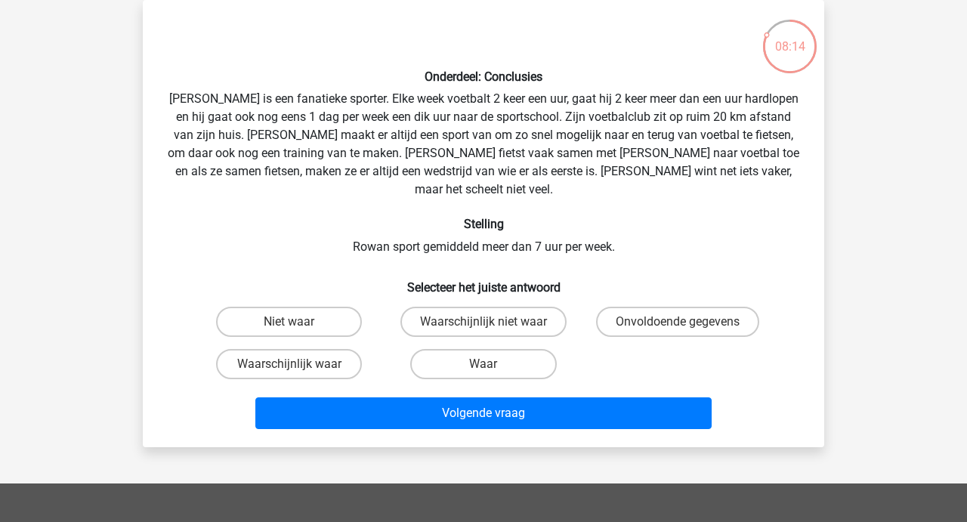
click at [295, 364] on input "Waarschijnlijk waar" at bounding box center [294, 369] width 10 height 10
radio input "true"
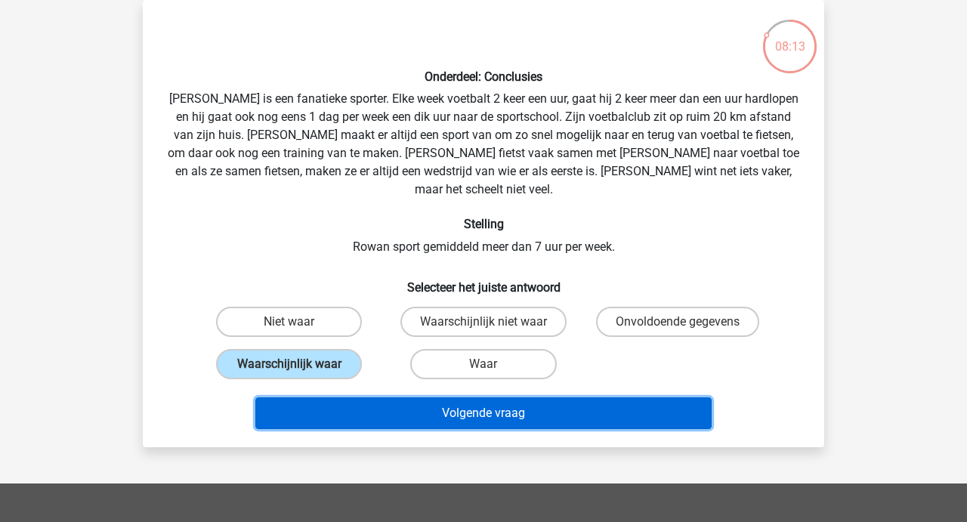
click at [471, 397] on button "Volgende vraag" at bounding box center [483, 413] width 457 height 32
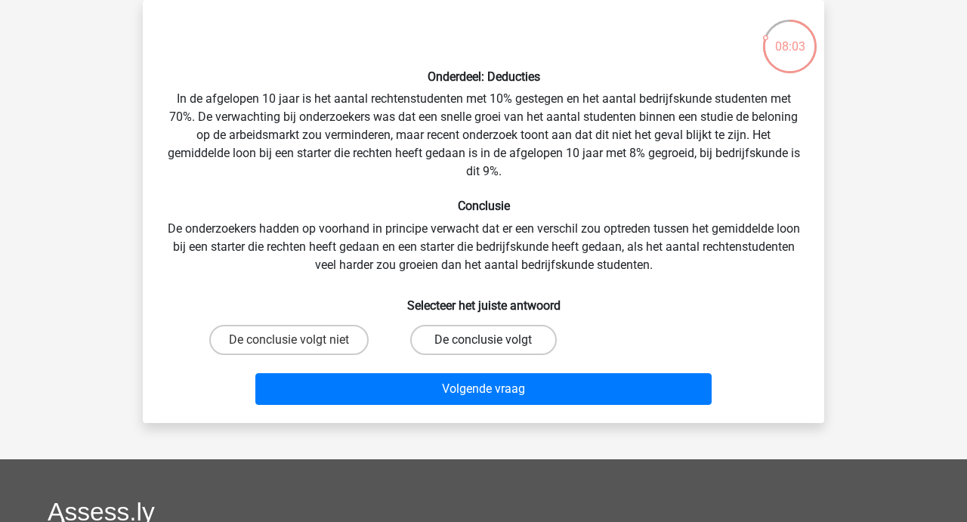
click at [483, 347] on label "De conclusie volgt" at bounding box center [483, 340] width 146 height 30
click at [483, 347] on input "De conclusie volgt" at bounding box center [488, 345] width 10 height 10
radio input "true"
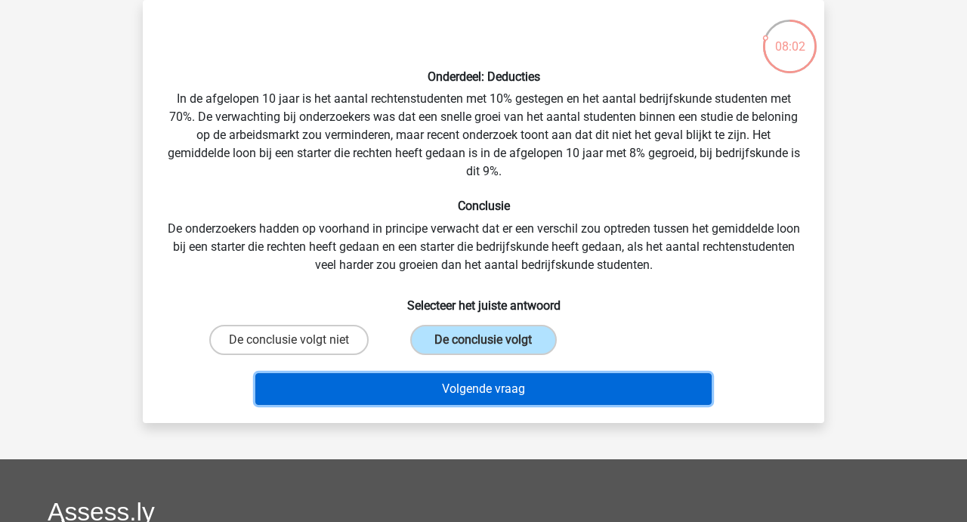
click at [474, 394] on button "Volgende vraag" at bounding box center [483, 389] width 457 height 32
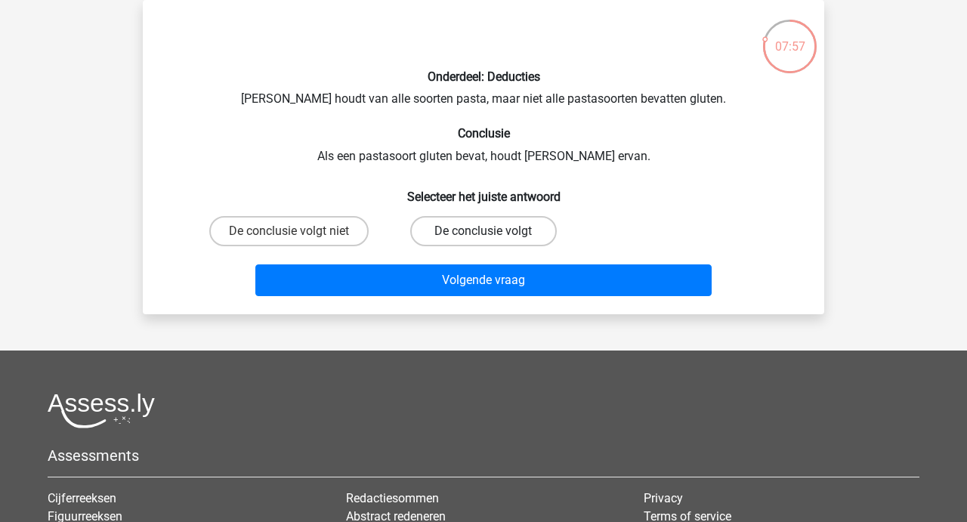
click at [468, 226] on label "De conclusie volgt" at bounding box center [483, 231] width 146 height 30
click at [483, 231] on input "De conclusie volgt" at bounding box center [488, 236] width 10 height 10
radio input "true"
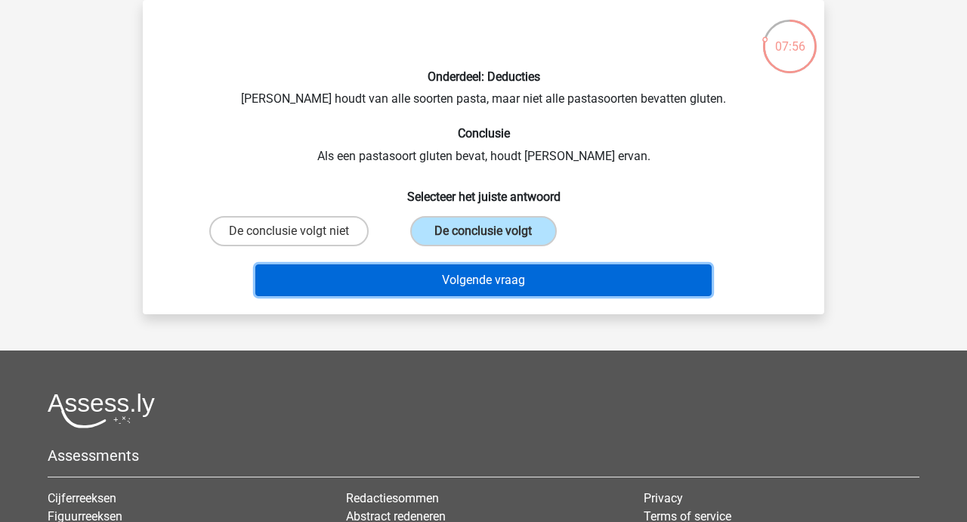
click at [466, 274] on button "Volgende vraag" at bounding box center [483, 280] width 457 height 32
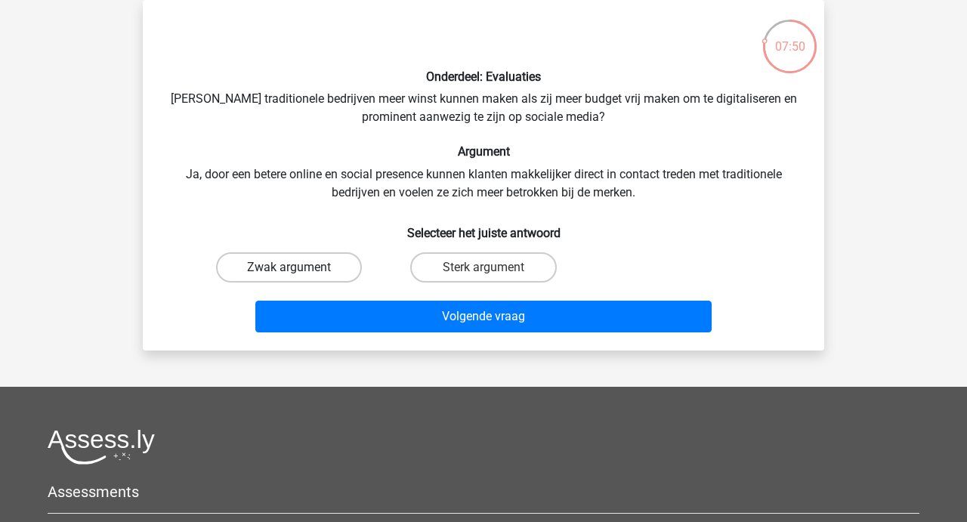
click at [314, 260] on label "Zwak argument" at bounding box center [289, 267] width 146 height 30
click at [299, 267] on input "Zwak argument" at bounding box center [294, 272] width 10 height 10
radio input "true"
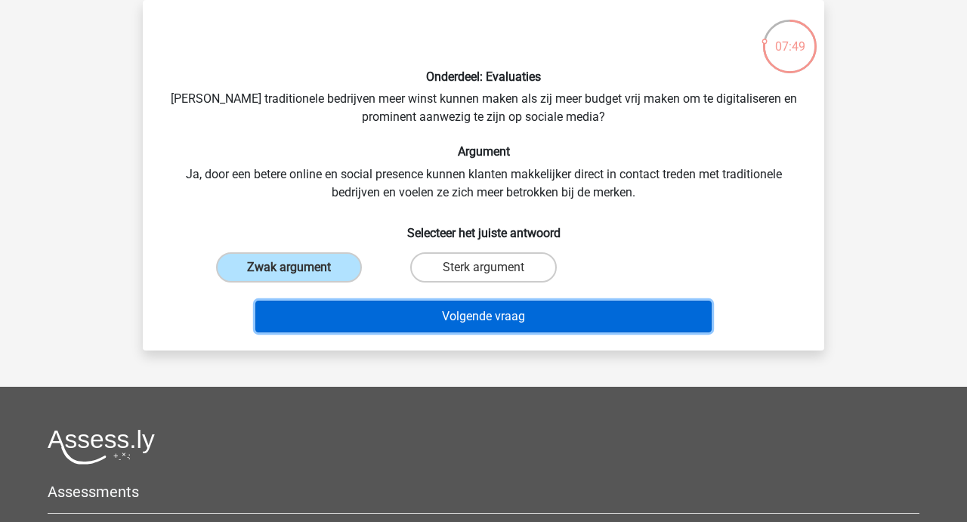
click at [455, 313] on button "Volgende vraag" at bounding box center [483, 317] width 457 height 32
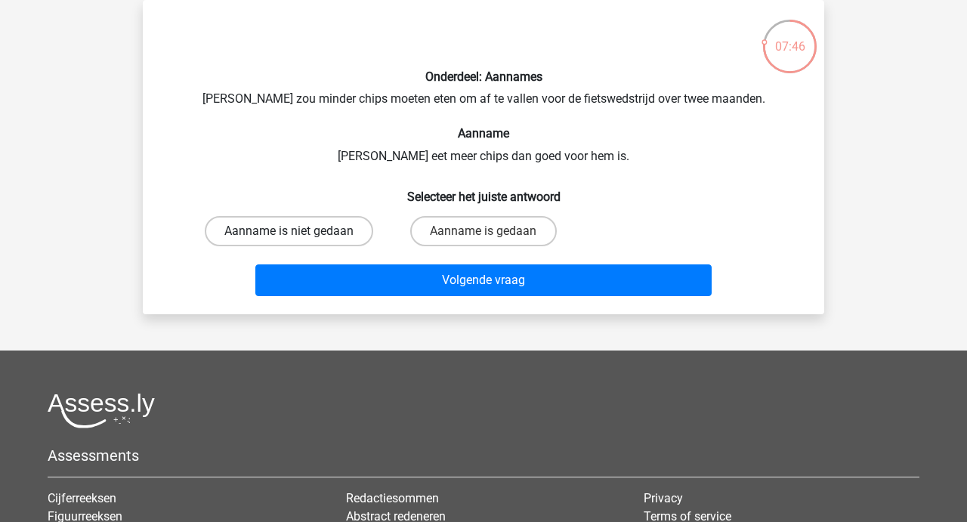
click at [308, 236] on label "Aanname is niet gedaan" at bounding box center [289, 231] width 168 height 30
click at [299, 236] on input "Aanname is niet gedaan" at bounding box center [294, 236] width 10 height 10
radio input "true"
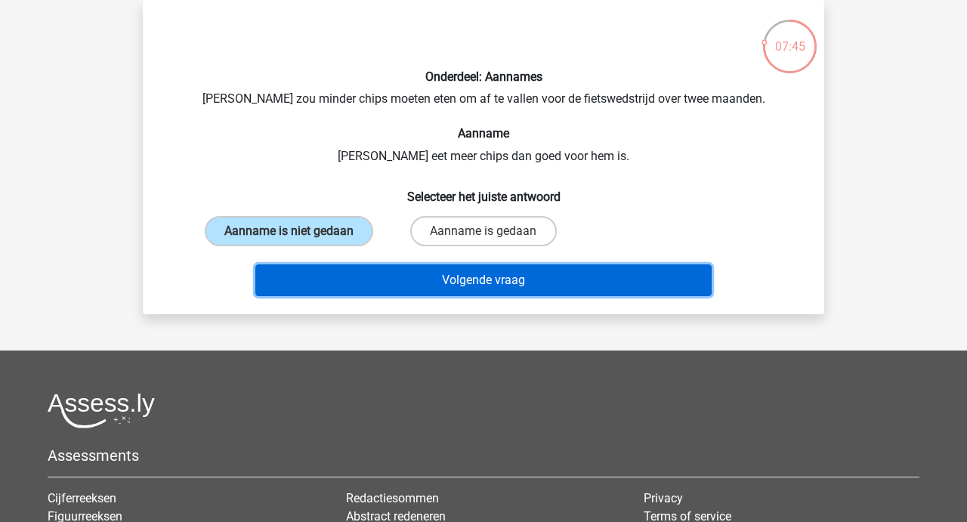
click at [455, 276] on button "Volgende vraag" at bounding box center [483, 280] width 457 height 32
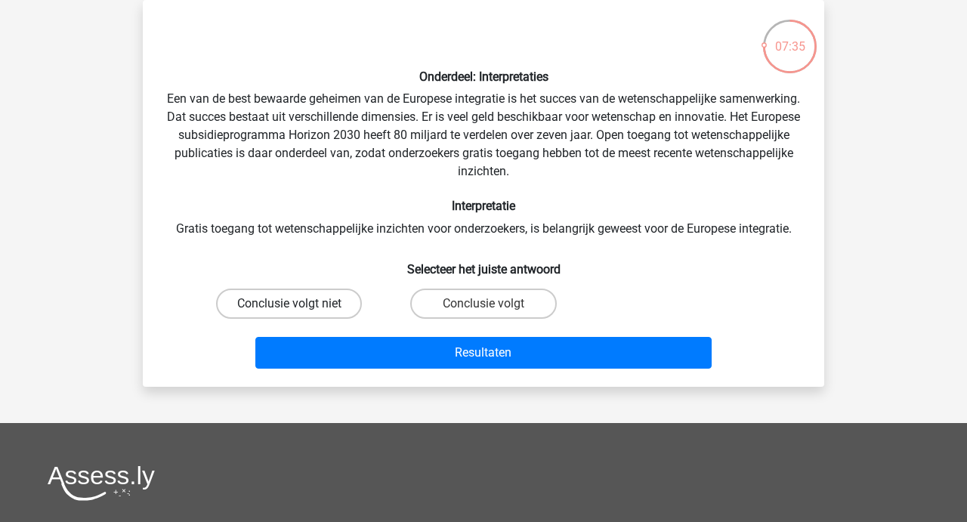
click at [292, 302] on label "Conclusie volgt niet" at bounding box center [289, 303] width 146 height 30
click at [292, 304] on input "Conclusie volgt niet" at bounding box center [294, 309] width 10 height 10
radio input "true"
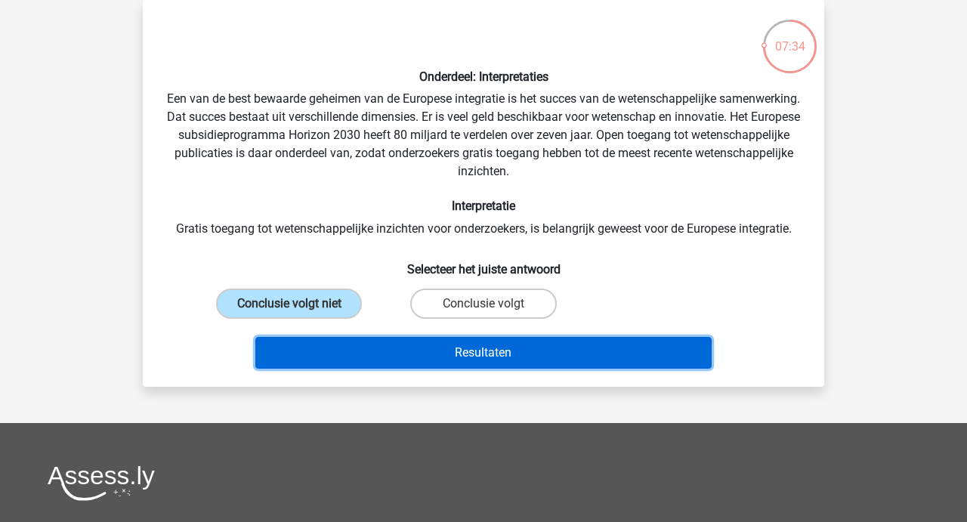
click at [478, 360] on button "Resultaten" at bounding box center [483, 353] width 457 height 32
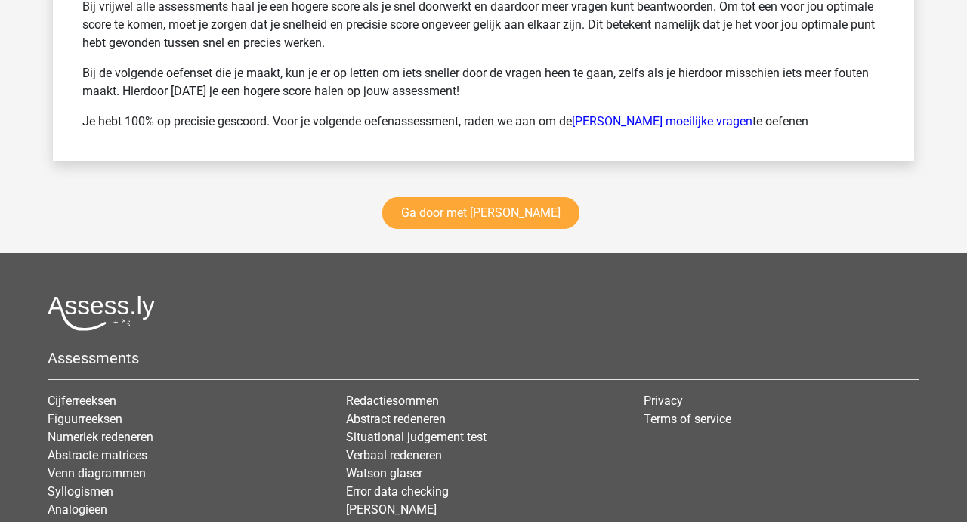
scroll to position [2507, 0]
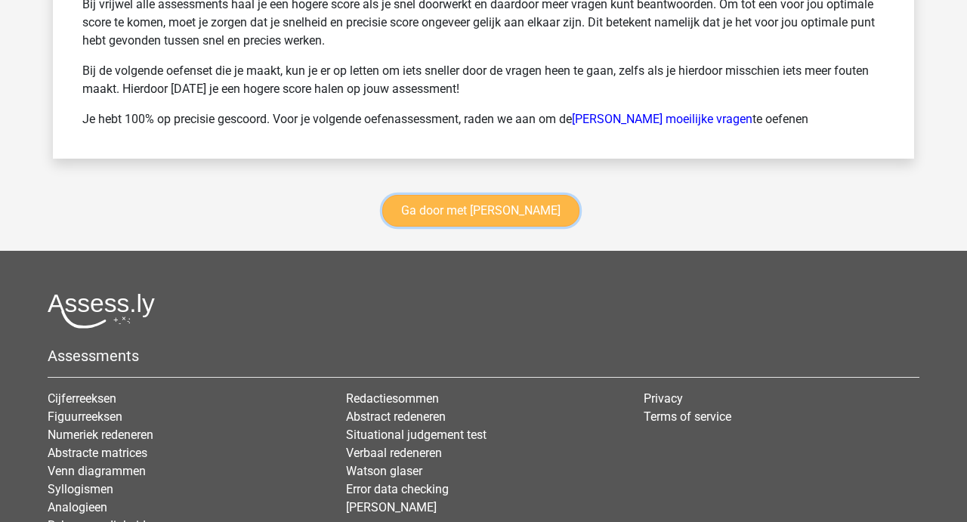
click at [470, 214] on link "Ga door met [PERSON_NAME]" at bounding box center [480, 211] width 197 height 32
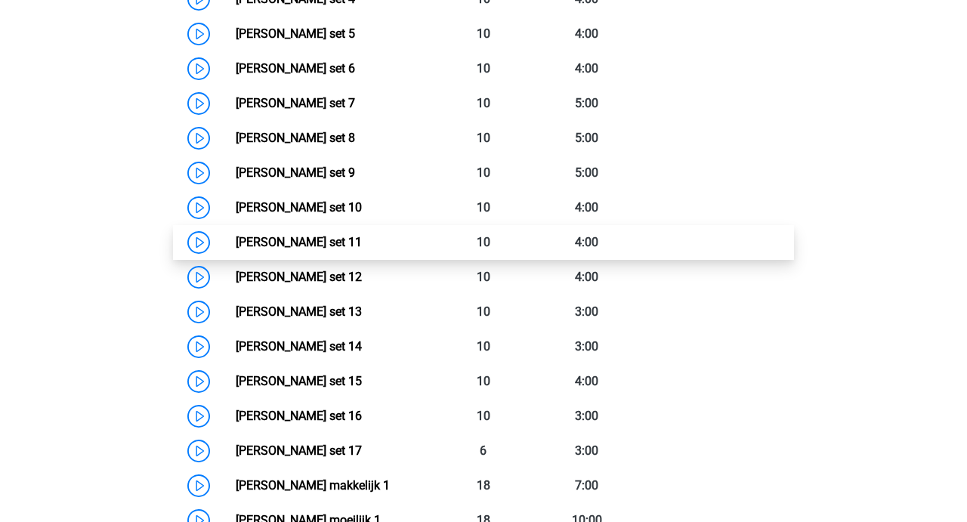
scroll to position [904, 0]
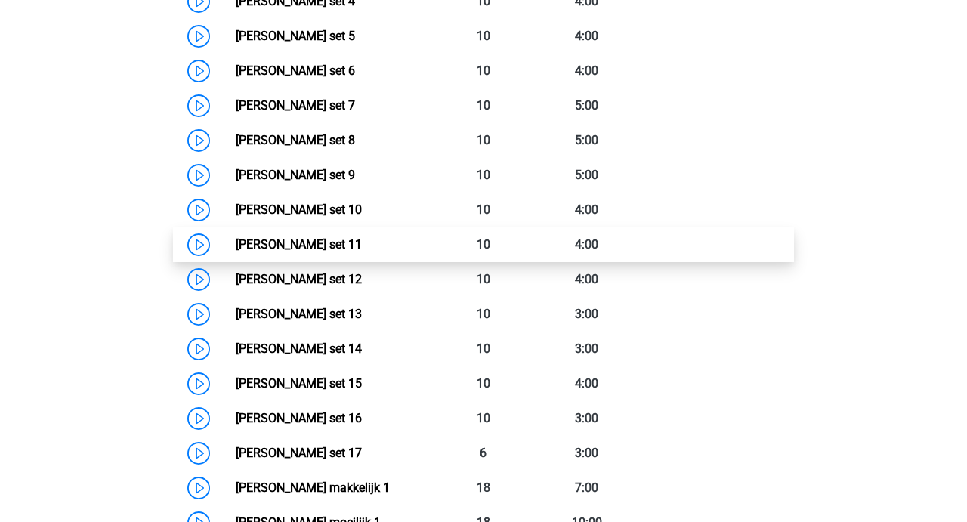
click at [322, 237] on link "[PERSON_NAME] set 11" at bounding box center [299, 244] width 126 height 14
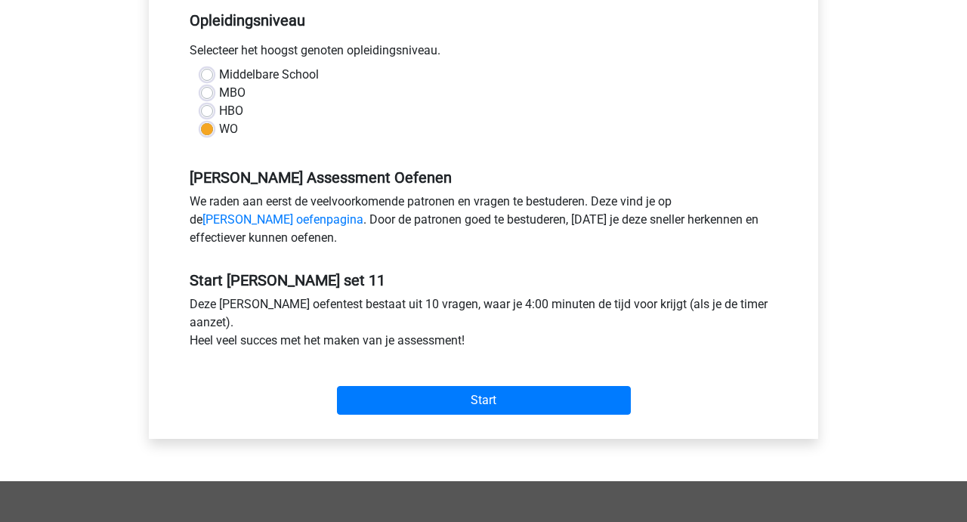
scroll to position [321, 0]
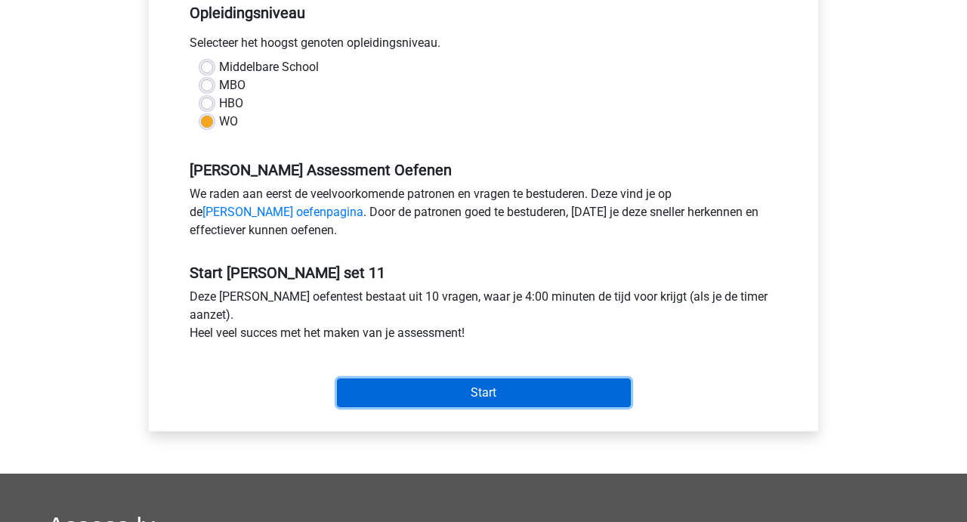
click at [470, 388] on input "Start" at bounding box center [484, 392] width 294 height 29
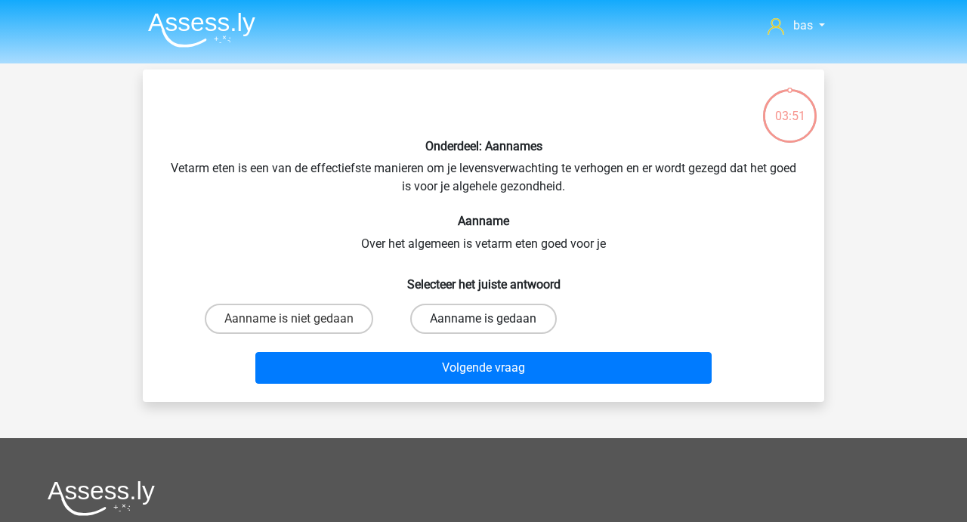
click at [472, 316] on label "Aanname is gedaan" at bounding box center [483, 319] width 146 height 30
click at [483, 319] on input "Aanname is gedaan" at bounding box center [488, 324] width 10 height 10
radio input "true"
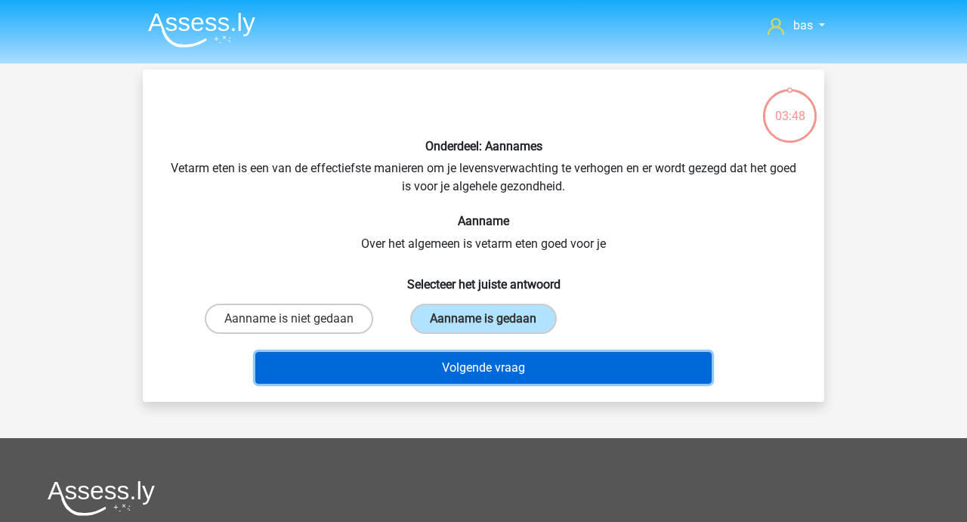
click at [458, 378] on button "Volgende vraag" at bounding box center [483, 368] width 457 height 32
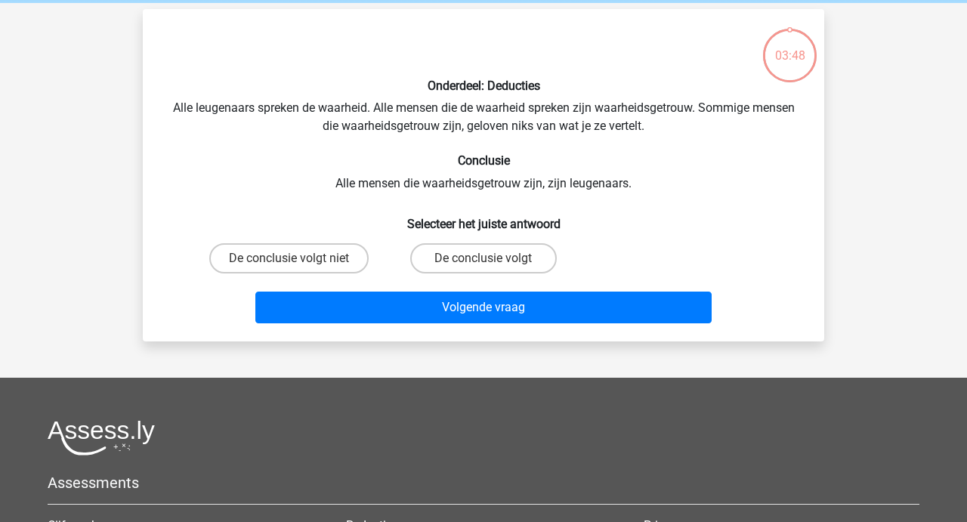
scroll to position [69, 0]
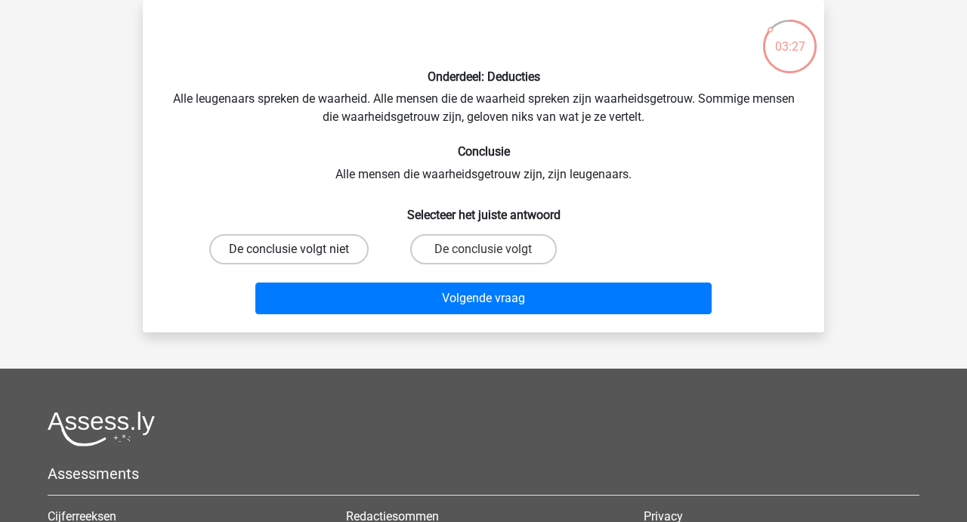
click at [276, 253] on label "De conclusie volgt niet" at bounding box center [288, 249] width 159 height 30
click at [289, 253] on input "De conclusie volgt niet" at bounding box center [294, 254] width 10 height 10
radio input "true"
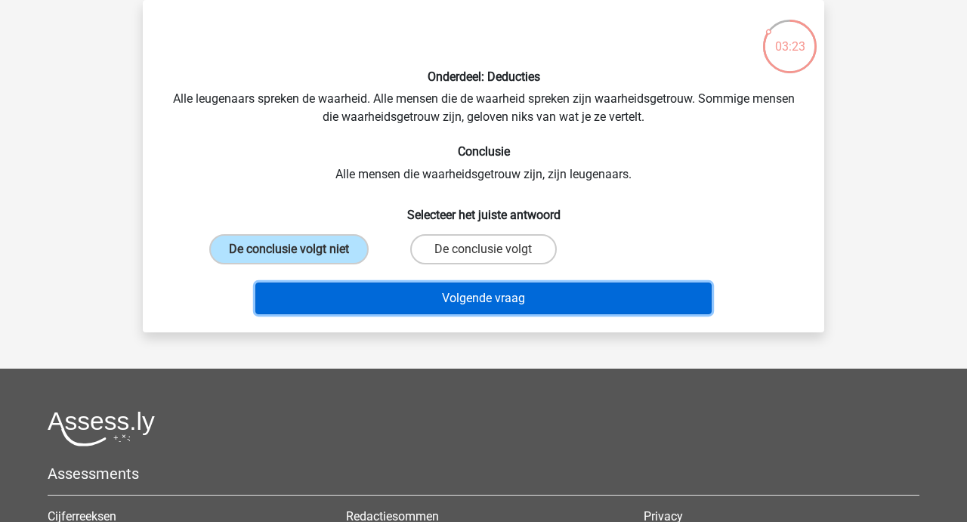
click at [489, 286] on button "Volgende vraag" at bounding box center [483, 298] width 457 height 32
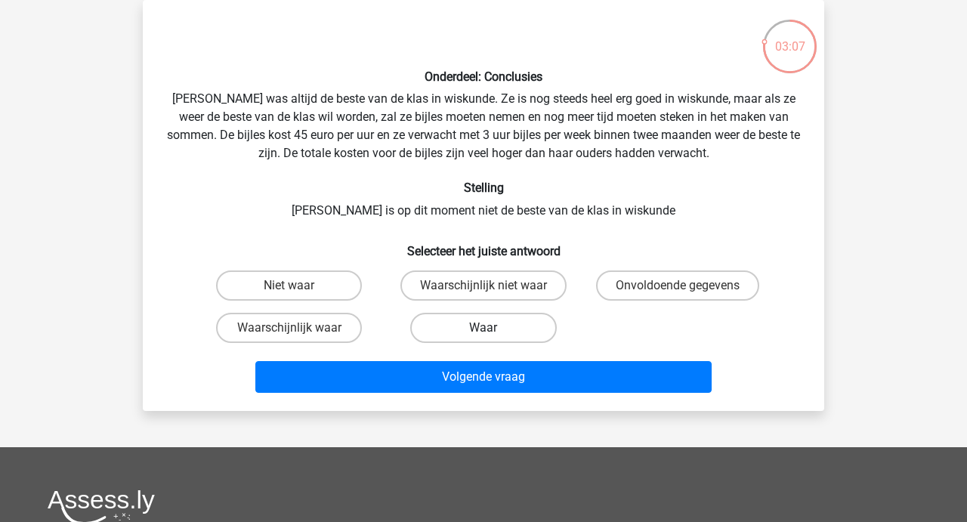
click at [465, 321] on label "Waar" at bounding box center [483, 328] width 146 height 30
click at [483, 328] on input "Waar" at bounding box center [488, 333] width 10 height 10
radio input "true"
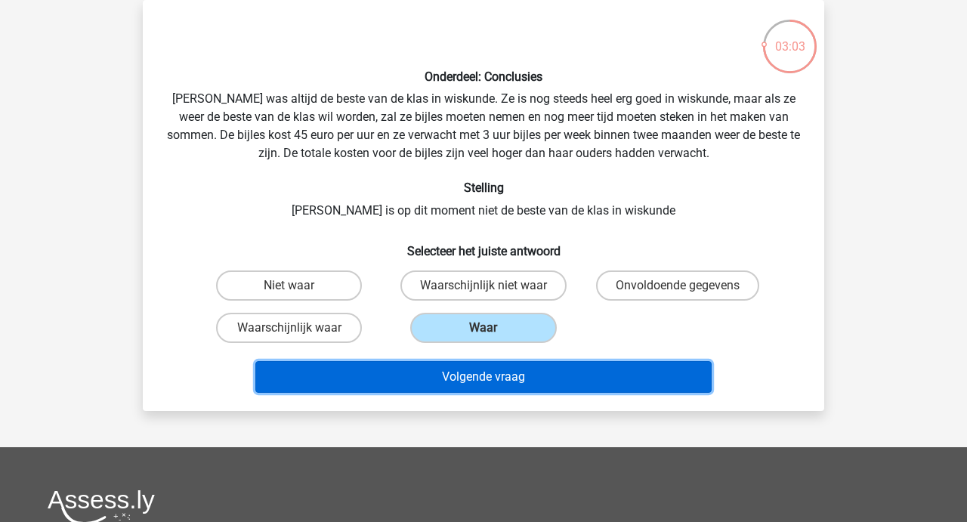
click at [463, 375] on button "Volgende vraag" at bounding box center [483, 377] width 457 height 32
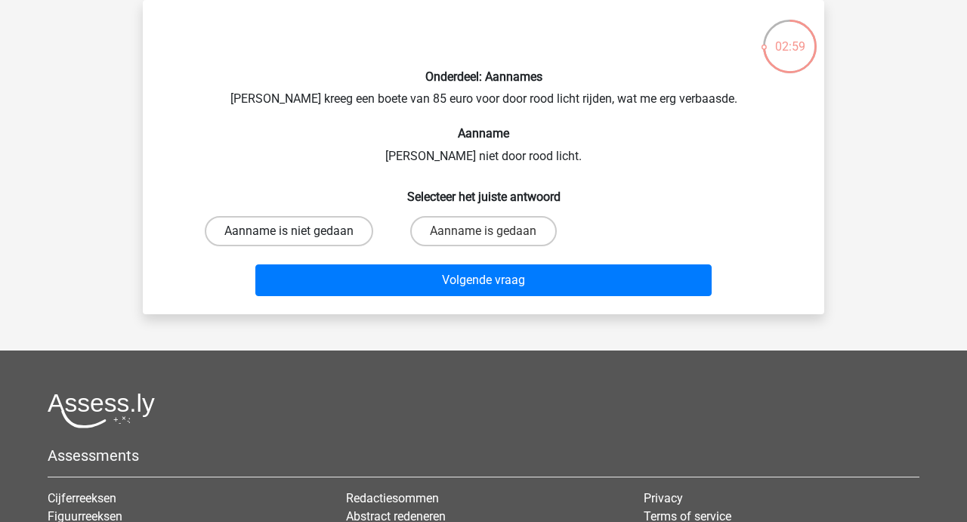
click at [304, 229] on label "Aanname is niet gedaan" at bounding box center [289, 231] width 168 height 30
click at [299, 231] on input "Aanname is niet gedaan" at bounding box center [294, 236] width 10 height 10
radio input "true"
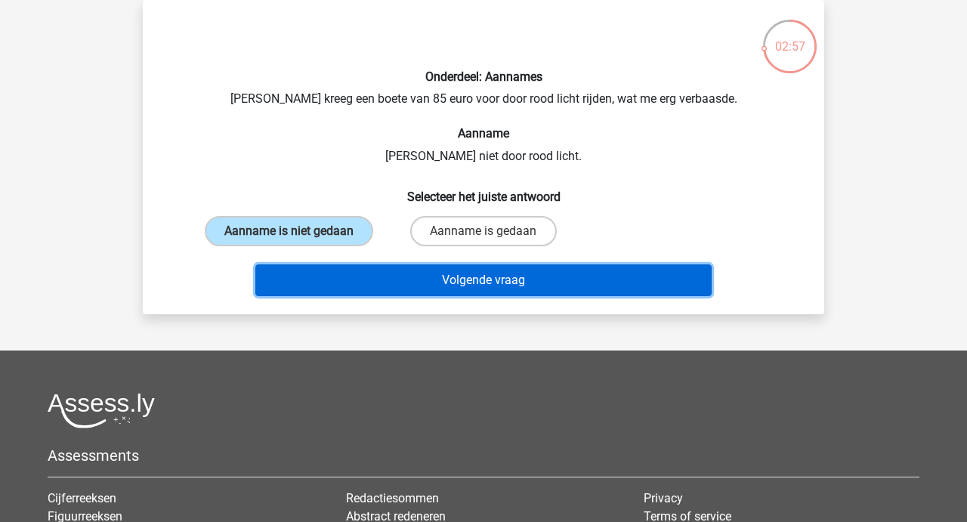
click at [462, 269] on button "Volgende vraag" at bounding box center [483, 280] width 457 height 32
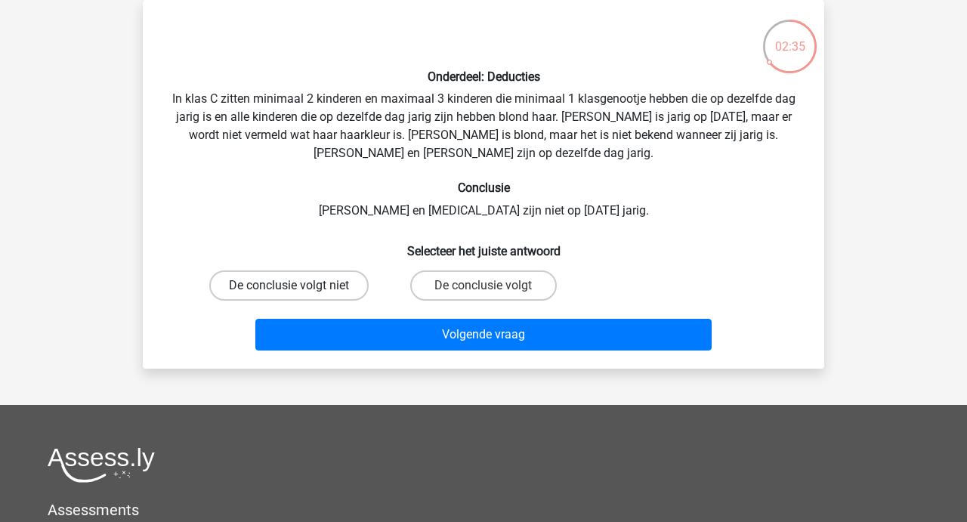
click at [260, 283] on label "De conclusie volgt niet" at bounding box center [288, 285] width 159 height 30
click at [289, 285] on input "De conclusie volgt niet" at bounding box center [294, 290] width 10 height 10
radio input "true"
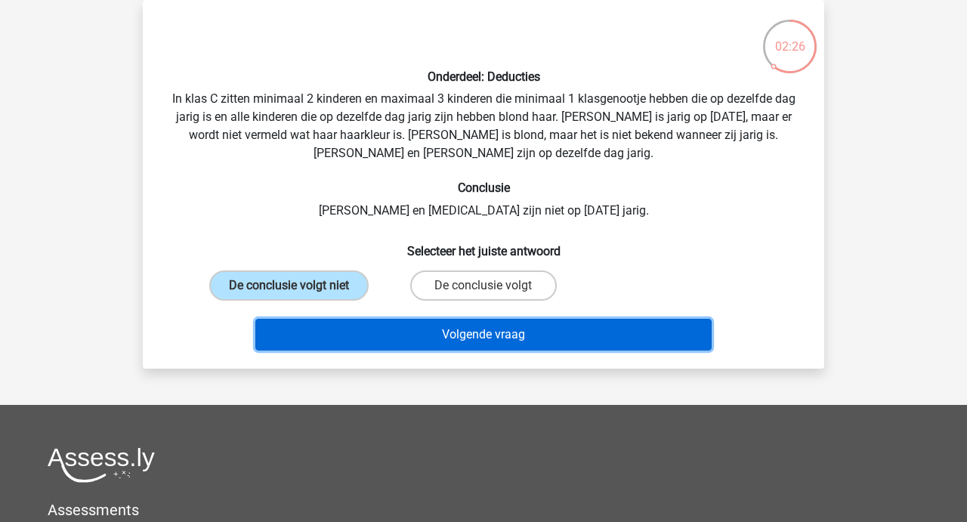
click at [489, 332] on button "Volgende vraag" at bounding box center [483, 335] width 457 height 32
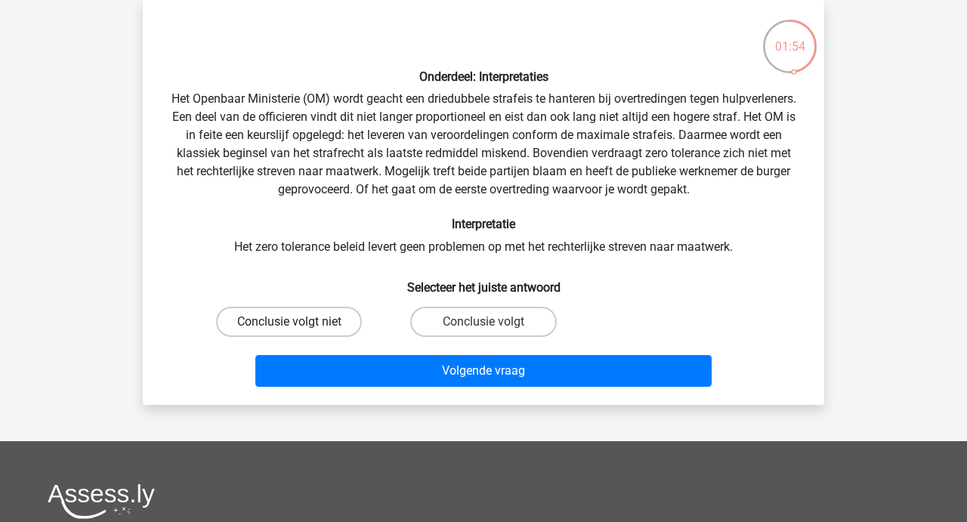
click at [286, 324] on label "Conclusie volgt niet" at bounding box center [289, 322] width 146 height 30
click at [289, 324] on input "Conclusie volgt niet" at bounding box center [294, 327] width 10 height 10
radio input "true"
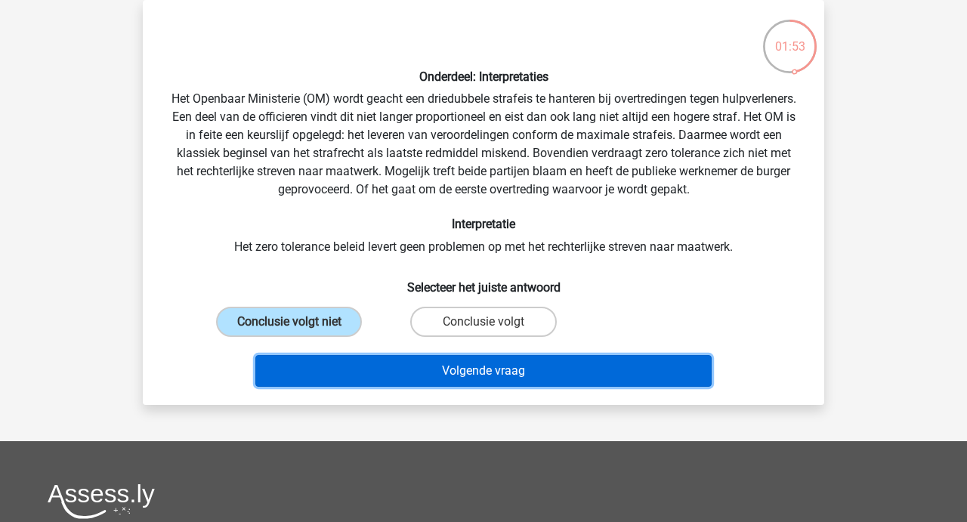
click at [481, 373] on button "Volgende vraag" at bounding box center [483, 371] width 457 height 32
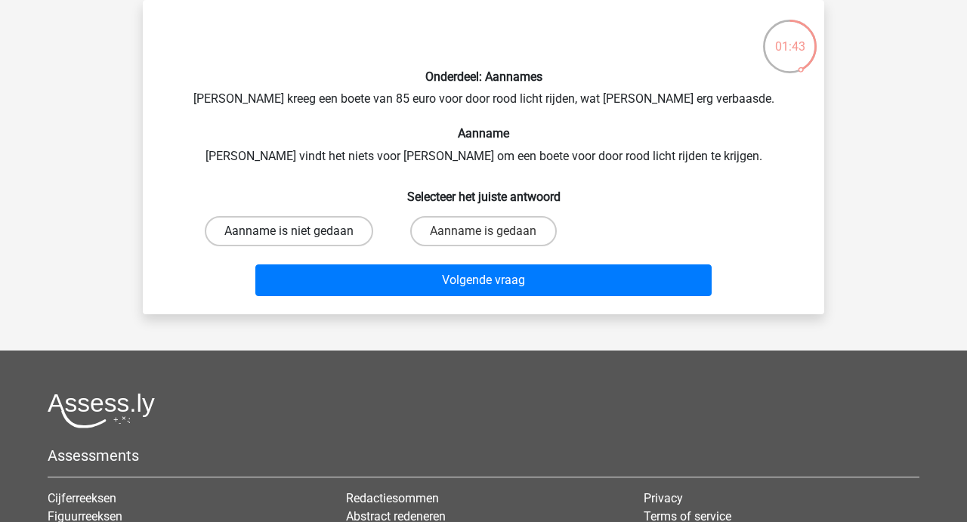
click at [292, 225] on label "Aanname is niet gedaan" at bounding box center [289, 231] width 168 height 30
click at [292, 231] on input "Aanname is niet gedaan" at bounding box center [294, 236] width 10 height 10
radio input "true"
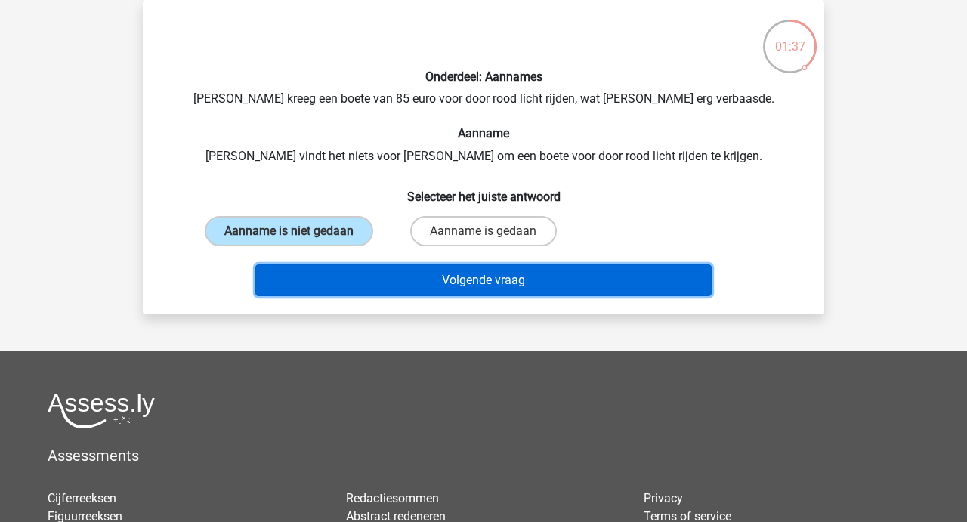
click at [470, 281] on button "Volgende vraag" at bounding box center [483, 280] width 457 height 32
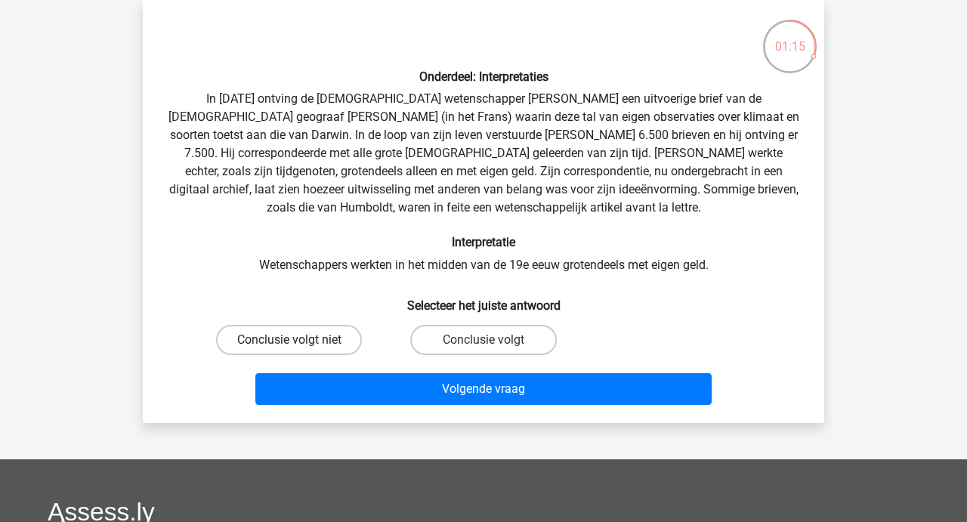
click at [314, 338] on label "Conclusie volgt niet" at bounding box center [289, 340] width 146 height 30
click at [299, 340] on input "Conclusie volgt niet" at bounding box center [294, 345] width 10 height 10
radio input "true"
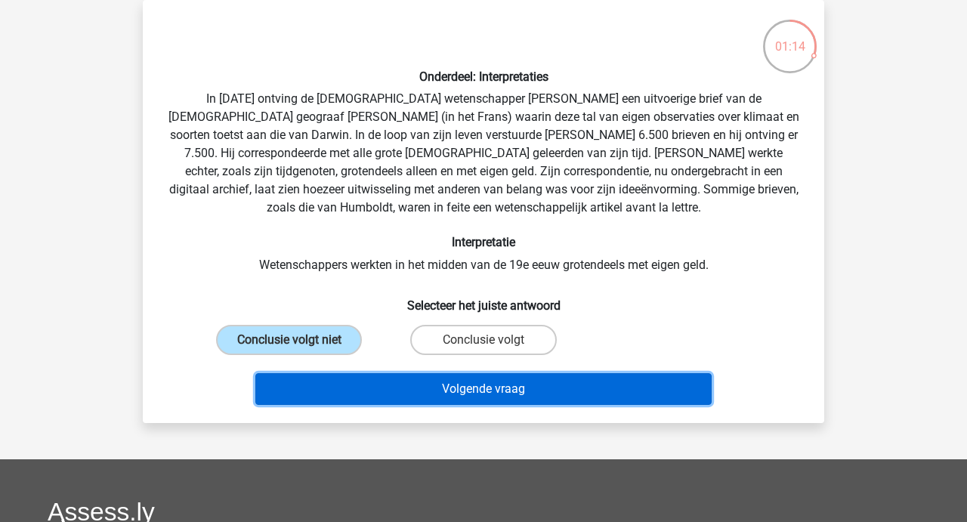
click at [457, 383] on button "Volgende vraag" at bounding box center [483, 389] width 457 height 32
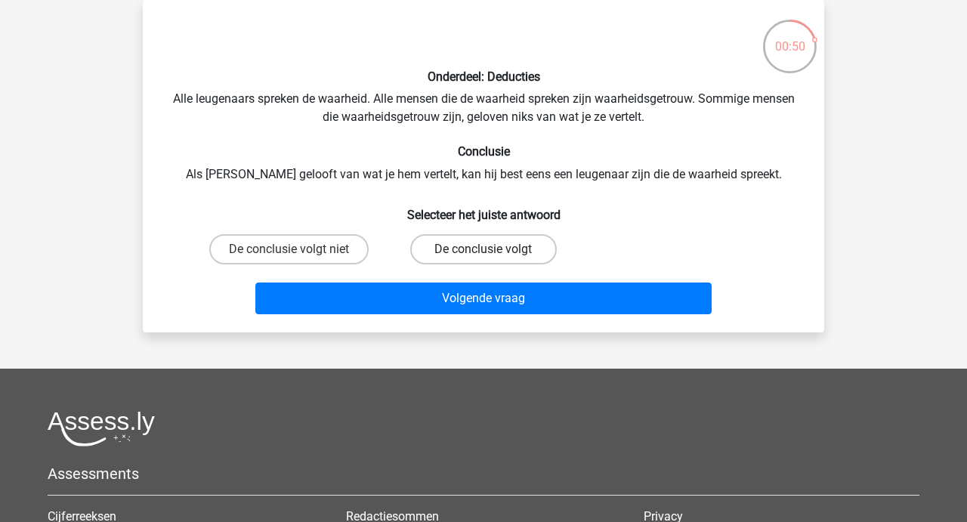
click at [466, 239] on label "De conclusie volgt" at bounding box center [483, 249] width 146 height 30
click at [483, 249] on input "De conclusie volgt" at bounding box center [488, 254] width 10 height 10
radio input "true"
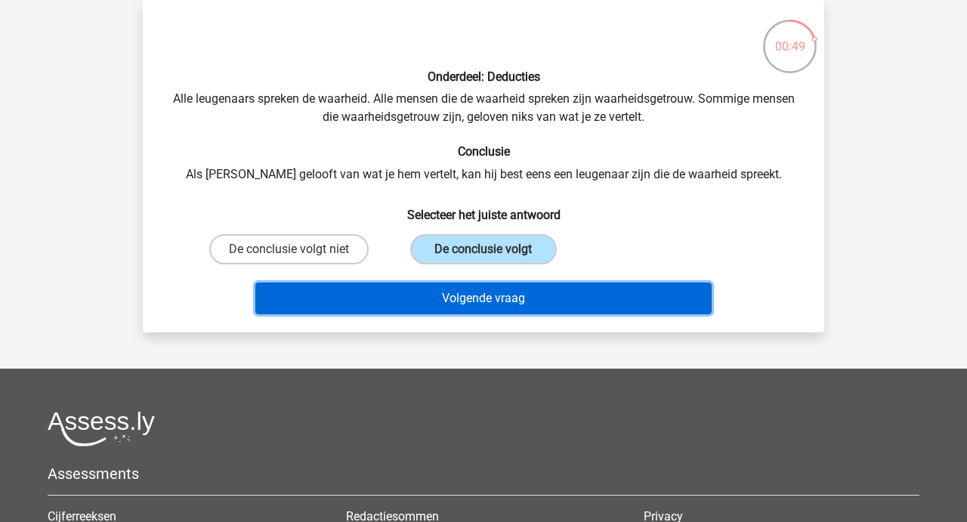
click at [437, 302] on button "Volgende vraag" at bounding box center [483, 298] width 457 height 32
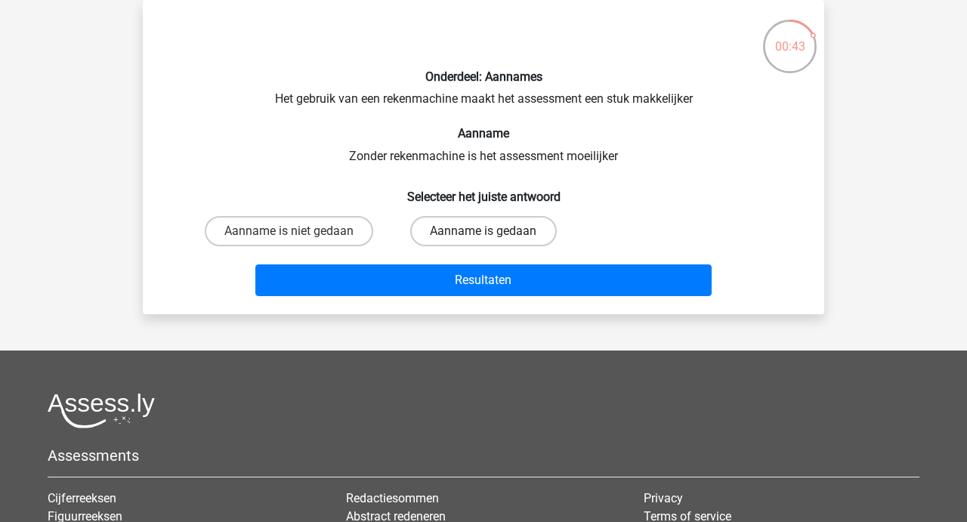
click at [458, 230] on label "Aanname is gedaan" at bounding box center [483, 231] width 146 height 30
click at [483, 231] on input "Aanname is gedaan" at bounding box center [488, 236] width 10 height 10
radio input "true"
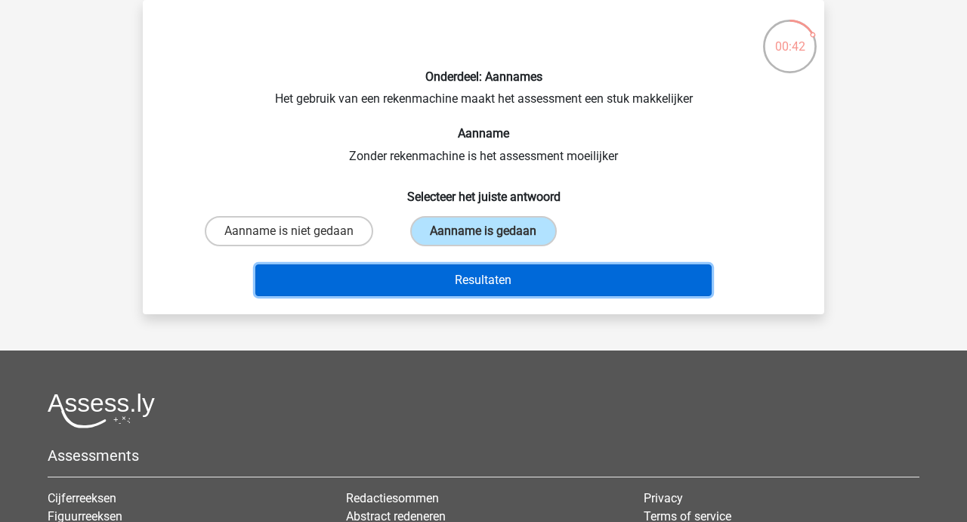
click at [470, 285] on button "Resultaten" at bounding box center [483, 280] width 457 height 32
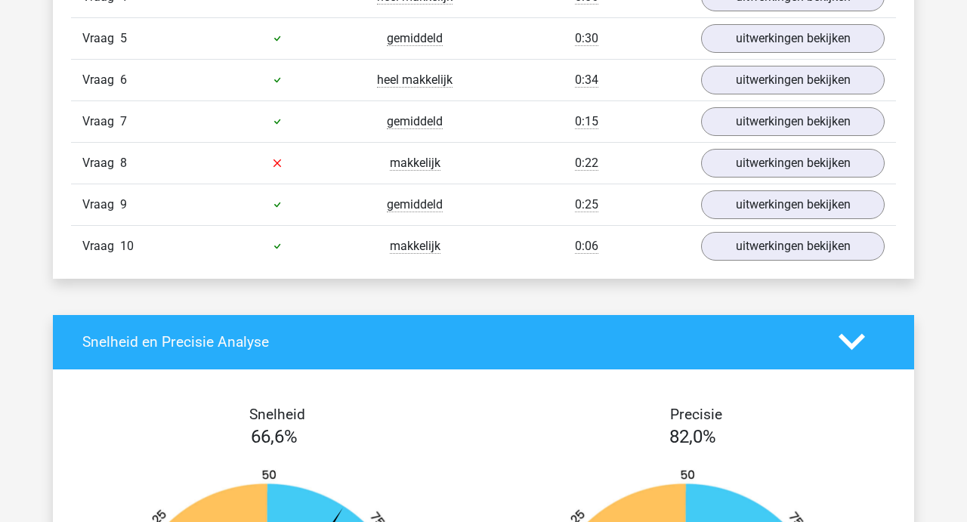
scroll to position [1161, 0]
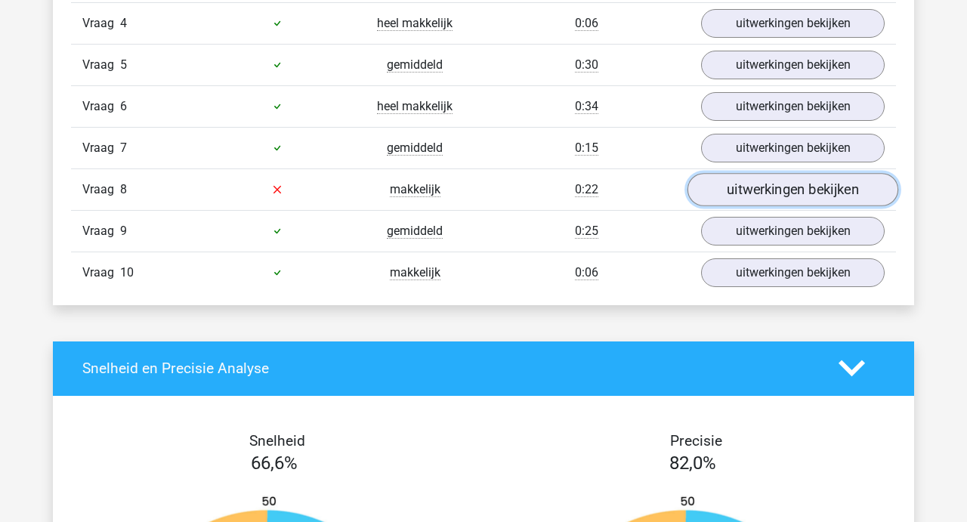
click at [779, 181] on link "uitwerkingen bekijken" at bounding box center [792, 189] width 211 height 33
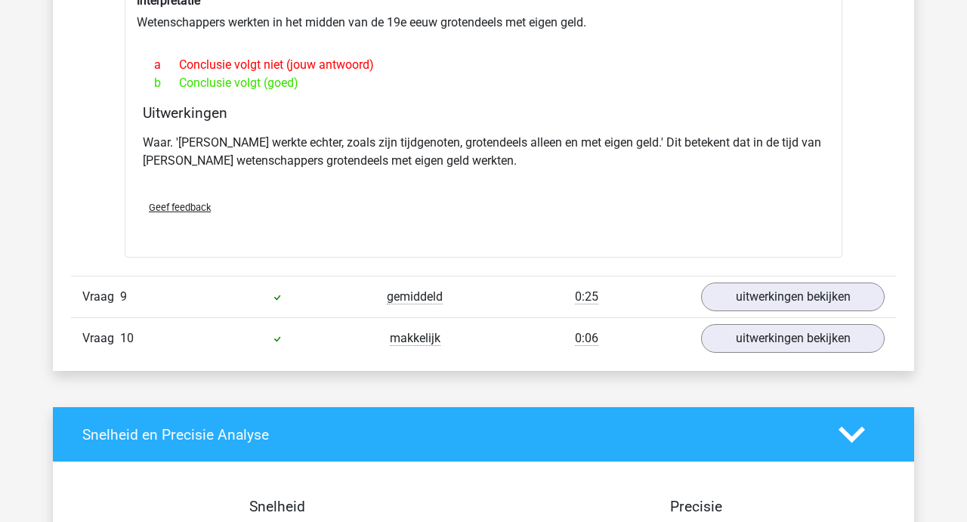
scroll to position [1554, 0]
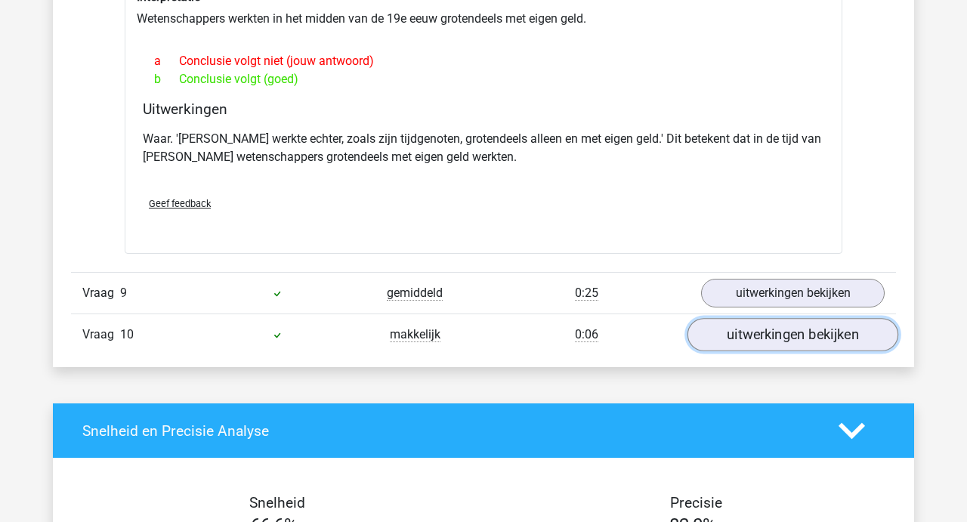
click at [767, 330] on link "uitwerkingen bekijken" at bounding box center [792, 334] width 211 height 33
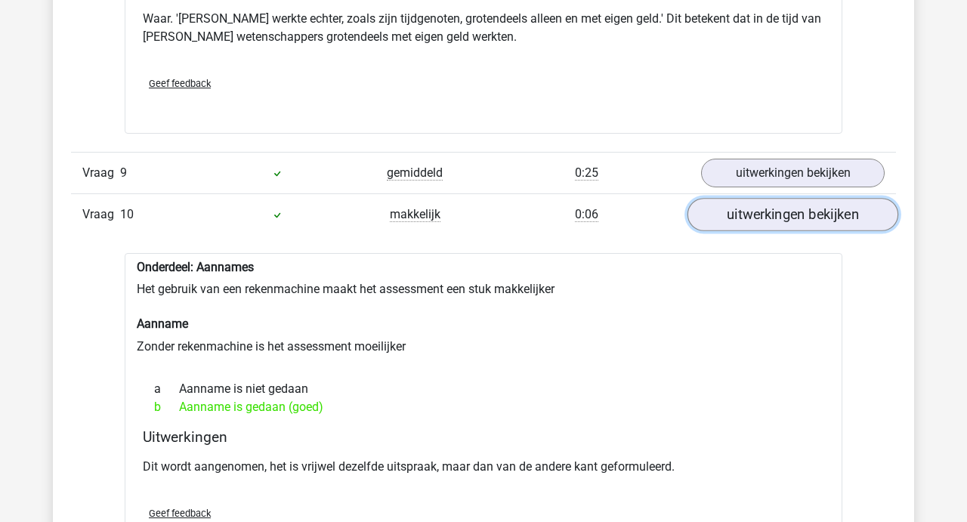
scroll to position [1680, 0]
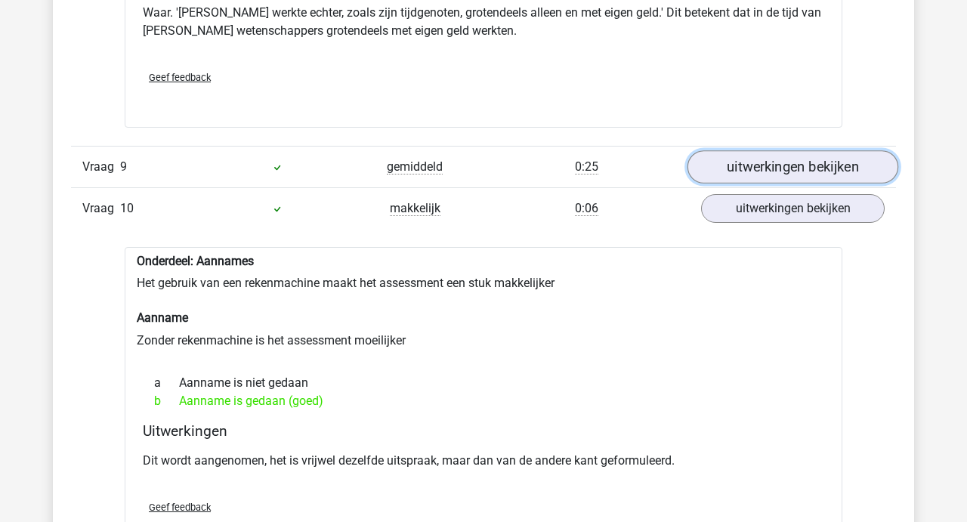
click at [782, 173] on link "uitwerkingen bekijken" at bounding box center [792, 166] width 211 height 33
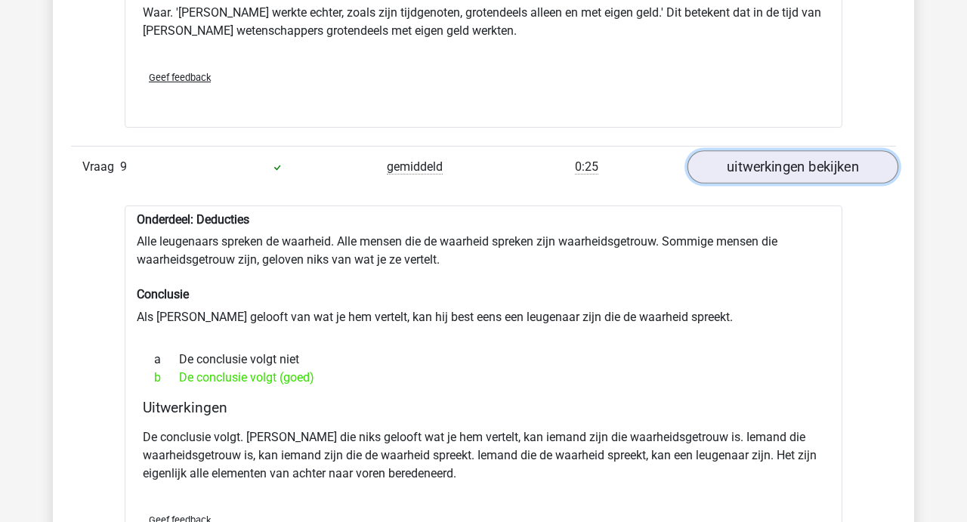
click at [782, 173] on link "uitwerkingen bekijken" at bounding box center [792, 166] width 211 height 33
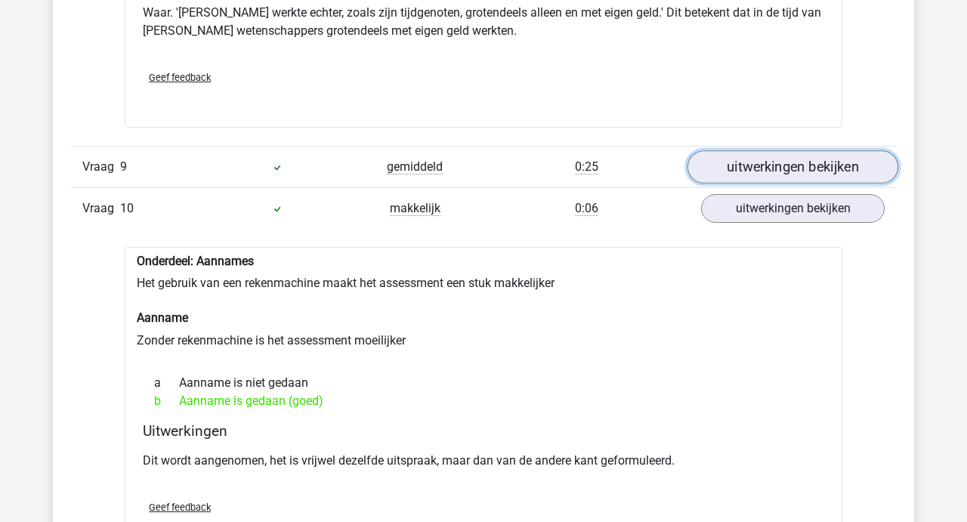
click at [782, 173] on link "uitwerkingen bekijken" at bounding box center [792, 166] width 211 height 33
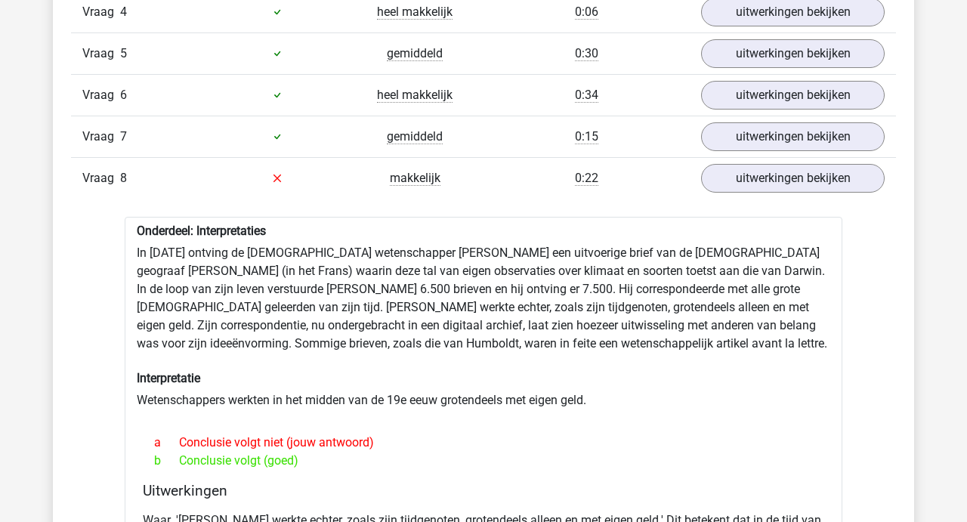
scroll to position [1171, 0]
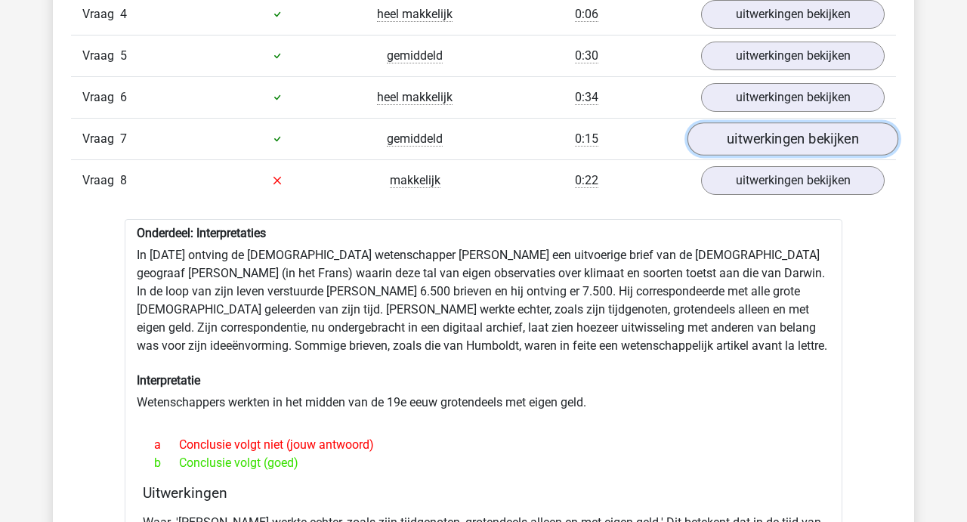
click at [782, 142] on link "uitwerkingen bekijken" at bounding box center [792, 138] width 211 height 33
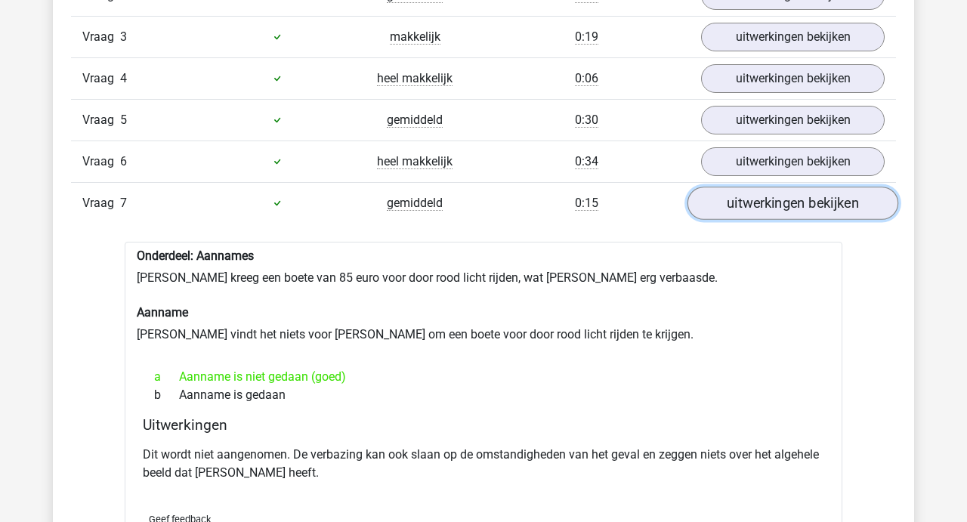
scroll to position [1066, 0]
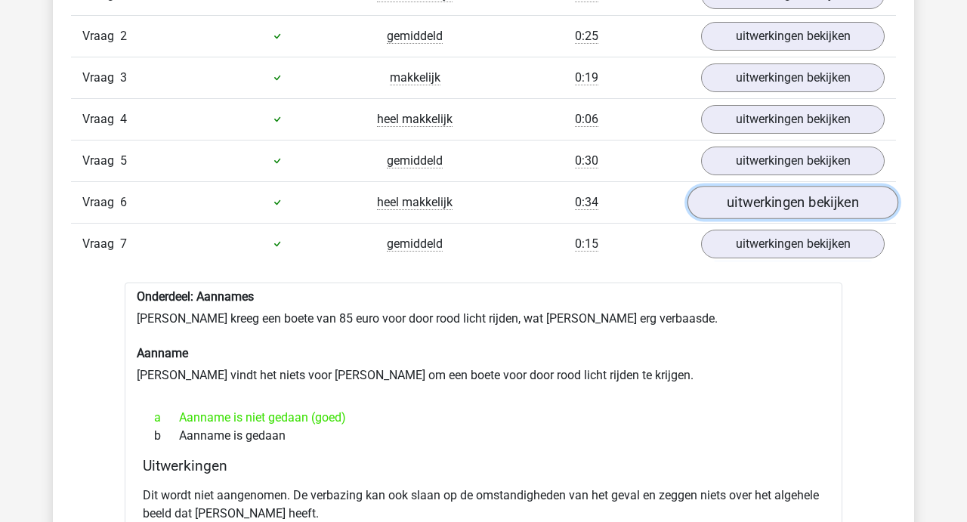
click at [768, 199] on link "uitwerkingen bekijken" at bounding box center [792, 202] width 211 height 33
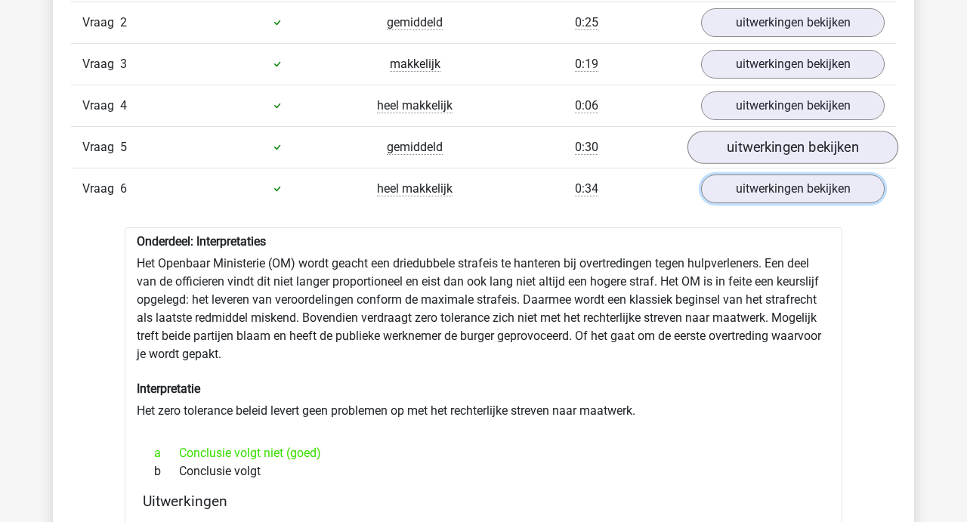
scroll to position [1074, 0]
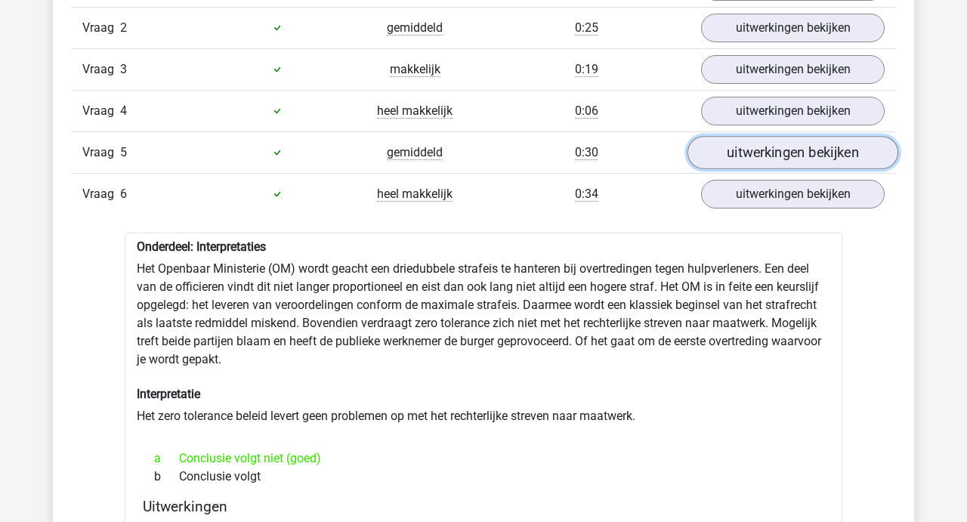
click at [761, 158] on link "uitwerkingen bekijken" at bounding box center [792, 152] width 211 height 33
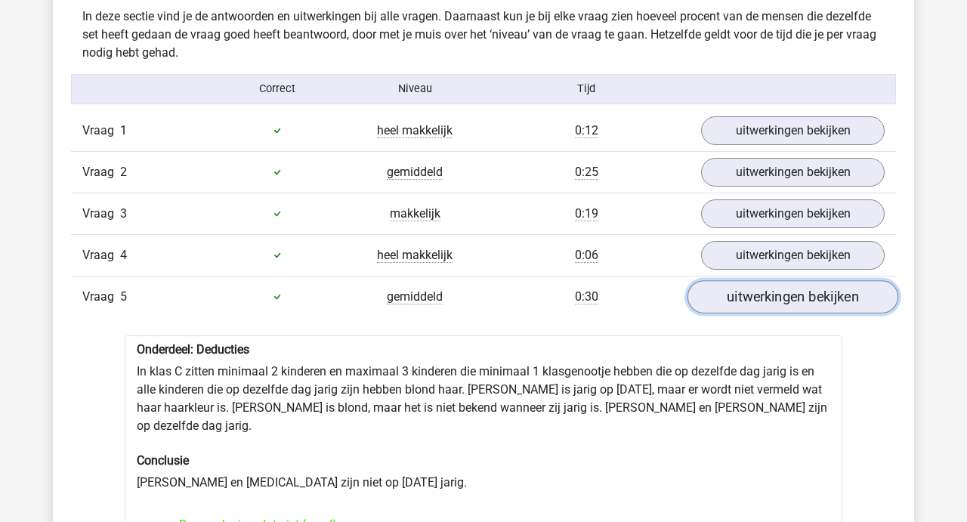
scroll to position [909, 0]
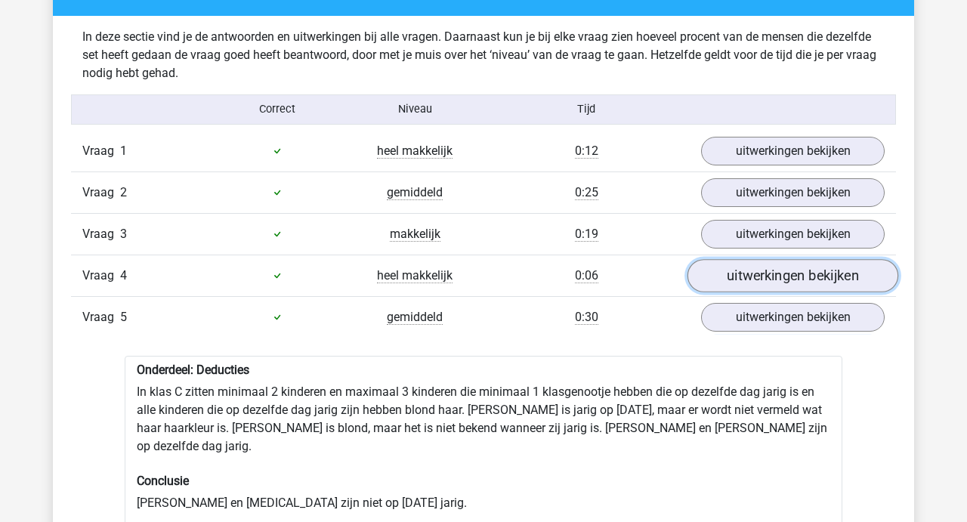
click at [742, 271] on link "uitwerkingen bekijken" at bounding box center [792, 275] width 211 height 33
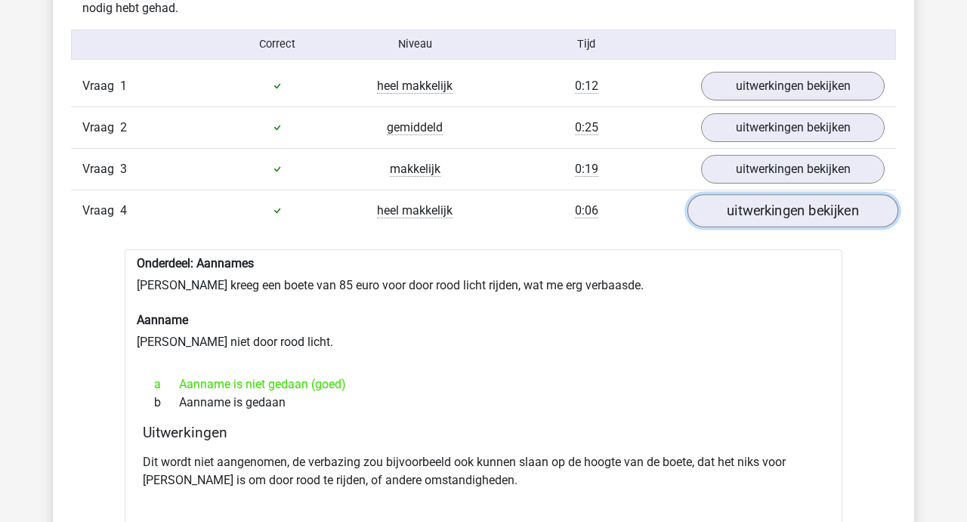
scroll to position [966, 0]
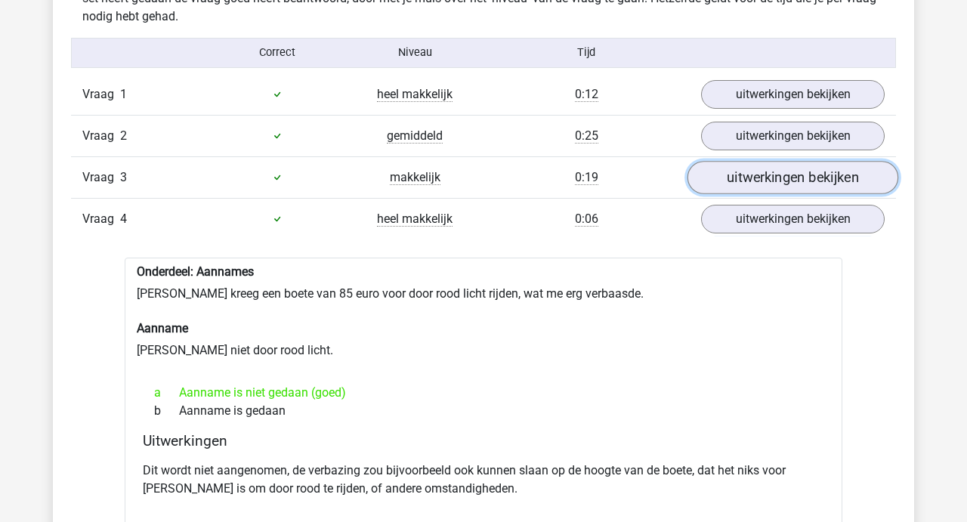
click at [754, 174] on link "uitwerkingen bekijken" at bounding box center [792, 177] width 211 height 33
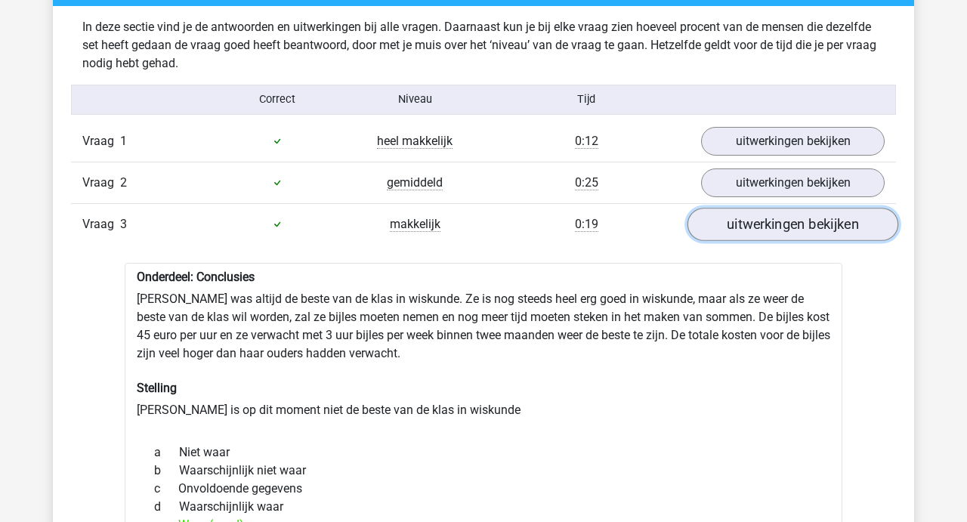
scroll to position [915, 0]
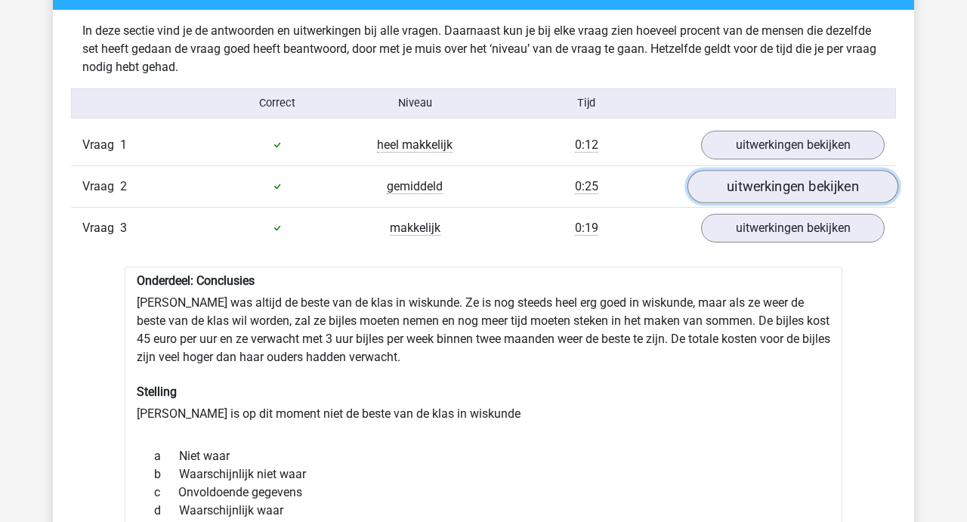
click at [748, 192] on link "uitwerkingen bekijken" at bounding box center [792, 186] width 211 height 33
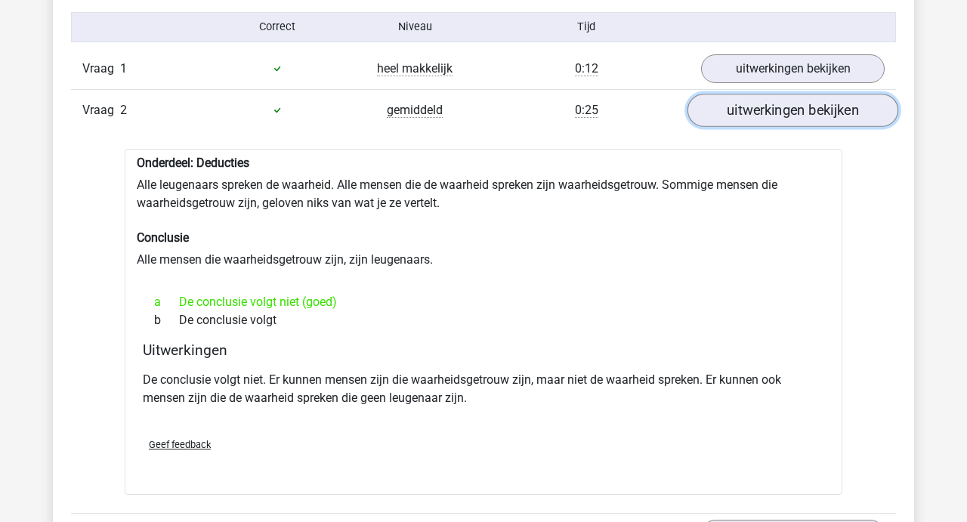
scroll to position [993, 0]
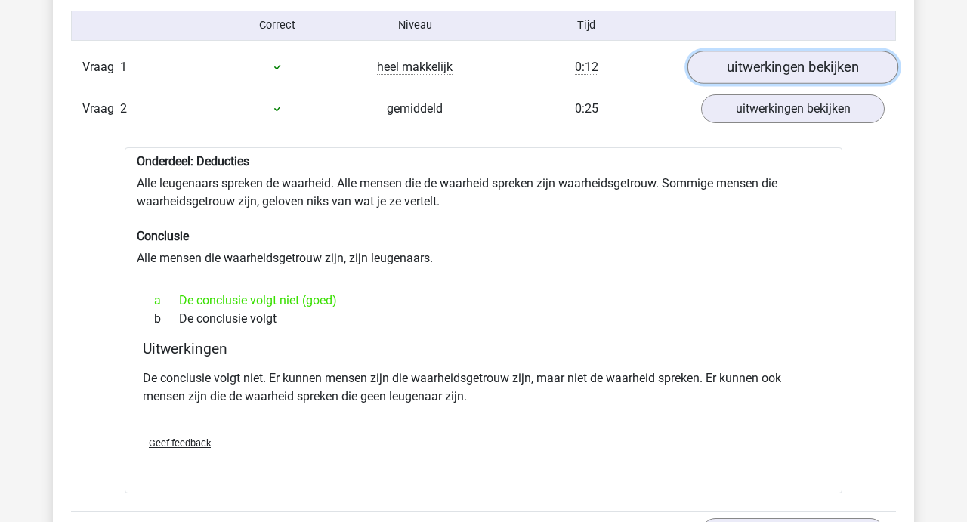
click at [770, 69] on link "uitwerkingen bekijken" at bounding box center [792, 67] width 211 height 33
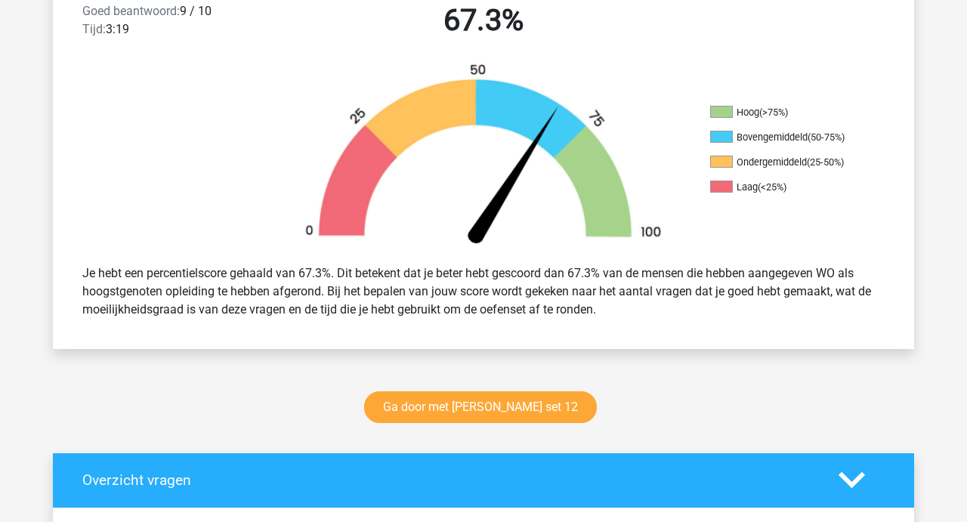
scroll to position [407, 0]
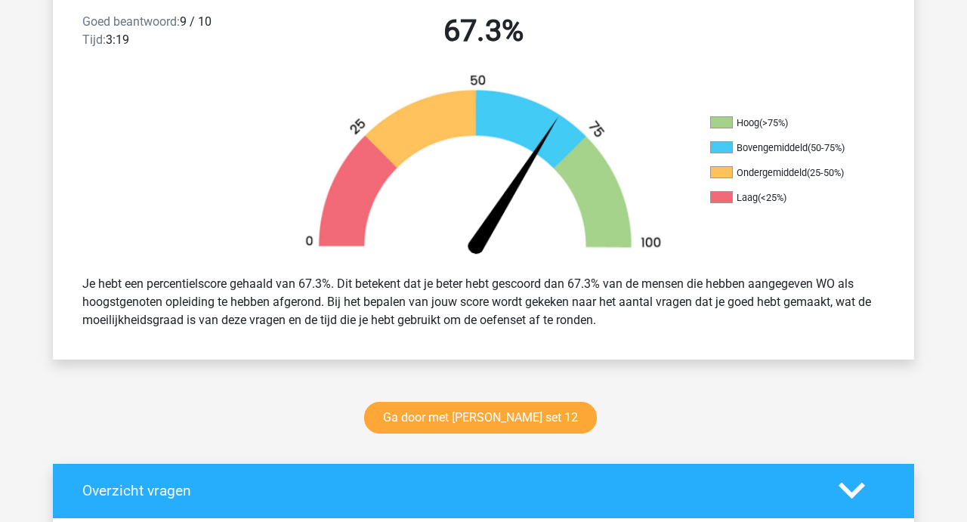
click at [858, 490] on polygon at bounding box center [851, 491] width 26 height 17
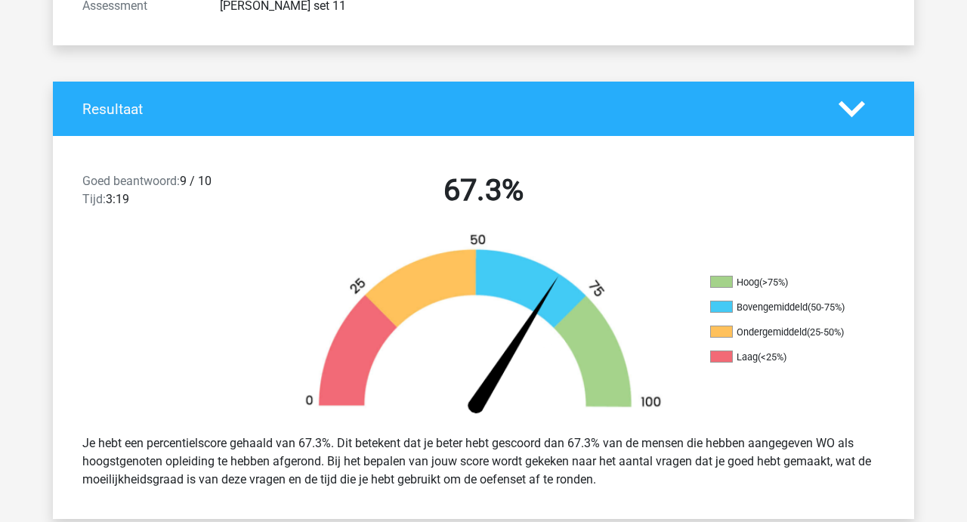
scroll to position [248, 0]
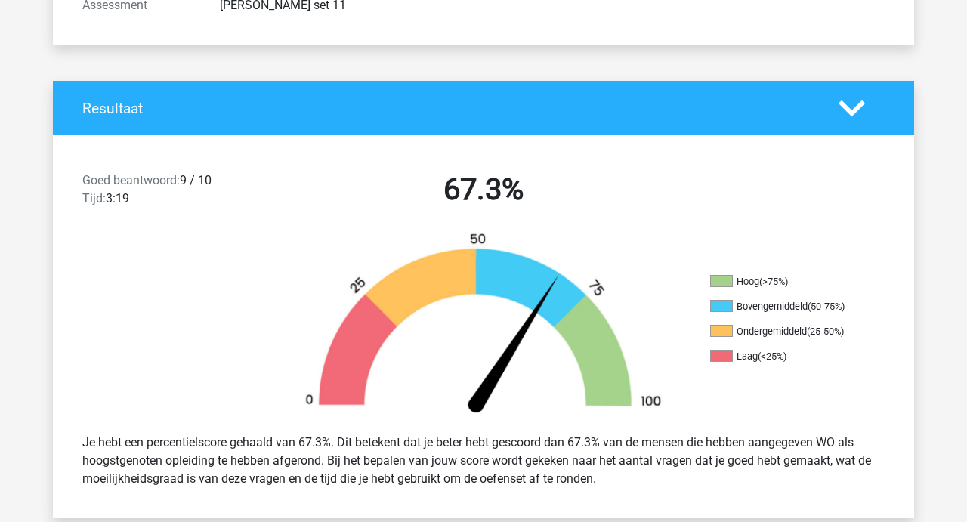
click at [850, 110] on polygon at bounding box center [851, 108] width 26 height 17
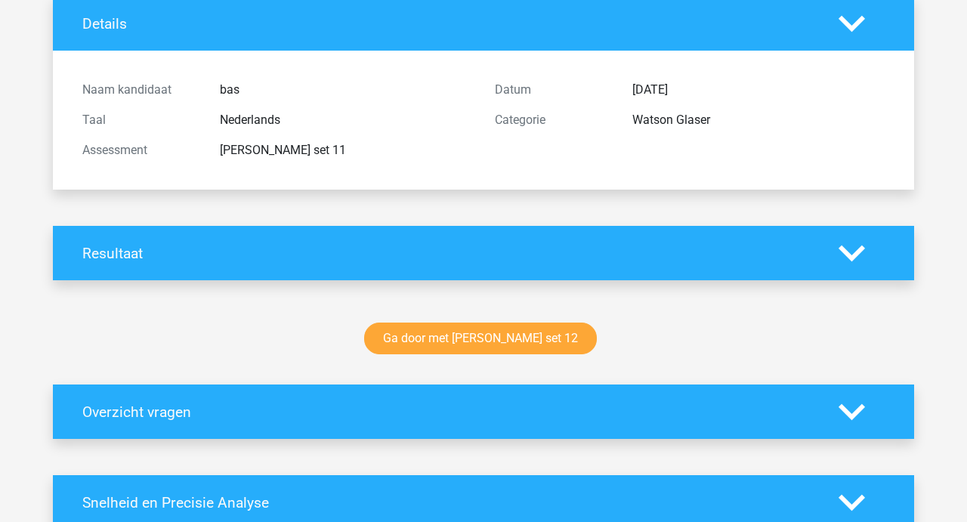
scroll to position [0, 0]
